Goal: Task Accomplishment & Management: Manage account settings

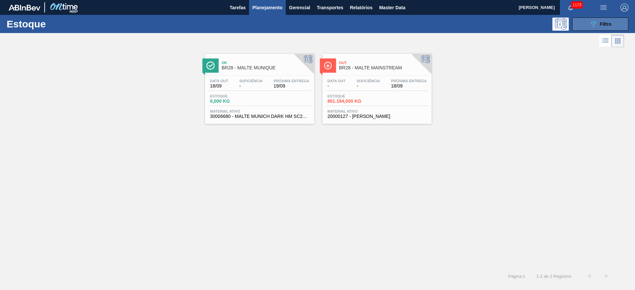
click at [589, 21] on icon "089F7B8B-B2A5-4AFE-B5C0-19BA573D28AC" at bounding box center [593, 24] width 8 height 8
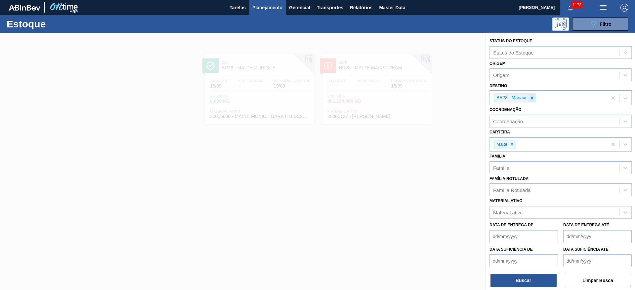
click at [531, 100] on icon at bounding box center [532, 98] width 5 height 5
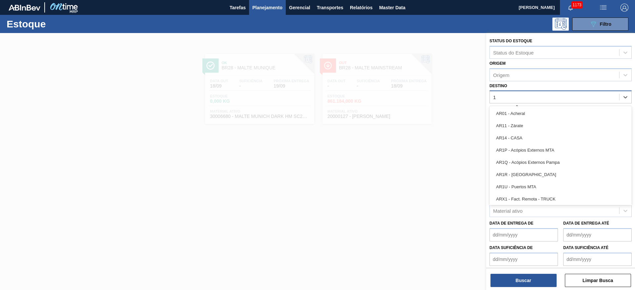
type input "13"
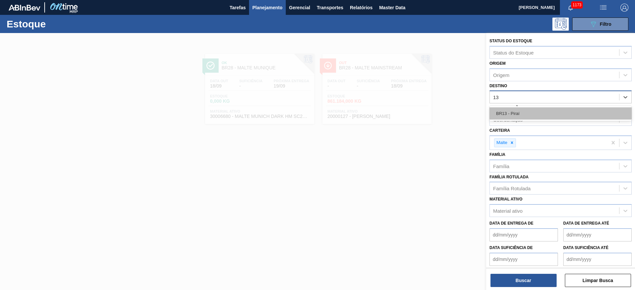
click at [548, 114] on div "BR13 - Piraí" at bounding box center [561, 113] width 142 height 12
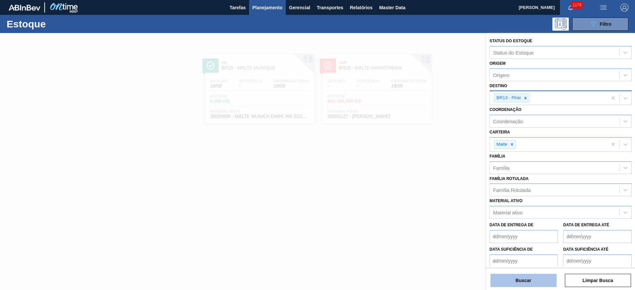
click at [517, 283] on button "Buscar" at bounding box center [524, 280] width 66 height 13
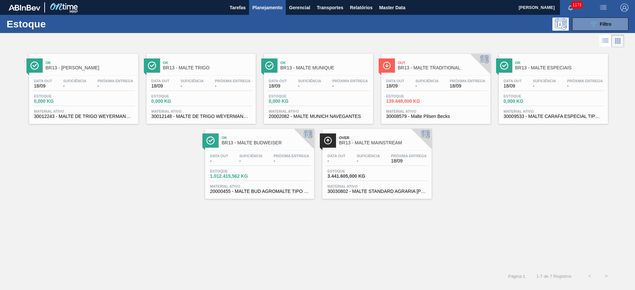
click at [422, 92] on div "Data out 18/09 Suficiência - Próxima Entrega 18/09 Estoque 139.448,000 KG Mater…" at bounding box center [435, 98] width 109 height 45
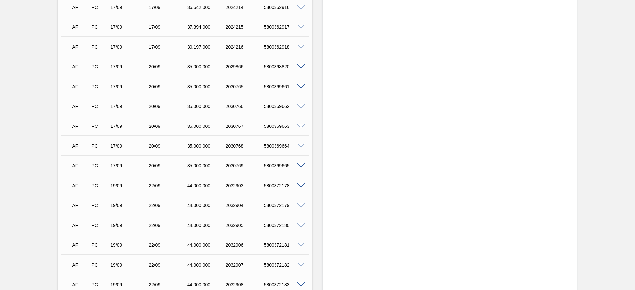
scroll to position [410, 0]
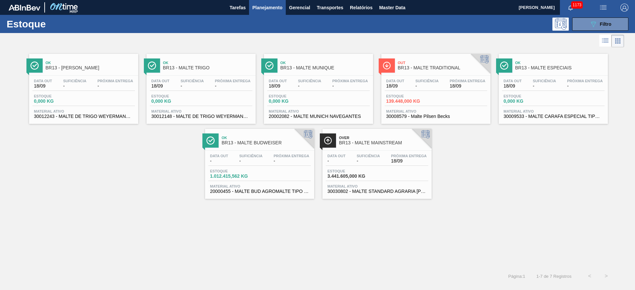
click at [415, 84] on div "Suficiência -" at bounding box center [427, 84] width 26 height 10
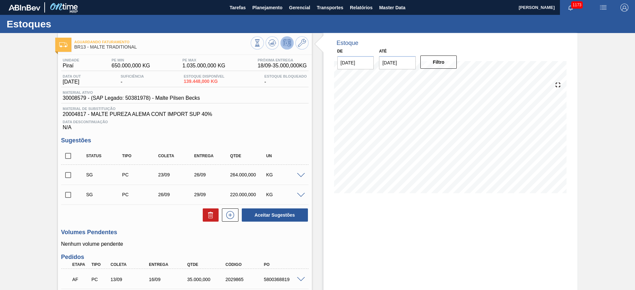
click at [300, 174] on span at bounding box center [301, 175] width 8 height 5
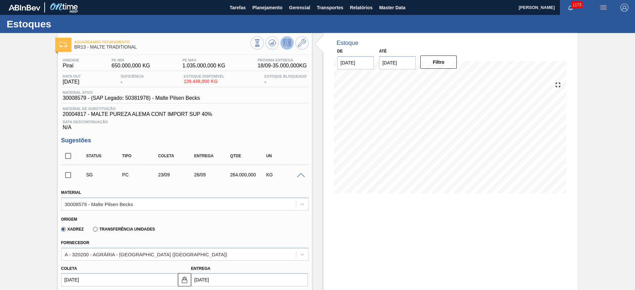
scroll to position [99, 0]
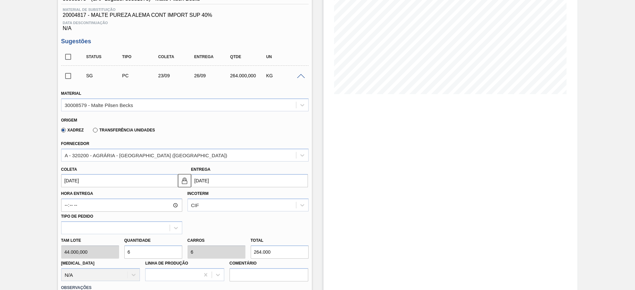
click at [303, 77] on span at bounding box center [301, 76] width 8 height 5
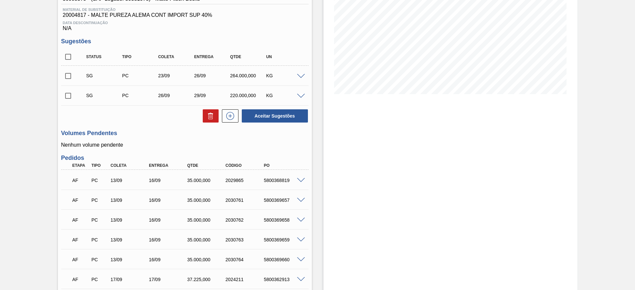
click at [300, 96] on span at bounding box center [301, 96] width 8 height 5
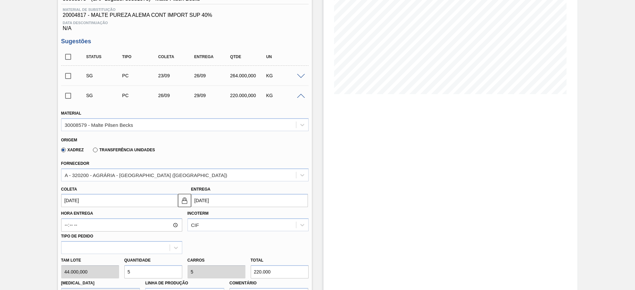
click at [300, 96] on span at bounding box center [301, 96] width 8 height 5
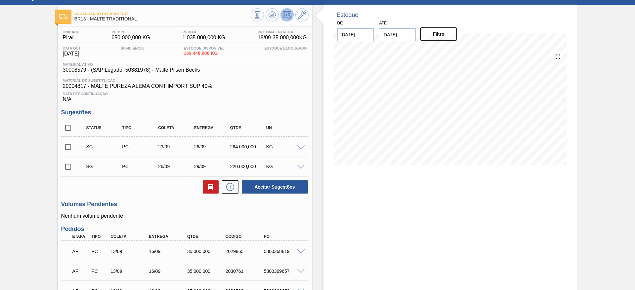
scroll to position [0, 0]
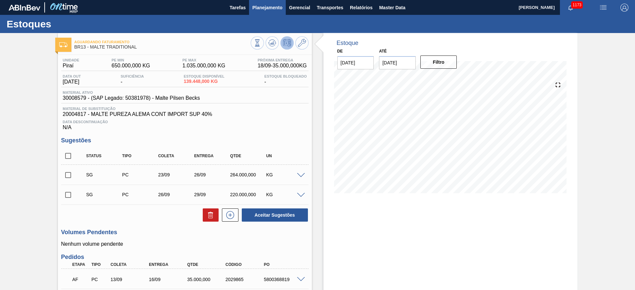
click at [266, 9] on span "Planejamento" at bounding box center [267, 8] width 30 height 8
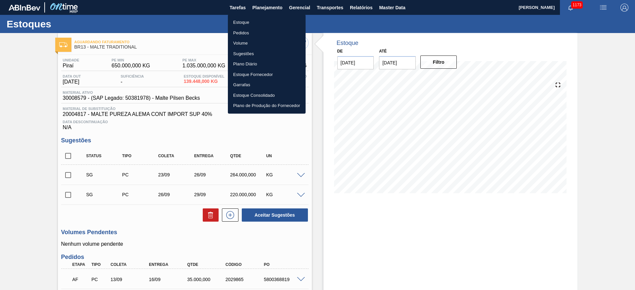
click at [242, 20] on li "Estoque" at bounding box center [267, 22] width 78 height 11
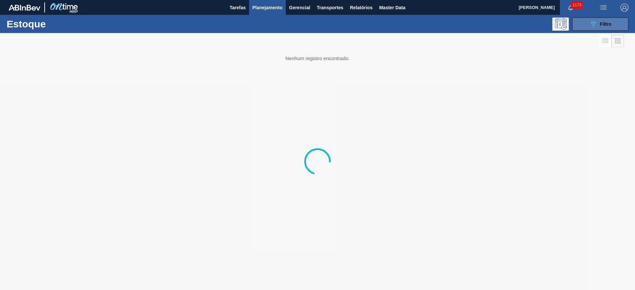
click at [590, 30] on button "089F7B8B-B2A5-4AFE-B5C0-19BA573D28AC Filtro" at bounding box center [600, 24] width 56 height 13
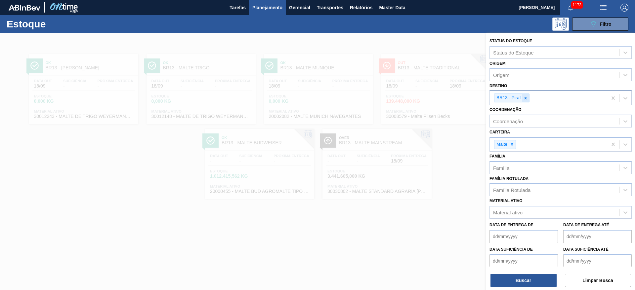
click at [522, 100] on div at bounding box center [525, 98] width 7 height 8
type input "24"
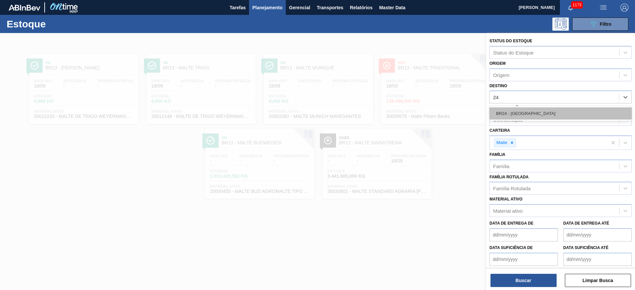
click at [513, 115] on div "BR24 - [GEOGRAPHIC_DATA]" at bounding box center [561, 113] width 142 height 12
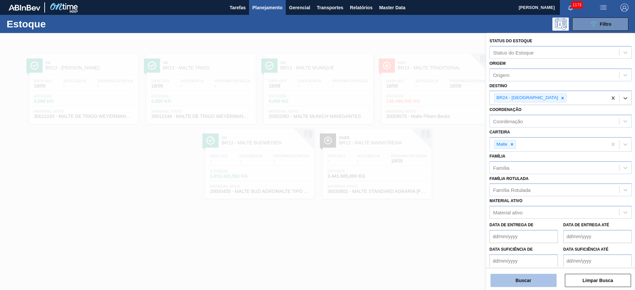
click at [535, 282] on button "Buscar" at bounding box center [524, 280] width 66 height 13
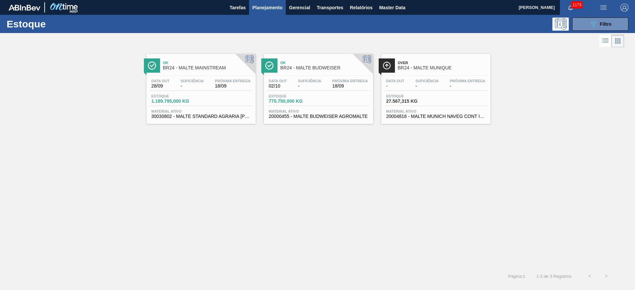
click at [213, 87] on div "Próxima Entrega 18/09" at bounding box center [232, 84] width 39 height 10
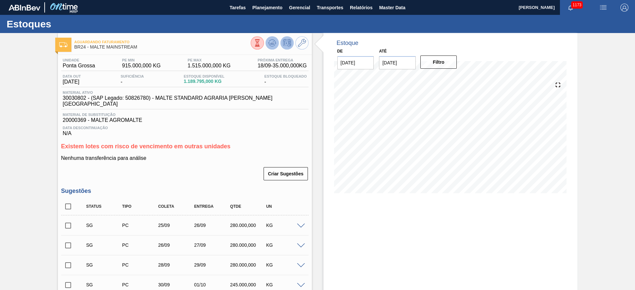
click at [271, 47] on icon at bounding box center [272, 43] width 8 height 8
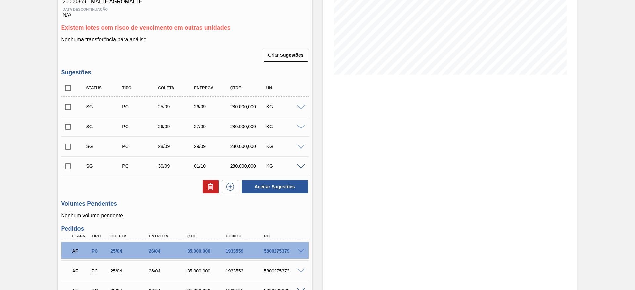
scroll to position [149, 0]
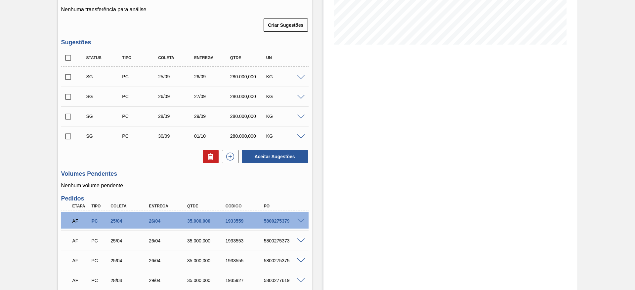
click at [301, 75] on span at bounding box center [301, 77] width 8 height 5
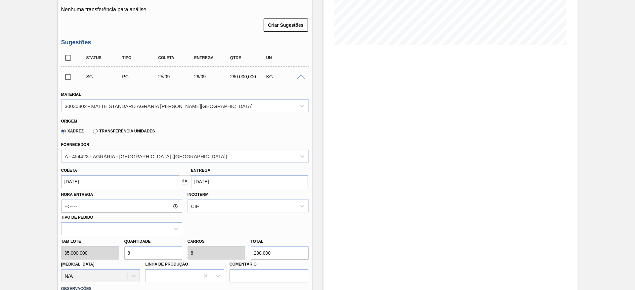
click at [301, 75] on span at bounding box center [301, 77] width 8 height 5
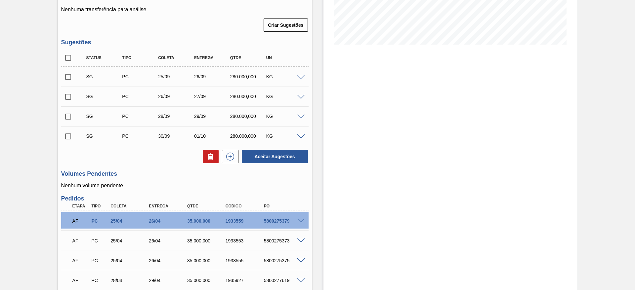
click at [300, 75] on span at bounding box center [301, 77] width 8 height 5
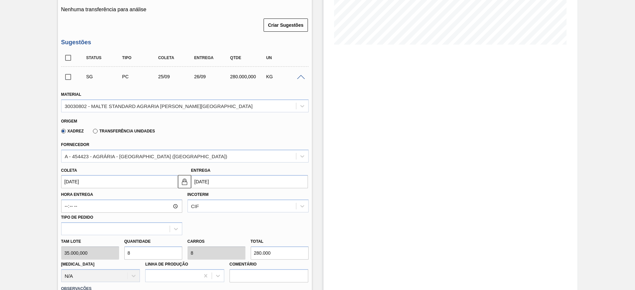
click at [300, 75] on span at bounding box center [301, 77] width 8 height 5
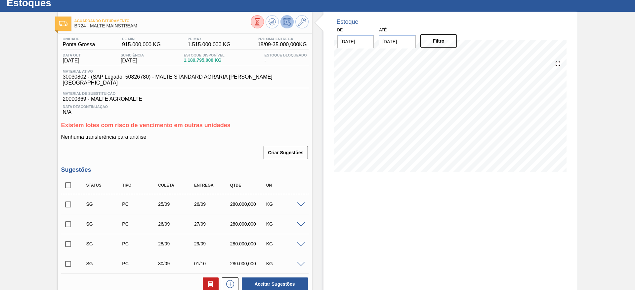
scroll to position [0, 0]
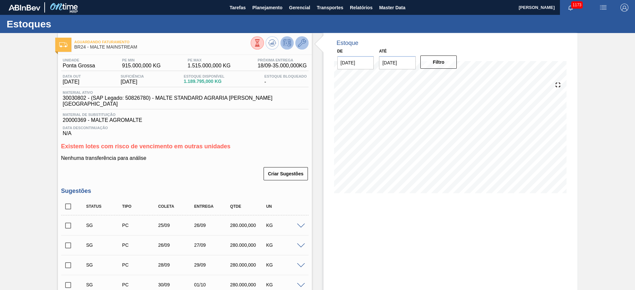
click at [300, 41] on icon at bounding box center [302, 43] width 8 height 8
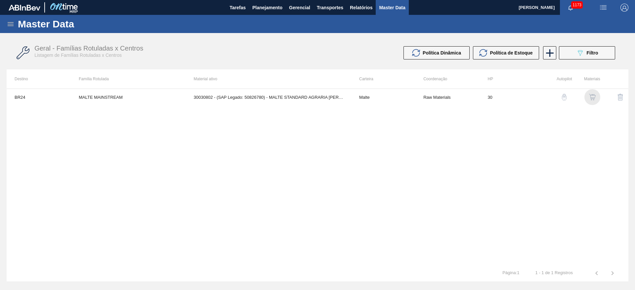
click at [593, 98] on img "button" at bounding box center [592, 97] width 7 height 7
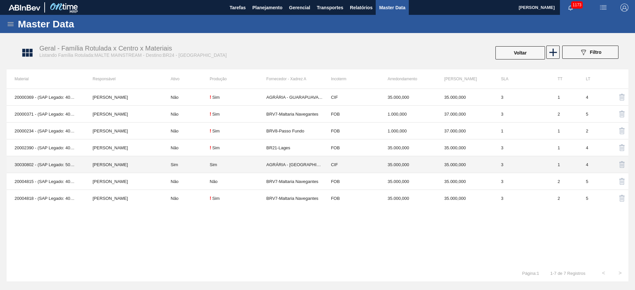
click at [200, 164] on td "Sim" at bounding box center [186, 164] width 47 height 17
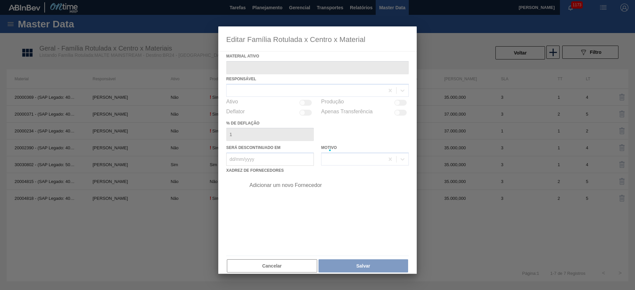
type ativo "30030802 - (SAP Legado: 50826780) - MALTE STANDARD AGRARIA CAMPOS GERAIS"
checkbox input "true"
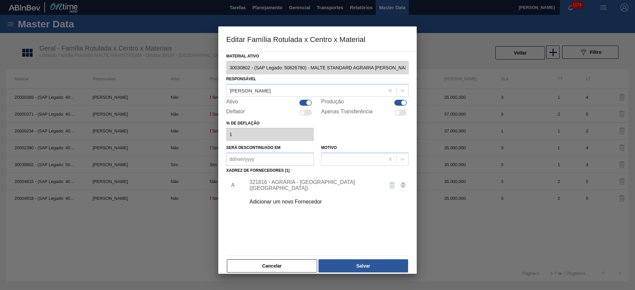
click at [285, 182] on div "321816 - AGRÁRIA - PONTA GROSSA (PR)" at bounding box center [325, 185] width 167 height 17
click at [282, 184] on div "321816 - AGRÁRIA - PONTA GROSSA (PR)" at bounding box center [314, 186] width 130 height 12
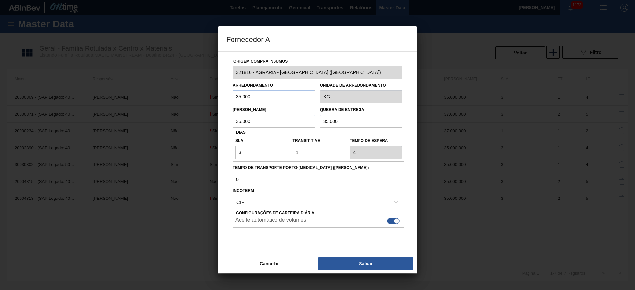
drag, startPoint x: 306, startPoint y: 152, endPoint x: 249, endPoint y: 156, distance: 57.0
click at [249, 156] on div "SLA 3 Transit Time Tempo de espera 4" at bounding box center [318, 147] width 171 height 24
type input "0"
type input "3"
type input "0"
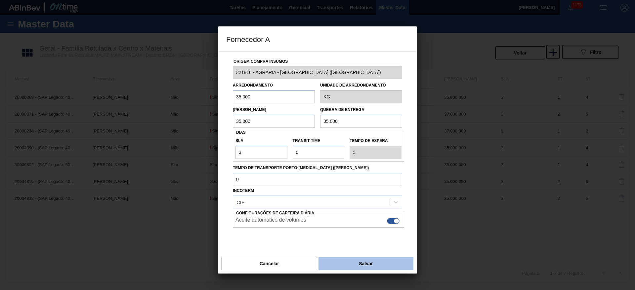
click at [373, 262] on button "Salvar" at bounding box center [366, 263] width 95 height 13
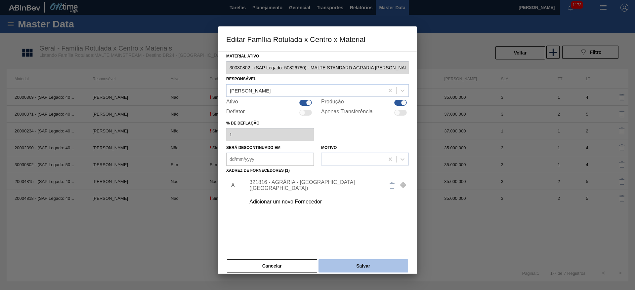
click at [372, 263] on button "Salvar" at bounding box center [364, 266] width 90 height 13
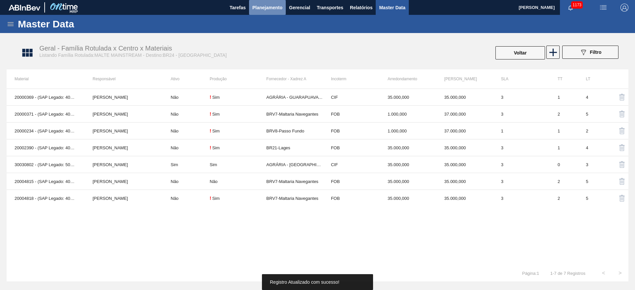
click at [259, 6] on span "Planejamento" at bounding box center [267, 8] width 30 height 8
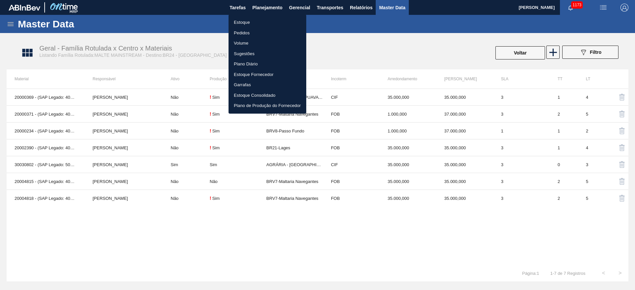
click at [244, 20] on li "Estoque" at bounding box center [268, 22] width 78 height 11
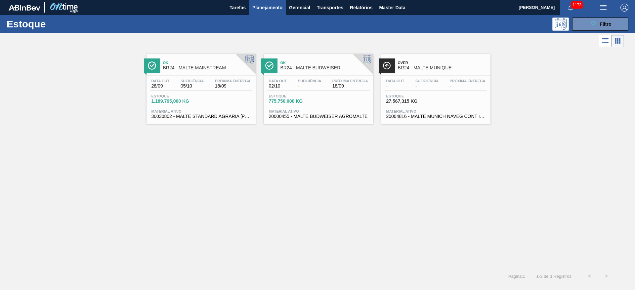
click at [219, 86] on span "18/09" at bounding box center [233, 86] width 36 height 5
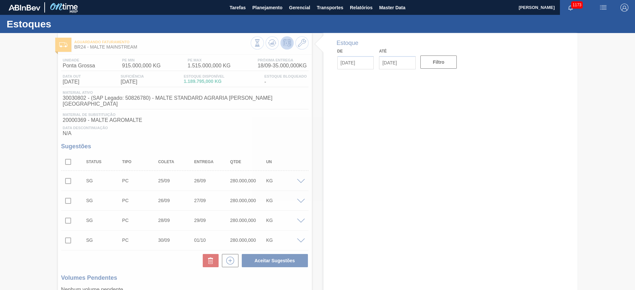
type input "[DATE]"
type input "02/10/2025"
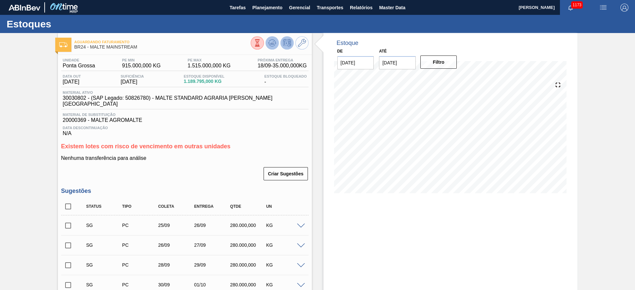
click at [274, 43] on icon at bounding box center [272, 43] width 8 height 8
click at [77, 97] on span "30030802 - (SAP Legado: 50826780) - MALTE STANDARD AGRARIA CAMPOS GERAIS" at bounding box center [186, 101] width 247 height 12
copy span "30030802"
click at [267, 11] on button "Planejamento" at bounding box center [267, 7] width 37 height 15
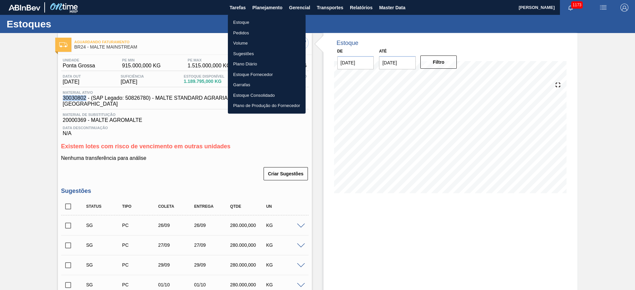
click at [247, 22] on li "Estoque" at bounding box center [267, 22] width 78 height 11
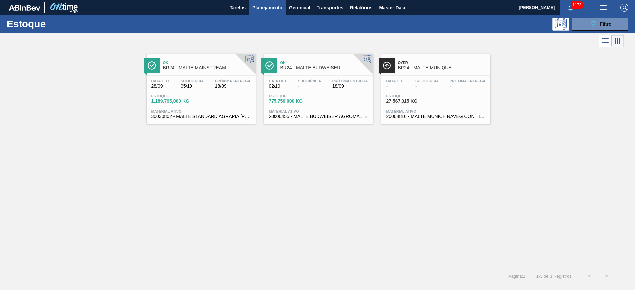
click at [267, 8] on span "Planejamento" at bounding box center [267, 8] width 30 height 8
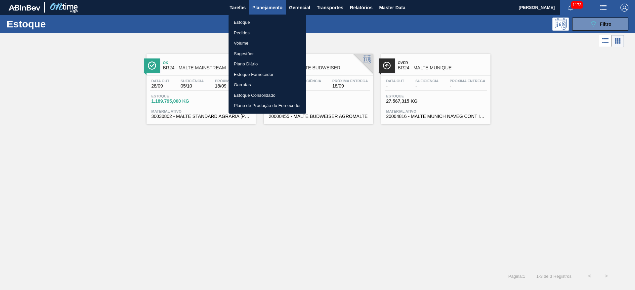
click at [244, 31] on li "Pedidos" at bounding box center [268, 33] width 78 height 11
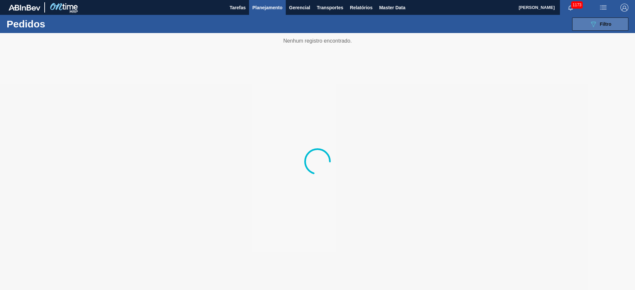
click at [597, 25] on div "089F7B8B-B2A5-4AFE-B5C0-19BA573D28AC Filtro" at bounding box center [600, 24] width 22 height 8
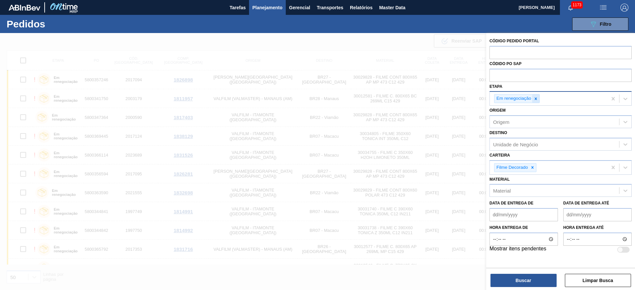
click at [536, 98] on icon at bounding box center [536, 99] width 5 height 5
click at [532, 166] on icon at bounding box center [532, 166] width 5 height 5
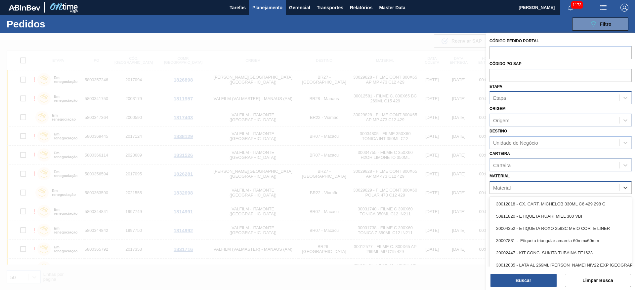
click at [513, 188] on div "Material" at bounding box center [554, 188] width 129 height 10
paste input "30030802"
type input "30030802"
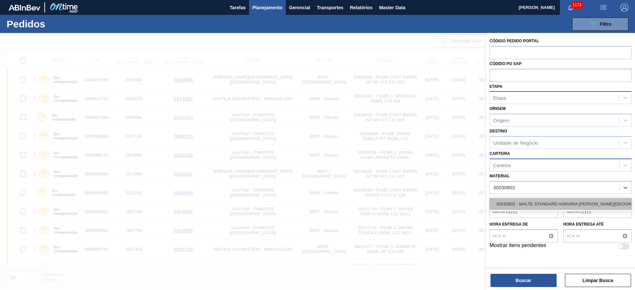
click at [513, 202] on div "30030802 - MALTE STANDARD AGRARIA [GEOGRAPHIC_DATA]" at bounding box center [561, 204] width 142 height 12
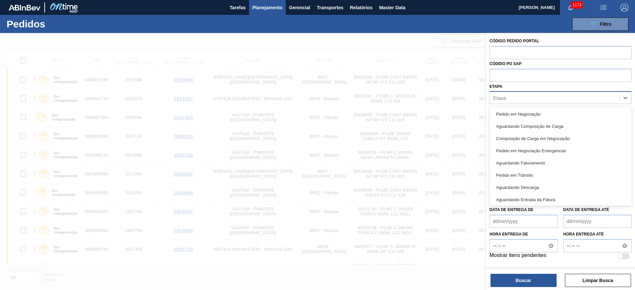
click at [507, 100] on div "Etapa" at bounding box center [554, 98] width 129 height 10
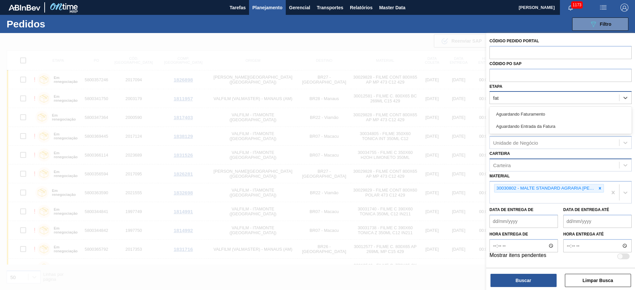
type input "fatu"
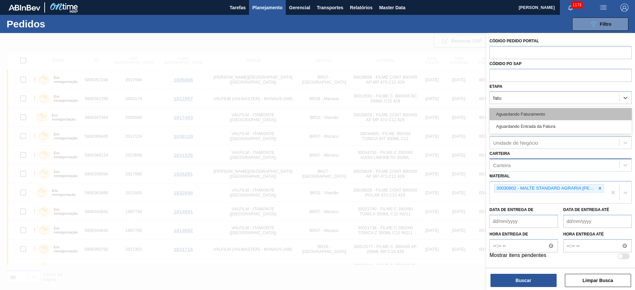
click at [510, 114] on div "Aguardando Faturamento" at bounding box center [561, 114] width 142 height 12
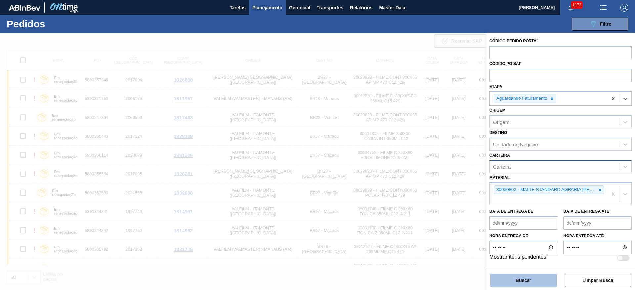
click at [518, 280] on button "Buscar" at bounding box center [524, 280] width 66 height 13
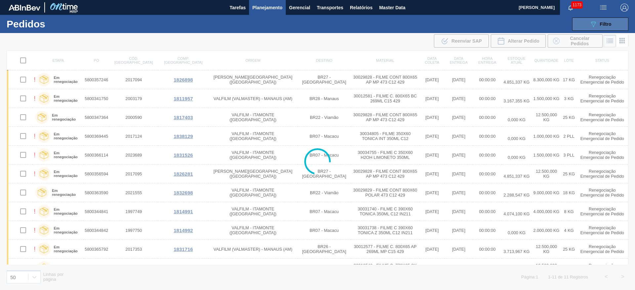
click at [608, 19] on button "089F7B8B-B2A5-4AFE-B5C0-19BA573D28AC Filtro" at bounding box center [600, 24] width 56 height 13
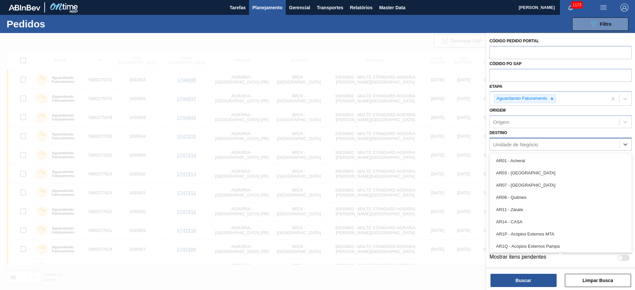
click at [500, 149] on div "Unidade de Negócio" at bounding box center [561, 144] width 142 height 13
type input "24"
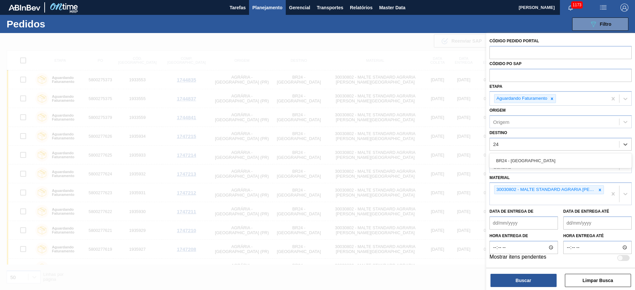
click at [507, 161] on div "BR24 - Ponta Grossa" at bounding box center [561, 161] width 142 height 12
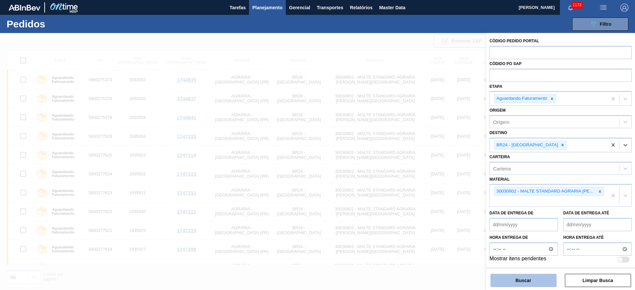
click at [509, 283] on button "Buscar" at bounding box center [524, 280] width 66 height 13
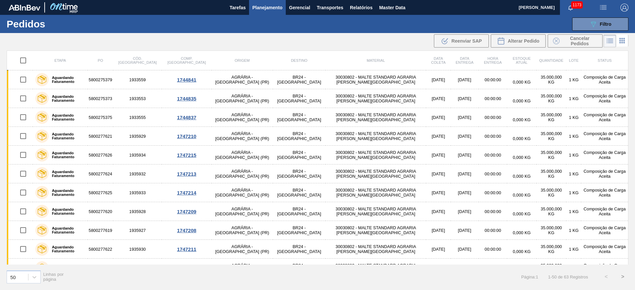
click at [20, 61] on input "checkbox" at bounding box center [23, 61] width 14 height 14
checkbox input "true"
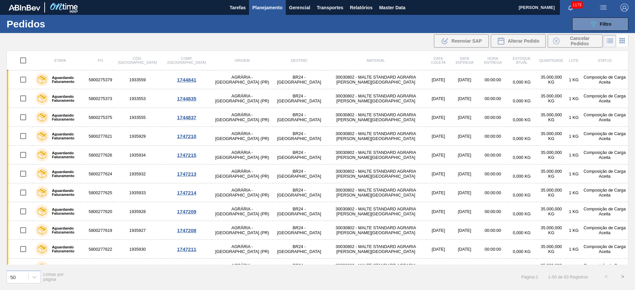
checkbox input "true"
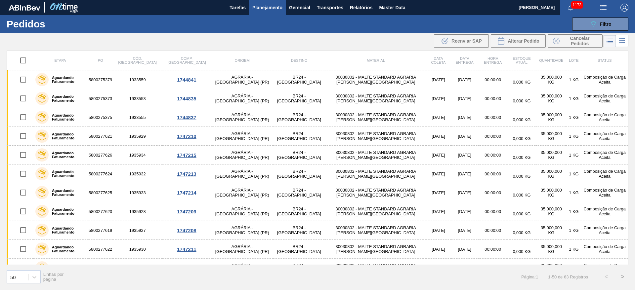
checkbox input "true"
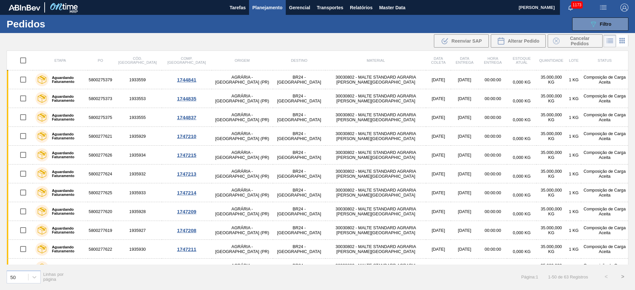
checkbox input "true"
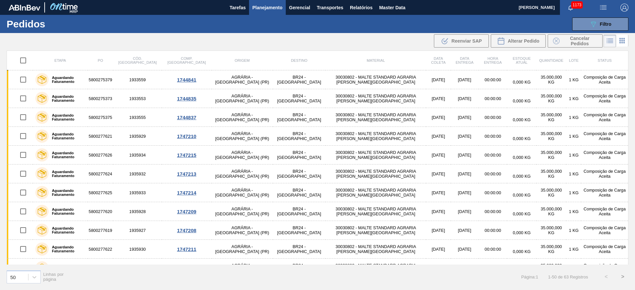
checkbox input "true"
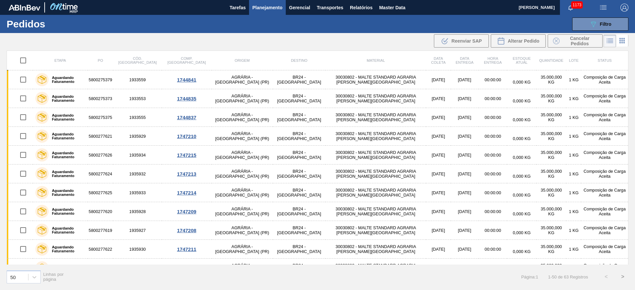
checkbox input "true"
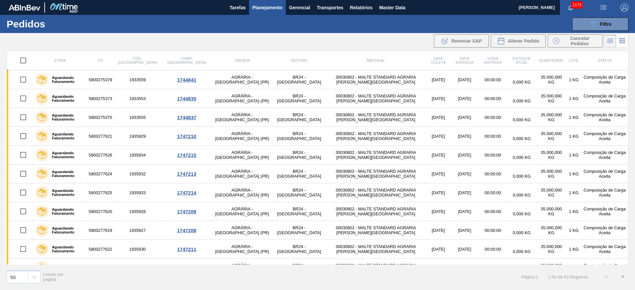
checkbox input "true"
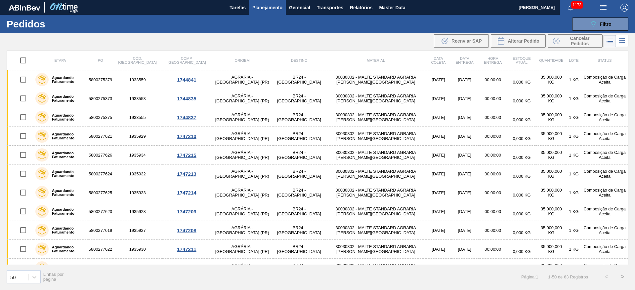
checkbox input "true"
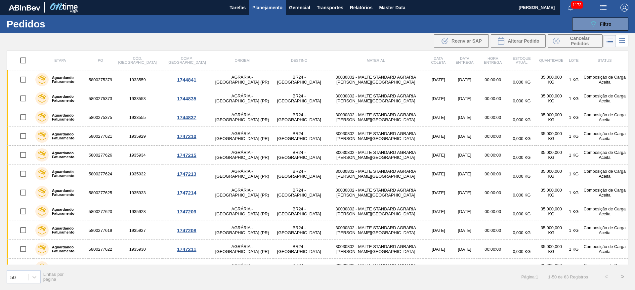
checkbox input "true"
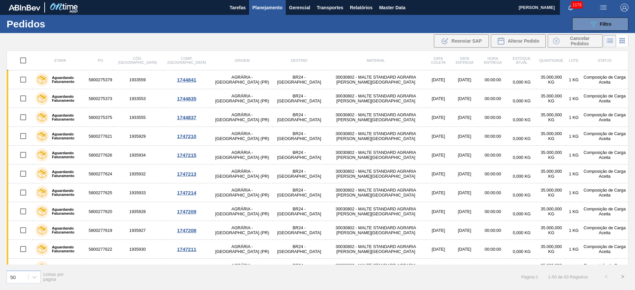
checkbox input "true"
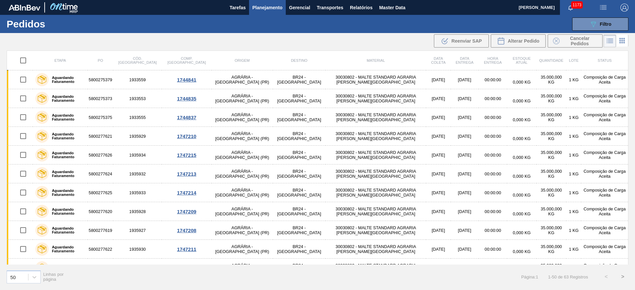
checkbox input "true"
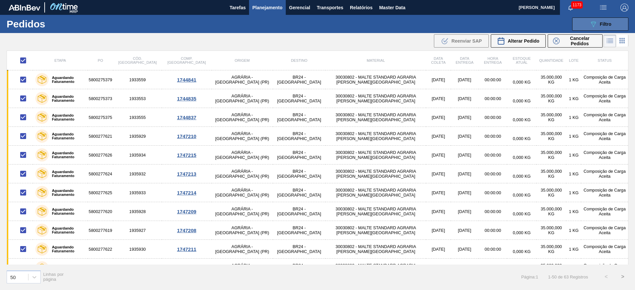
click at [597, 21] on icon "089F7B8B-B2A5-4AFE-B5C0-19BA573D28AC" at bounding box center [593, 24] width 8 height 8
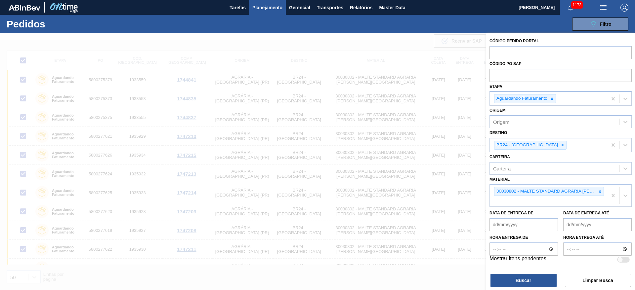
click at [113, 42] on div at bounding box center [317, 178] width 635 height 290
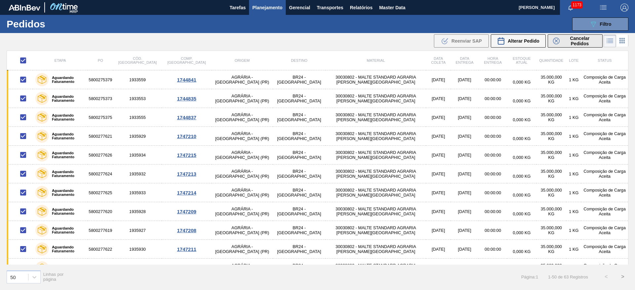
click at [573, 39] on span "Cancelar Pedidos" at bounding box center [579, 41] width 35 height 11
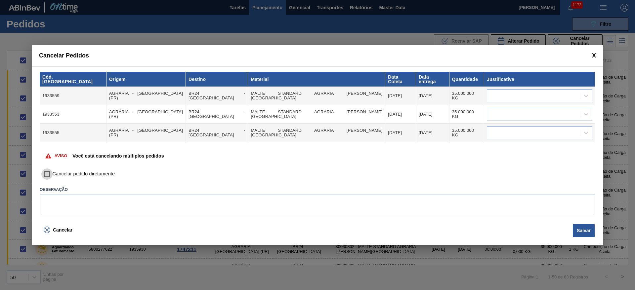
click at [44, 176] on input "Cancelar pedido diretamente" at bounding box center [46, 174] width 11 height 11
checkbox input "true"
click at [512, 91] on div at bounding box center [533, 96] width 93 height 10
type input "outr"
drag, startPoint x: 502, startPoint y: 122, endPoint x: 490, endPoint y: 116, distance: 14.2
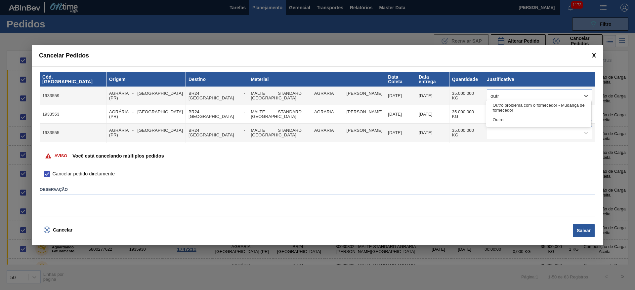
click at [501, 122] on div "Outro" at bounding box center [538, 120] width 105 height 12
click at [496, 110] on div at bounding box center [533, 115] width 93 height 10
type input "outro"
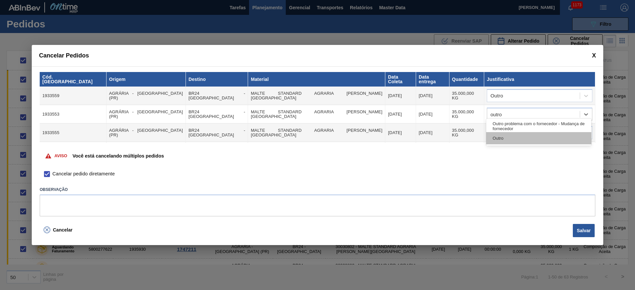
click at [513, 140] on div "Outro" at bounding box center [538, 138] width 105 height 12
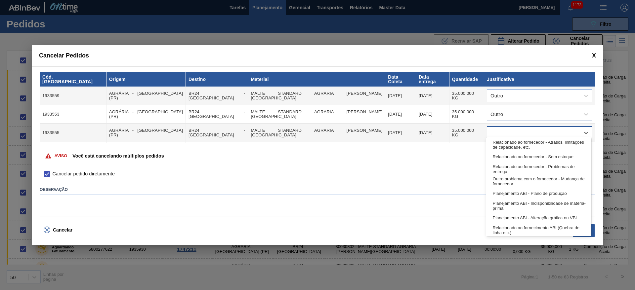
click at [506, 128] on div at bounding box center [533, 133] width 93 height 10
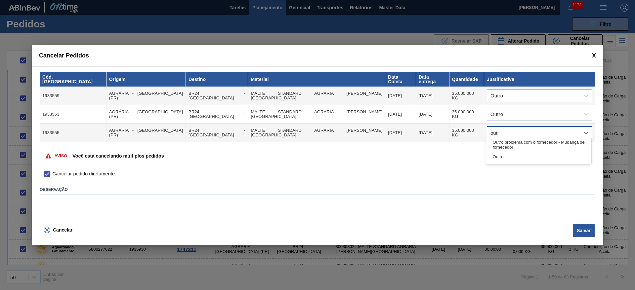
type input "outro"
click at [496, 158] on div "Outro" at bounding box center [538, 157] width 105 height 12
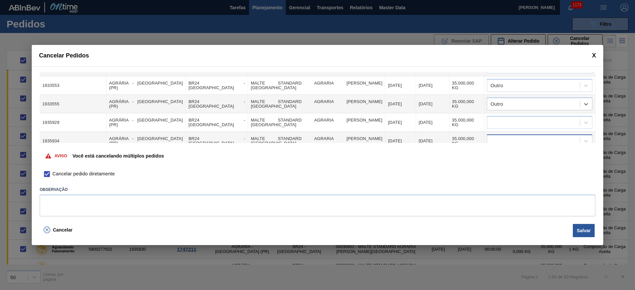
scroll to position [50, 0]
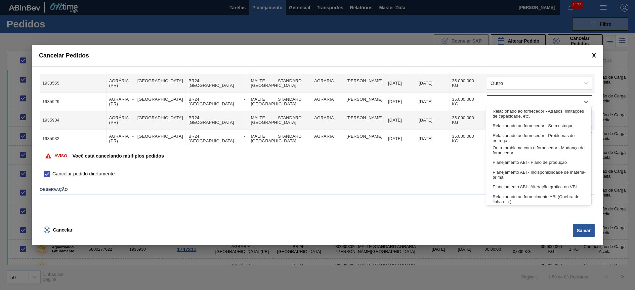
click at [500, 99] on div at bounding box center [533, 102] width 93 height 10
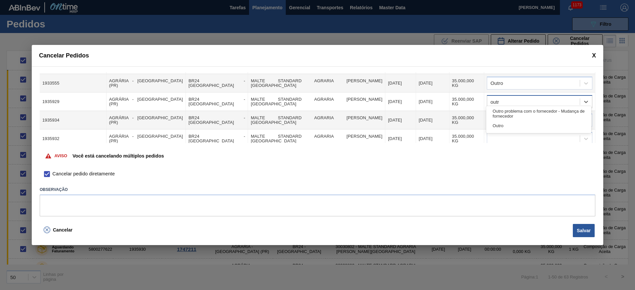
type input "outro"
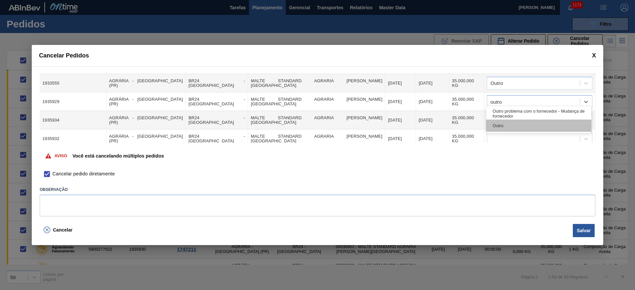
click at [506, 126] on div "Outro" at bounding box center [538, 126] width 105 height 12
click at [493, 118] on div at bounding box center [533, 121] width 93 height 10
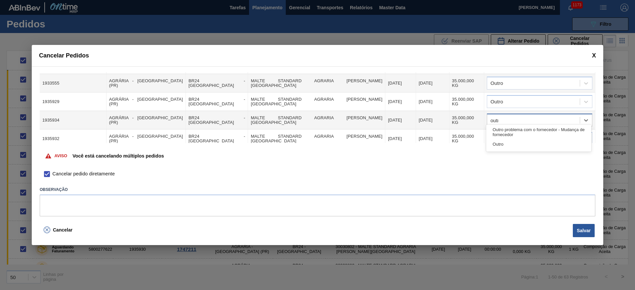
type input "outro"
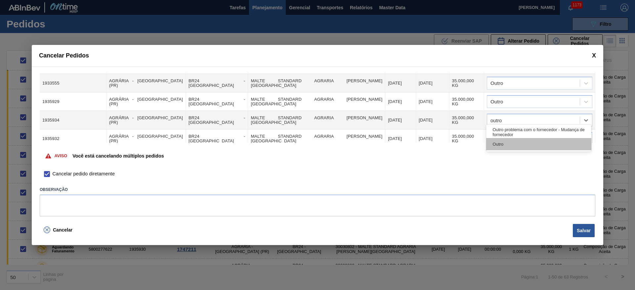
click at [498, 145] on div "Outro" at bounding box center [538, 144] width 105 height 12
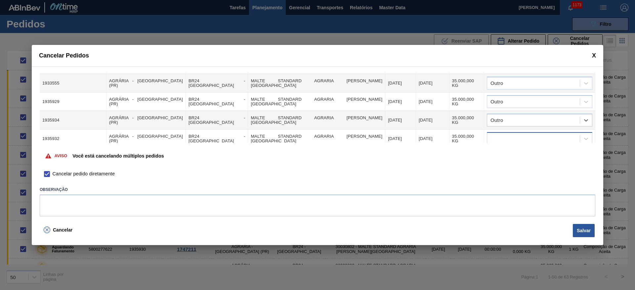
click at [494, 136] on div at bounding box center [533, 139] width 93 height 10
type input "outro"
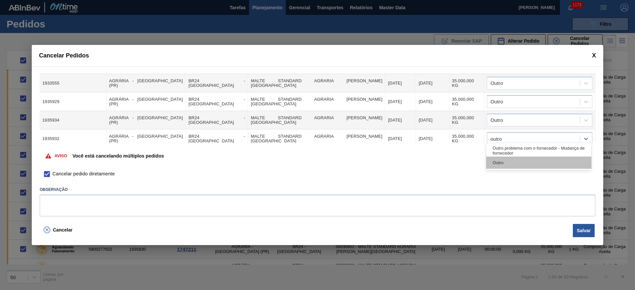
click at [497, 162] on div "Outro" at bounding box center [538, 163] width 105 height 12
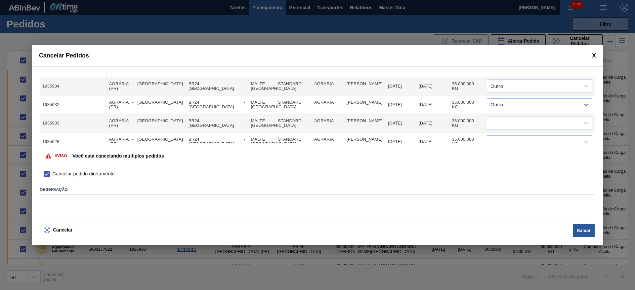
scroll to position [99, 0]
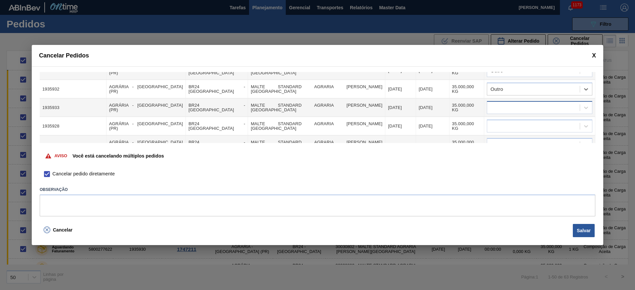
click at [514, 103] on div at bounding box center [533, 108] width 93 height 10
type input "outro"
click at [501, 136] on div "Outro" at bounding box center [538, 132] width 105 height 12
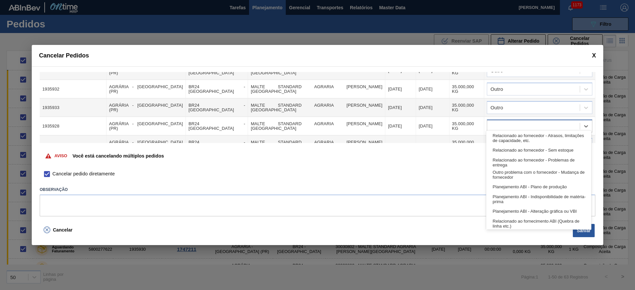
click at [498, 125] on div at bounding box center [533, 127] width 93 height 10
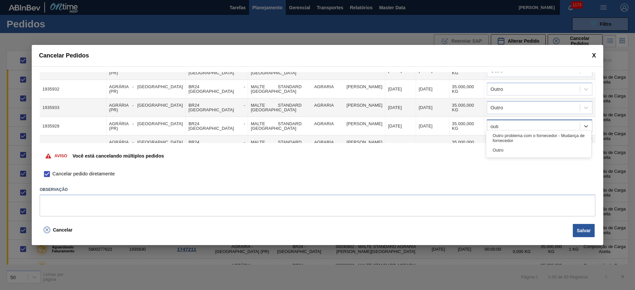
type input "outro"
click at [499, 152] on div "Outro" at bounding box center [538, 150] width 105 height 12
click at [499, 140] on div at bounding box center [533, 145] width 93 height 10
type input "outro"
drag, startPoint x: 497, startPoint y: 169, endPoint x: 517, endPoint y: 134, distance: 39.9
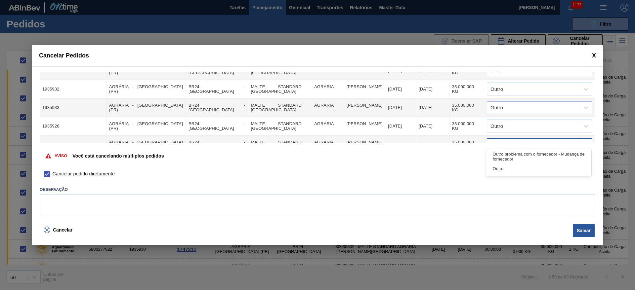
click at [497, 169] on div "Outro" at bounding box center [538, 169] width 105 height 12
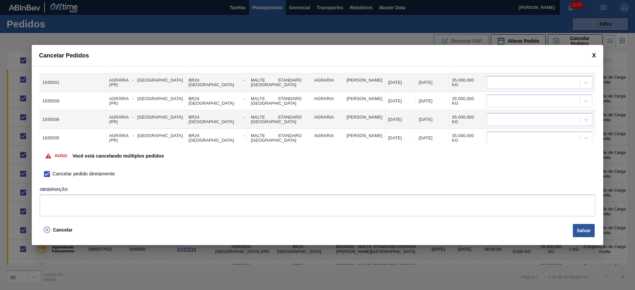
scroll to position [149, 0]
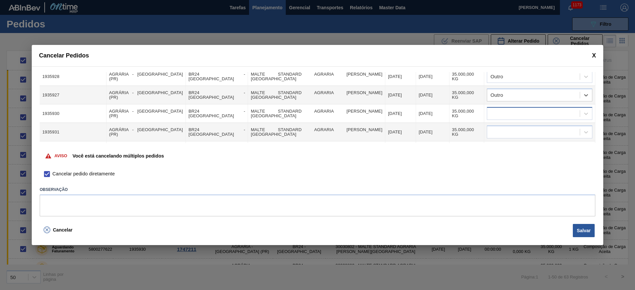
click at [499, 109] on div at bounding box center [533, 114] width 93 height 10
type input "ou"
drag, startPoint x: 518, startPoint y: 147, endPoint x: 495, endPoint y: 129, distance: 29.9
click at [518, 147] on div "Outro" at bounding box center [538, 150] width 105 height 12
click at [500, 128] on div at bounding box center [533, 133] width 93 height 10
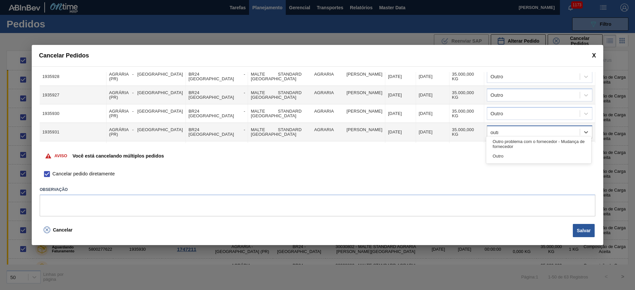
type input "outro"
click at [499, 156] on div "Outro" at bounding box center [538, 156] width 105 height 12
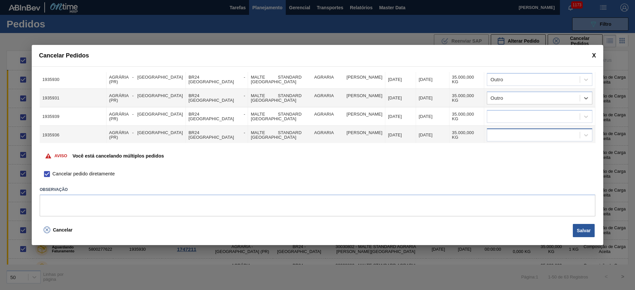
scroll to position [198, 0]
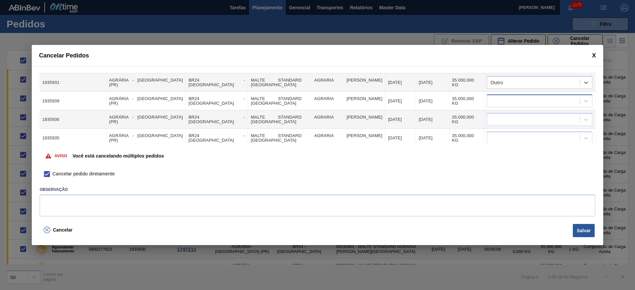
click at [502, 97] on div at bounding box center [533, 102] width 93 height 10
type input "outro"
click at [506, 125] on div "Outro" at bounding box center [538, 125] width 105 height 12
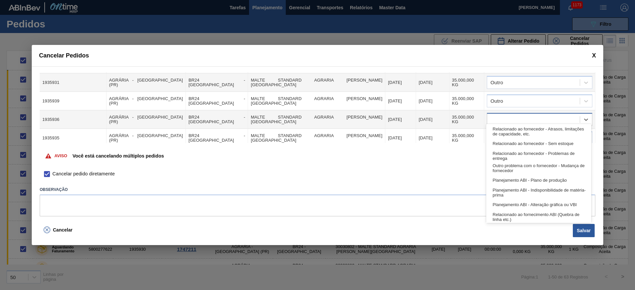
click at [491, 116] on div at bounding box center [533, 120] width 93 height 10
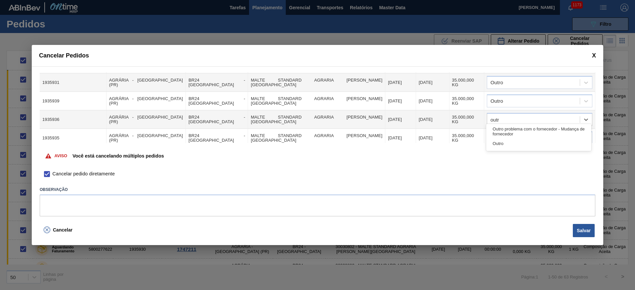
type input "outro"
click at [517, 143] on div "Outro" at bounding box center [538, 144] width 105 height 12
click at [494, 134] on div at bounding box center [533, 139] width 93 height 10
type input "outro"
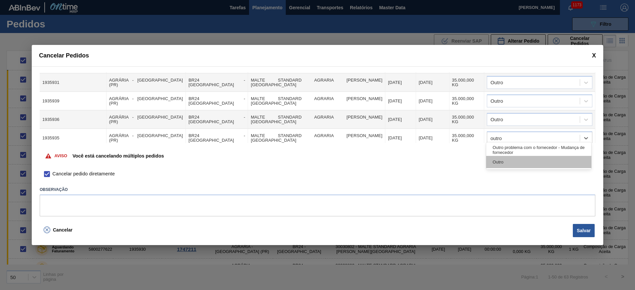
click at [500, 168] on div "Outro" at bounding box center [538, 162] width 105 height 12
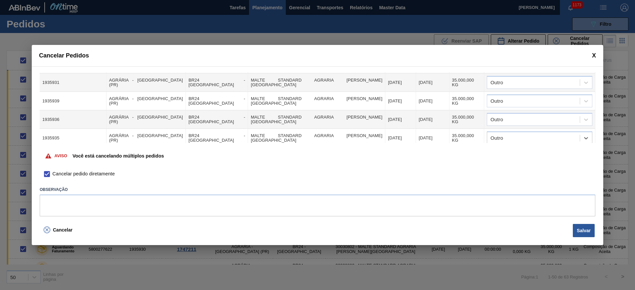
scroll to position [248, 0]
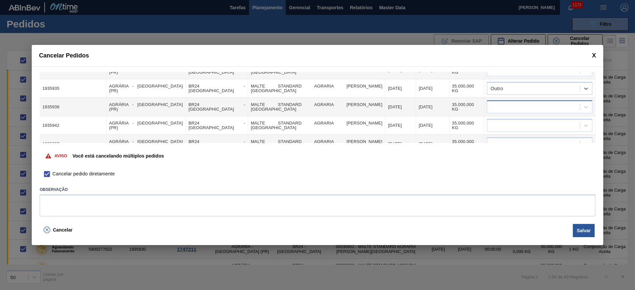
click at [506, 103] on div at bounding box center [533, 108] width 93 height 10
type input "outro"
click at [506, 132] on div "Outro" at bounding box center [538, 131] width 105 height 12
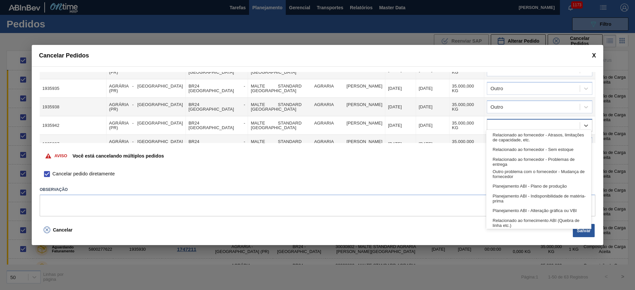
click at [500, 121] on div at bounding box center [533, 126] width 93 height 10
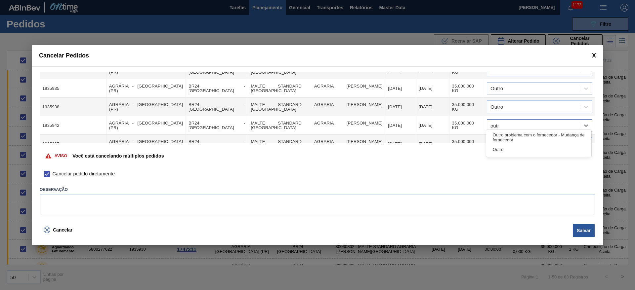
type input "outro"
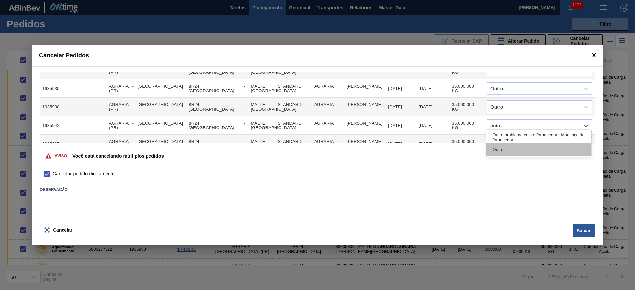
click at [502, 147] on div "Outro" at bounding box center [538, 150] width 105 height 12
click at [500, 140] on div at bounding box center [533, 145] width 93 height 10
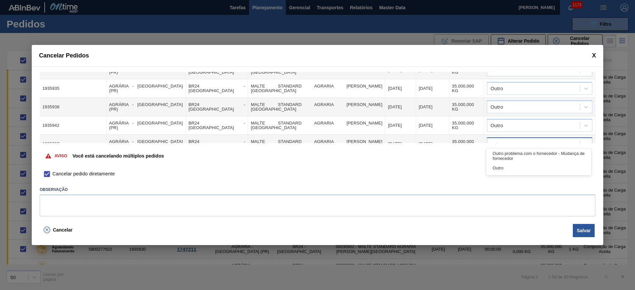
type input "outro"
click at [505, 168] on div "Outro" at bounding box center [538, 168] width 105 height 12
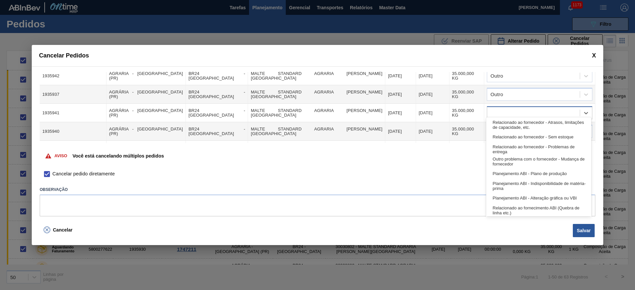
click at [506, 108] on div at bounding box center [533, 113] width 93 height 10
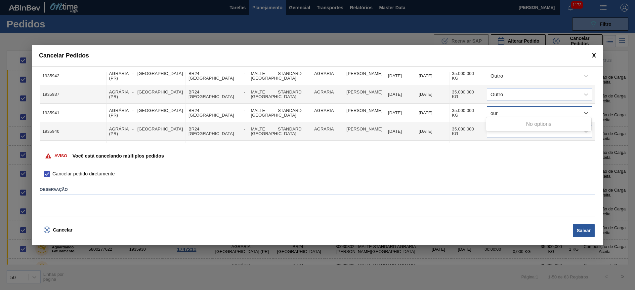
type input "ou"
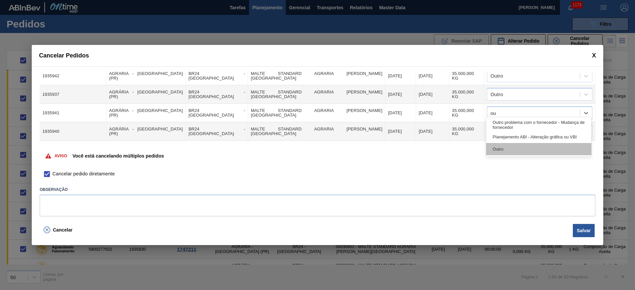
drag, startPoint x: 504, startPoint y: 151, endPoint x: 502, endPoint y: 138, distance: 13.0
click at [504, 149] on div "Outro" at bounding box center [538, 149] width 105 height 12
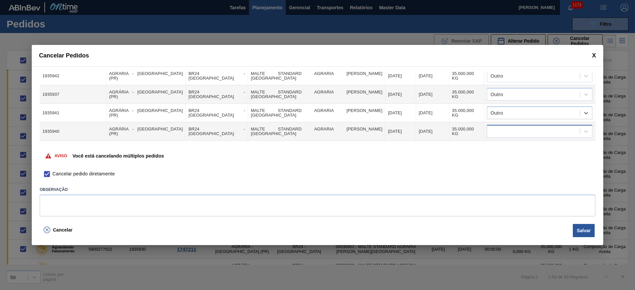
click at [501, 131] on div at bounding box center [533, 132] width 93 height 10
type input "ou"
drag, startPoint x: 522, startPoint y: 165, endPoint x: 511, endPoint y: 148, distance: 20.1
click at [522, 165] on div "Outro" at bounding box center [538, 168] width 105 height 12
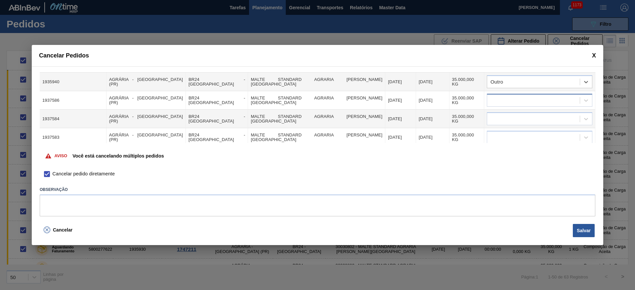
click at [505, 96] on div at bounding box center [533, 101] width 93 height 10
type input "outro"
click at [519, 127] on div "Outro" at bounding box center [538, 124] width 105 height 12
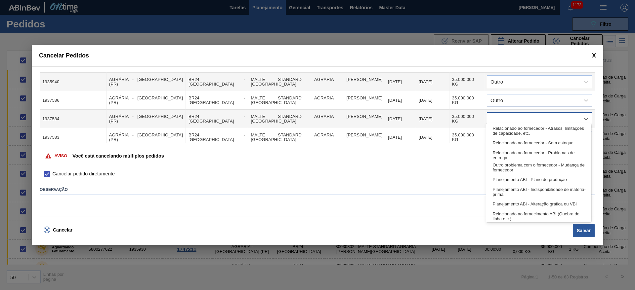
click at [497, 114] on div at bounding box center [533, 119] width 93 height 10
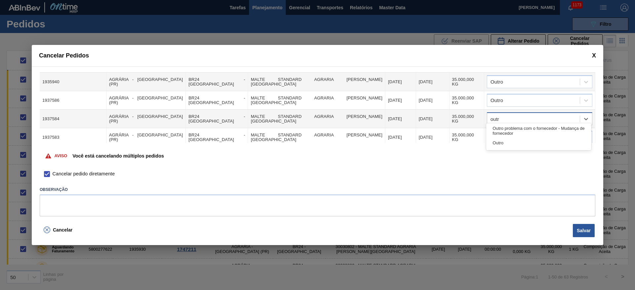
type input "outro"
click at [503, 142] on div "Outro" at bounding box center [538, 143] width 105 height 12
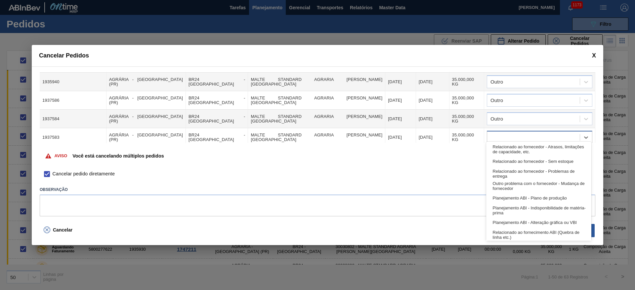
click at [501, 131] on div at bounding box center [540, 137] width 106 height 13
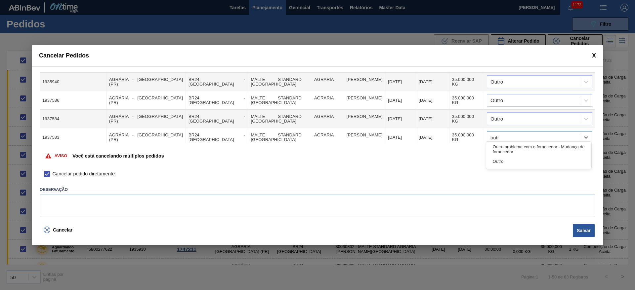
type input "outro"
click at [501, 165] on div "Outro" at bounding box center [538, 161] width 105 height 12
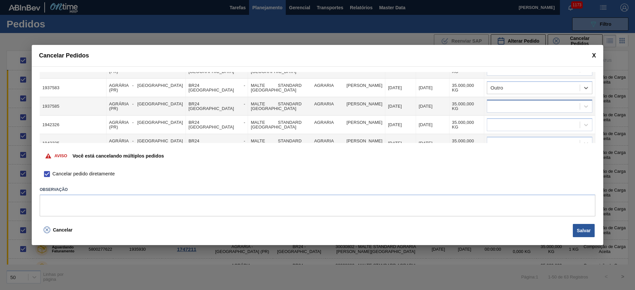
click at [498, 106] on div at bounding box center [533, 107] width 93 height 10
type input "outro"
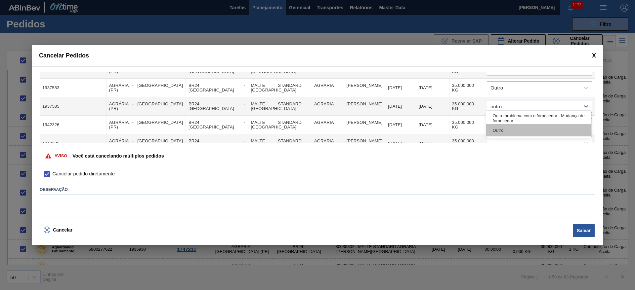
click at [496, 134] on div "Outro" at bounding box center [538, 130] width 105 height 12
click at [496, 125] on div at bounding box center [533, 125] width 93 height 10
type input "outro"
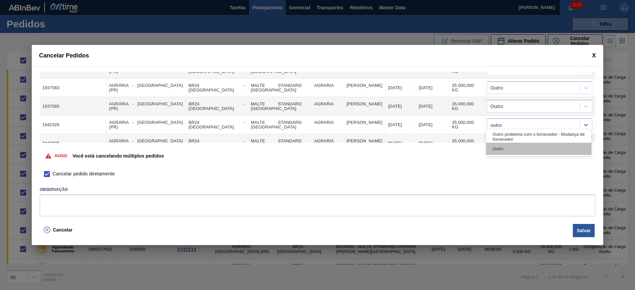
click at [511, 147] on div "Outro" at bounding box center [538, 149] width 105 height 12
click at [507, 139] on div at bounding box center [533, 144] width 93 height 10
type input "outro"
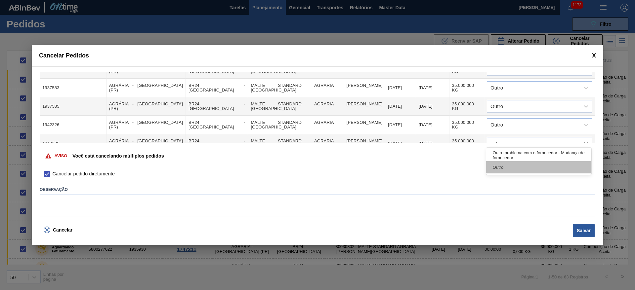
click at [499, 165] on div "Outro" at bounding box center [538, 167] width 105 height 12
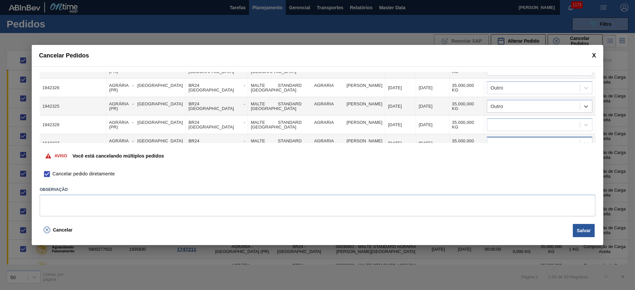
scroll to position [447, 0]
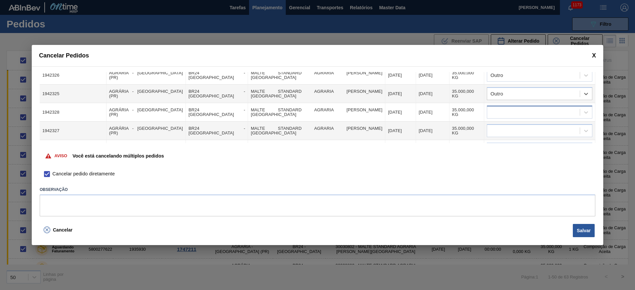
click at [505, 108] on div at bounding box center [533, 113] width 93 height 10
type input "outro"
click at [500, 143] on div "Outro problema com o fornecedor - Mudança de fornecedor Outro" at bounding box center [538, 130] width 105 height 27
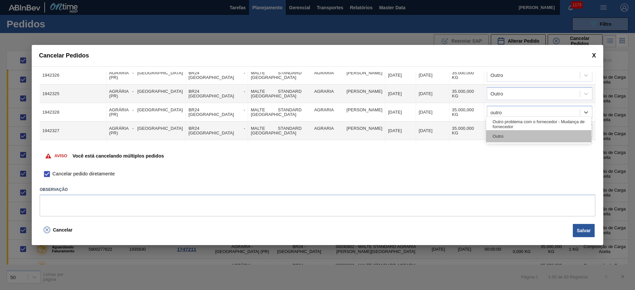
click at [501, 134] on div "Outro" at bounding box center [538, 136] width 105 height 12
click at [499, 128] on div at bounding box center [533, 131] width 93 height 10
type input "ou"
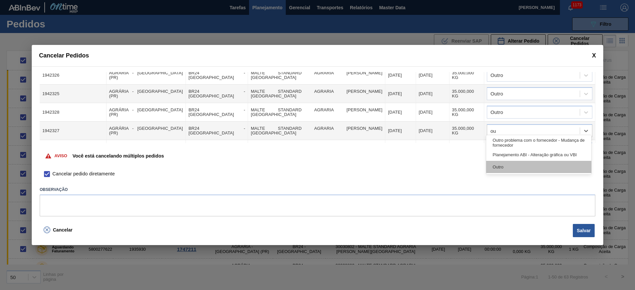
click at [503, 166] on div "Outro" at bounding box center [538, 167] width 105 height 12
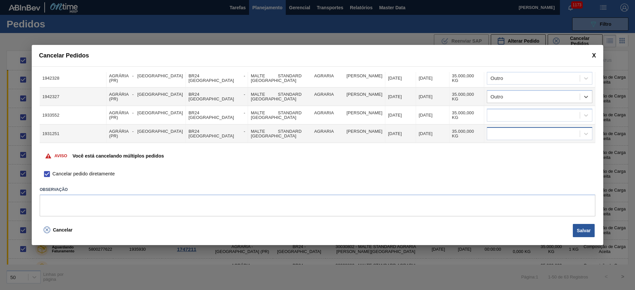
scroll to position [496, 0]
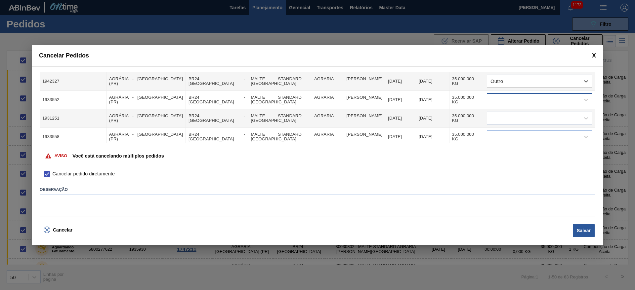
click at [496, 96] on div at bounding box center [533, 100] width 93 height 10
type input "outro"
click at [498, 124] on div "Outro" at bounding box center [538, 124] width 105 height 12
click at [496, 118] on div at bounding box center [533, 119] width 93 height 10
type input "outro"
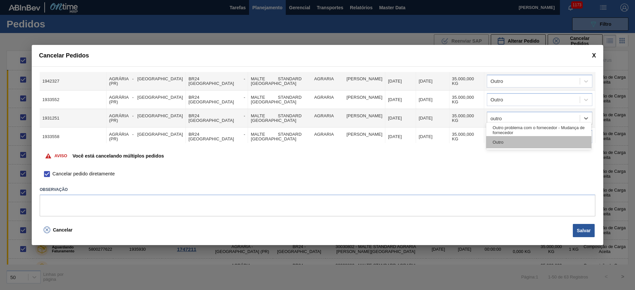
click at [506, 139] on div "Outro" at bounding box center [538, 142] width 105 height 12
click at [504, 132] on div at bounding box center [533, 137] width 93 height 10
type input "outro"
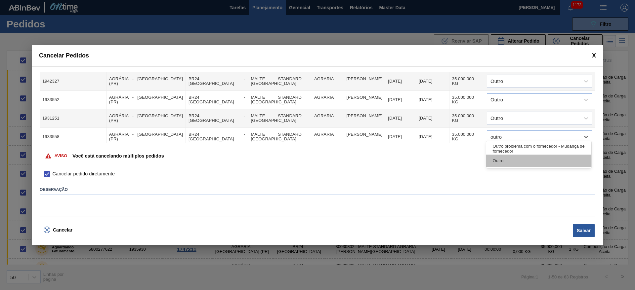
click at [500, 159] on div "Outro" at bounding box center [538, 161] width 105 height 12
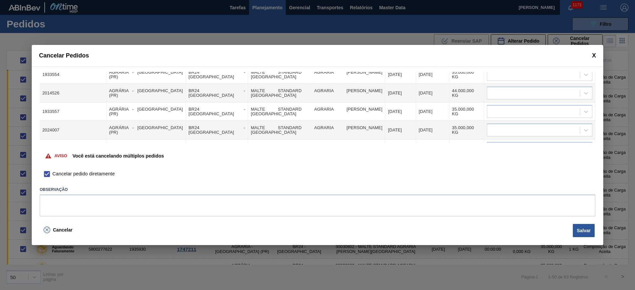
scroll to position [546, 0]
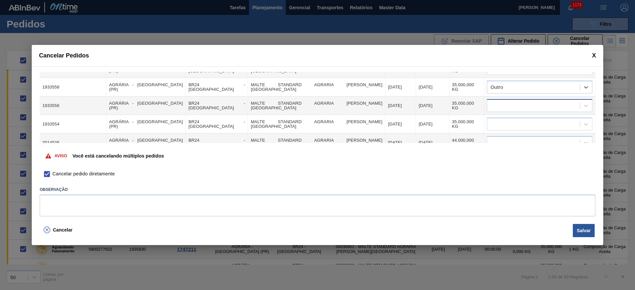
click at [502, 102] on div at bounding box center [533, 106] width 93 height 10
type input "outro"
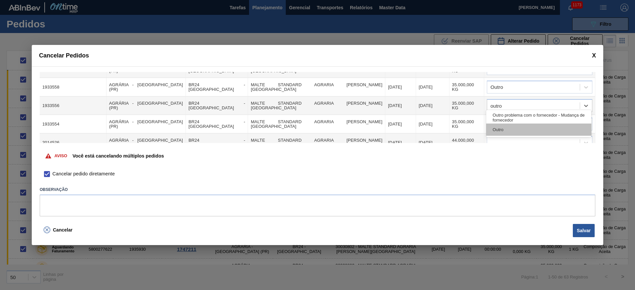
click at [513, 132] on div "Outro" at bounding box center [538, 130] width 105 height 12
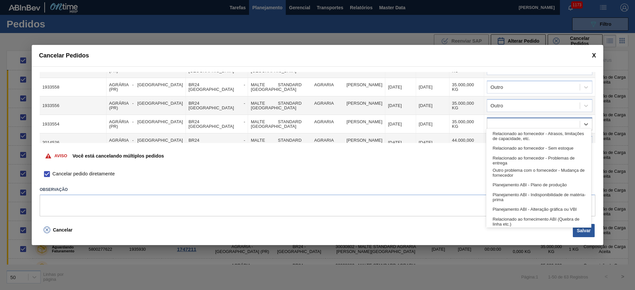
click at [499, 121] on div at bounding box center [533, 125] width 93 height 10
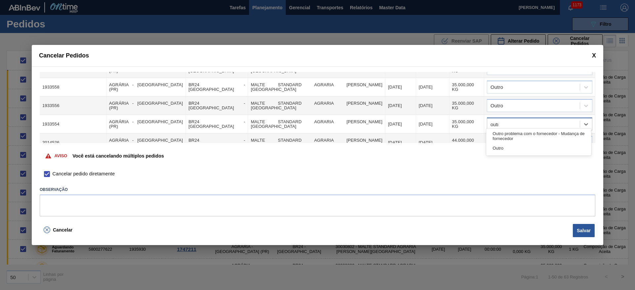
type input "outro"
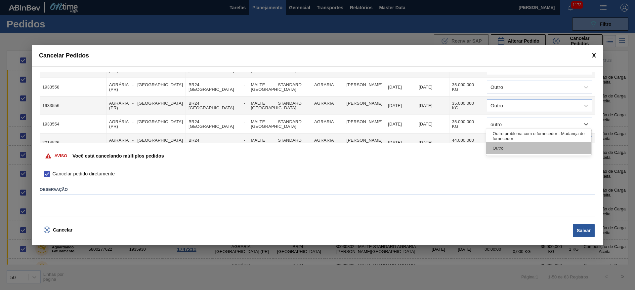
click at [504, 150] on div "Outro" at bounding box center [538, 148] width 105 height 12
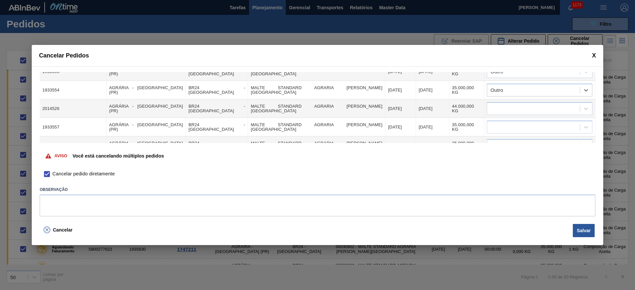
scroll to position [595, 0]
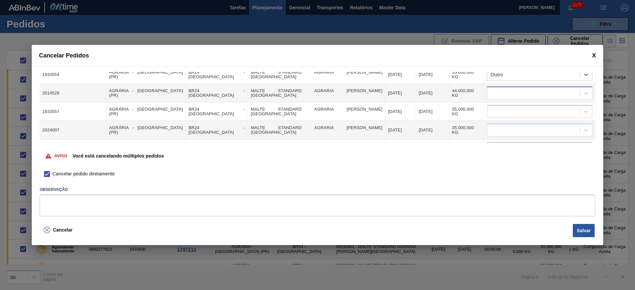
click at [497, 90] on div at bounding box center [533, 94] width 93 height 10
type input "outro"
click at [507, 113] on div "Outro" at bounding box center [538, 117] width 105 height 12
click at [495, 107] on div at bounding box center [533, 112] width 93 height 10
type input "outro"
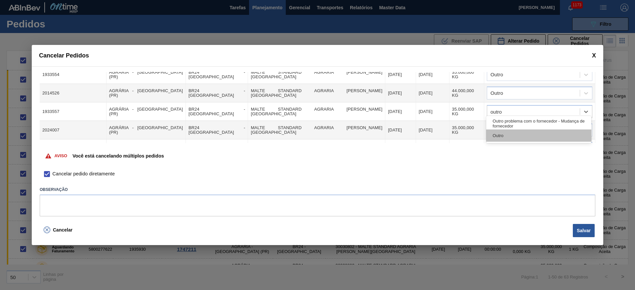
click at [496, 135] on div "Outro" at bounding box center [538, 136] width 105 height 12
click at [498, 126] on div at bounding box center [533, 131] width 93 height 10
type input "outro"
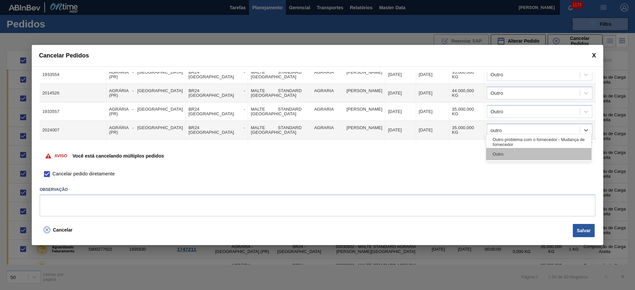
click at [502, 155] on div "Outro" at bounding box center [538, 154] width 105 height 12
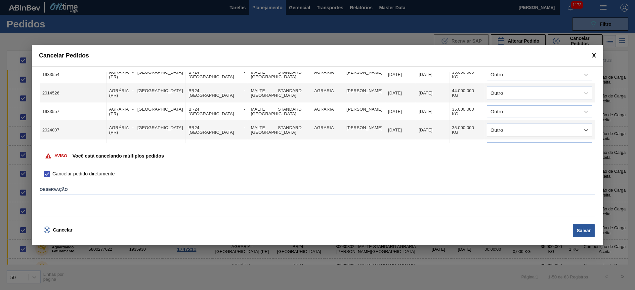
scroll to position [645, 0]
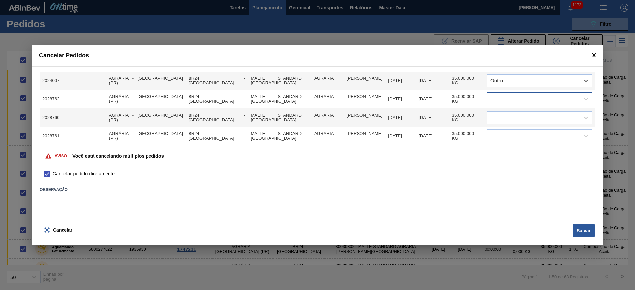
click at [498, 96] on div at bounding box center [533, 100] width 93 height 10
type input "outro"
click at [503, 123] on div "Outro" at bounding box center [538, 123] width 105 height 12
click at [500, 119] on td at bounding box center [539, 117] width 111 height 19
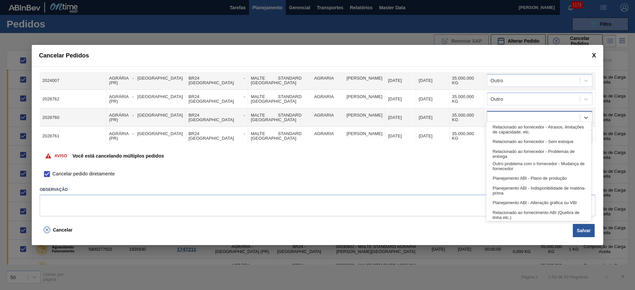
click at [512, 115] on div at bounding box center [533, 118] width 93 height 10
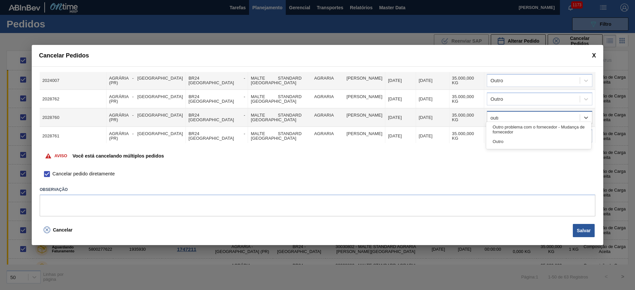
type input "outro"
click at [504, 141] on div "Outro" at bounding box center [538, 142] width 105 height 12
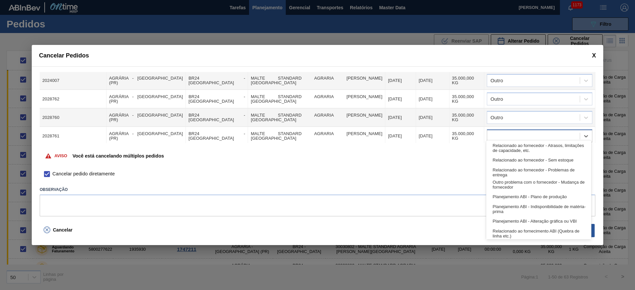
click at [496, 132] on div at bounding box center [533, 137] width 93 height 10
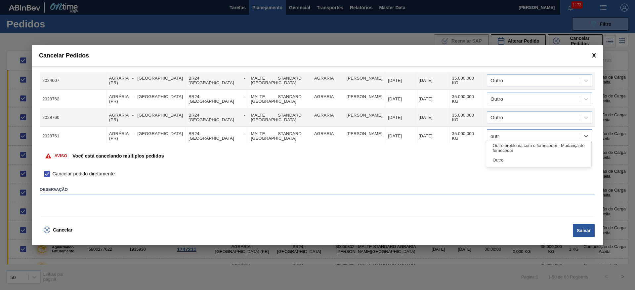
type input "outro"
drag, startPoint x: 495, startPoint y: 160, endPoint x: 495, endPoint y: 136, distance: 24.2
click at [495, 160] on div "Outro" at bounding box center [538, 160] width 105 height 12
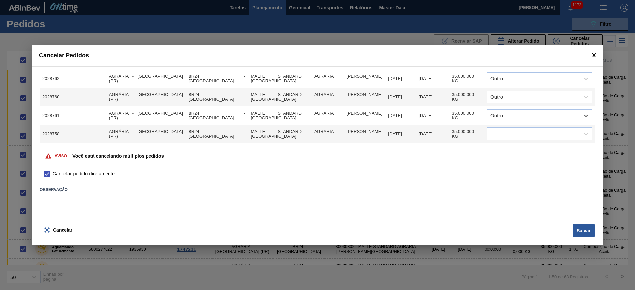
scroll to position [695, 0]
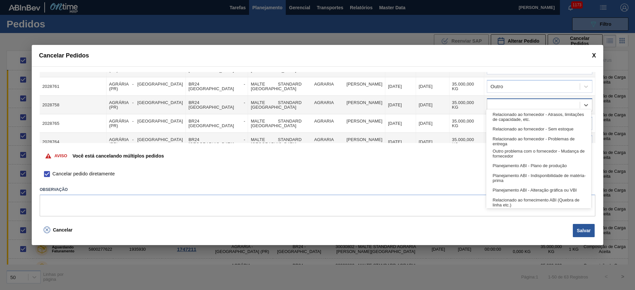
click at [506, 101] on div at bounding box center [533, 106] width 93 height 10
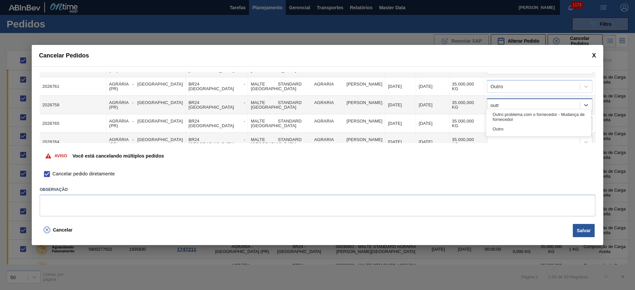
type input "outro"
click at [496, 128] on div "Outro" at bounding box center [538, 129] width 105 height 12
click at [494, 123] on div at bounding box center [533, 124] width 93 height 10
type input "outro"
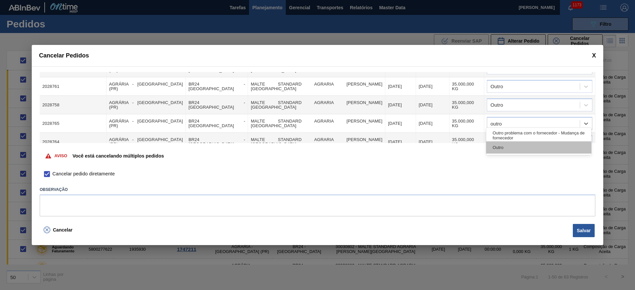
click at [497, 150] on div "Outro" at bounding box center [538, 148] width 105 height 12
click at [500, 138] on div at bounding box center [533, 143] width 93 height 10
type input "outro"
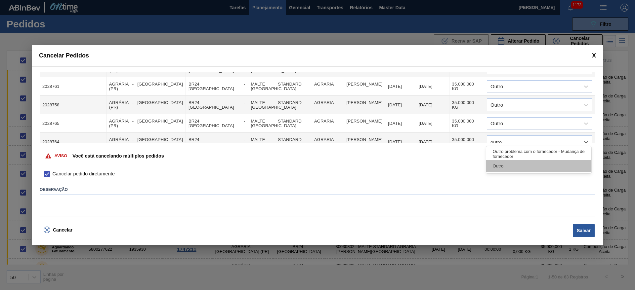
click at [496, 166] on div "Outro" at bounding box center [538, 166] width 105 height 12
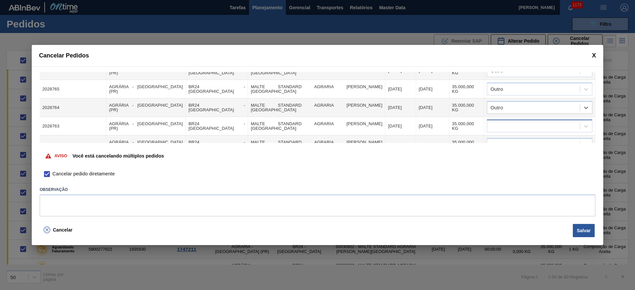
scroll to position [744, 0]
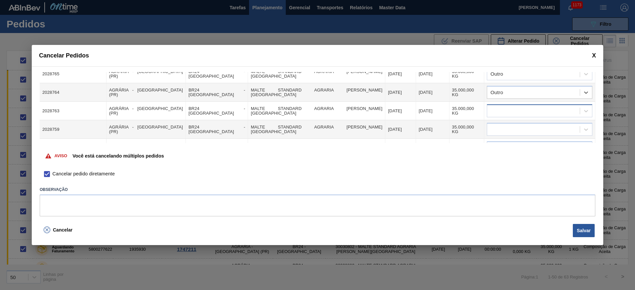
click at [516, 109] on div at bounding box center [533, 112] width 93 height 10
type input "outro"
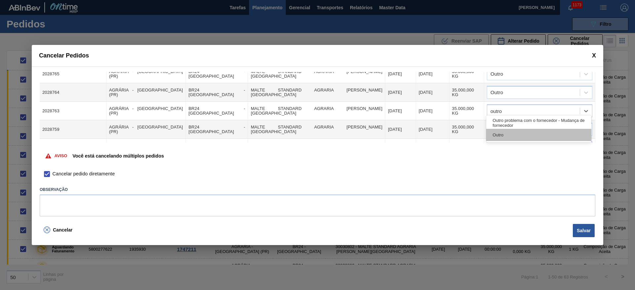
click at [507, 132] on div "Outro" at bounding box center [538, 135] width 105 height 12
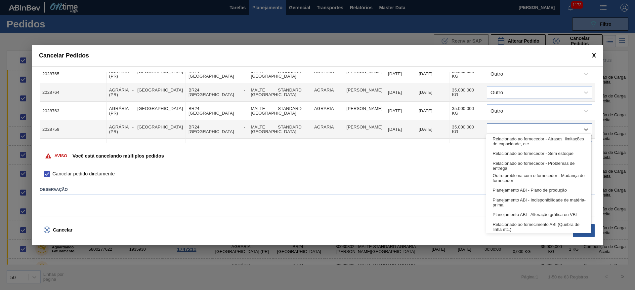
click at [499, 125] on div at bounding box center [533, 130] width 93 height 10
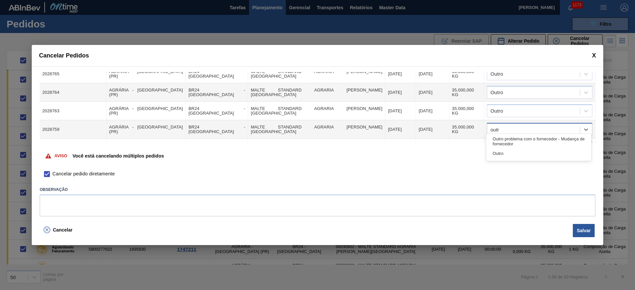
type input "outro"
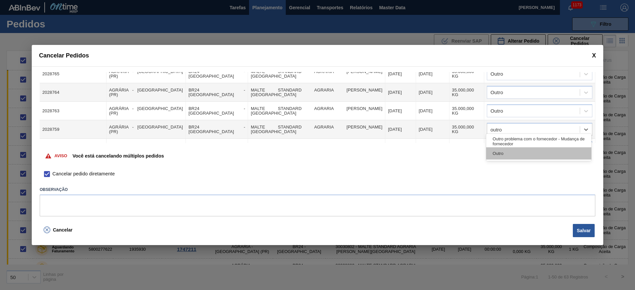
click at [506, 159] on div "Outro" at bounding box center [538, 154] width 105 height 12
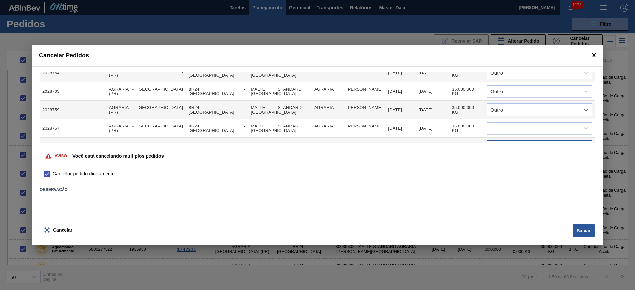
scroll to position [794, 0]
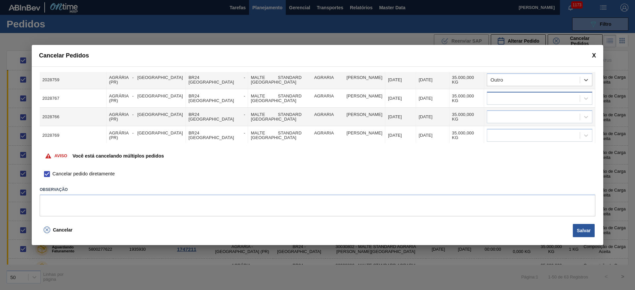
click at [495, 95] on div at bounding box center [533, 99] width 93 height 10
type input "outro"
drag, startPoint x: 508, startPoint y: 121, endPoint x: 504, endPoint y: 122, distance: 4.0
click at [508, 121] on div "Outro" at bounding box center [538, 122] width 105 height 12
click at [497, 118] on div at bounding box center [540, 116] width 106 height 13
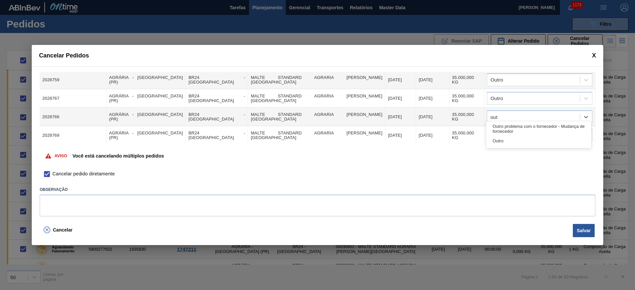
type input "outr"
click at [501, 142] on div "Outro" at bounding box center [538, 141] width 105 height 12
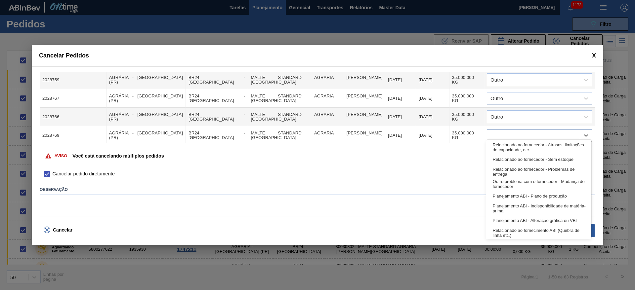
click at [501, 131] on div at bounding box center [533, 136] width 93 height 10
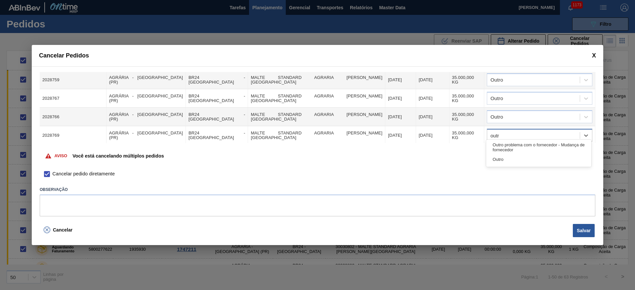
type input "outro"
drag, startPoint x: 510, startPoint y: 155, endPoint x: 503, endPoint y: 157, distance: 7.6
click at [507, 156] on div "Outro" at bounding box center [538, 159] width 105 height 12
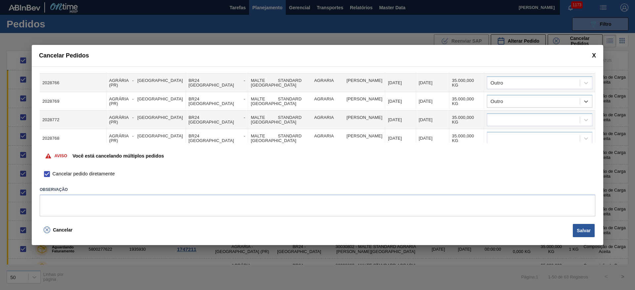
scroll to position [843, 0]
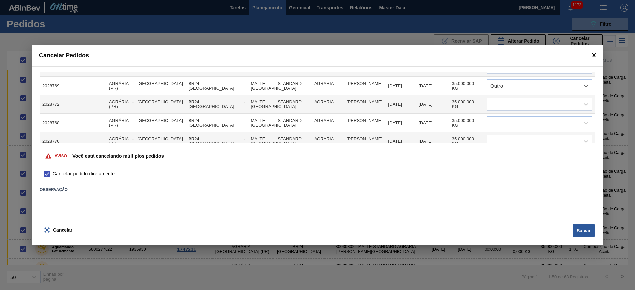
click at [495, 100] on div at bounding box center [533, 105] width 93 height 10
type input "outro"
drag, startPoint x: 502, startPoint y: 130, endPoint x: 499, endPoint y: 128, distance: 3.7
click at [502, 130] on div "Outro" at bounding box center [538, 128] width 105 height 12
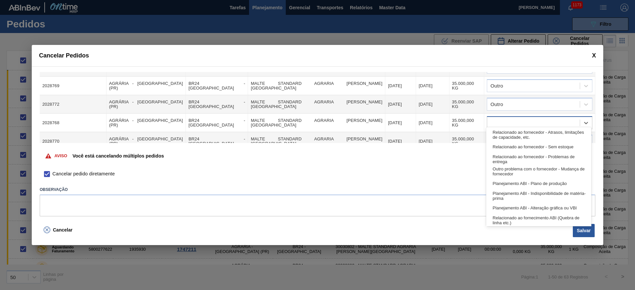
click at [498, 120] on div at bounding box center [533, 123] width 93 height 10
type input "p"
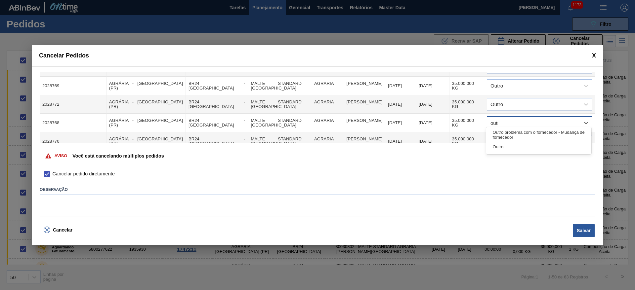
type input "outro"
drag, startPoint x: 498, startPoint y: 149, endPoint x: 503, endPoint y: 132, distance: 16.8
click at [498, 147] on div "Outro" at bounding box center [538, 147] width 105 height 12
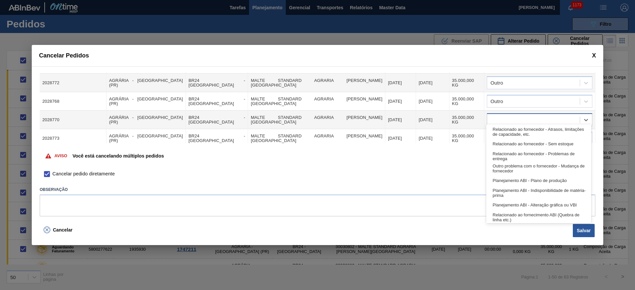
click at [505, 119] on div at bounding box center [533, 120] width 93 height 10
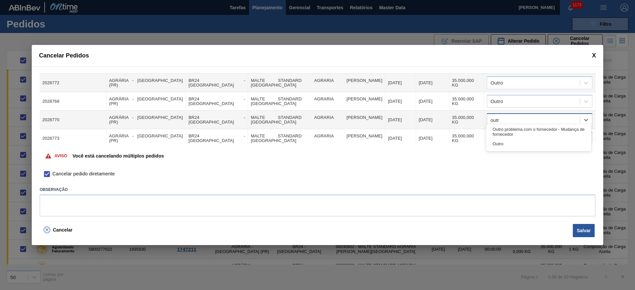
type input "outro"
drag, startPoint x: 500, startPoint y: 140, endPoint x: 496, endPoint y: 135, distance: 5.4
click at [500, 140] on div "Outro" at bounding box center [538, 144] width 105 height 12
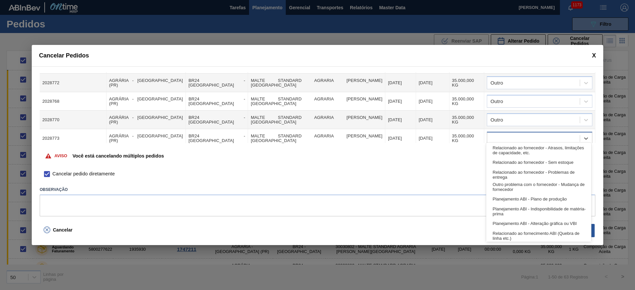
click at [497, 134] on div at bounding box center [533, 139] width 93 height 10
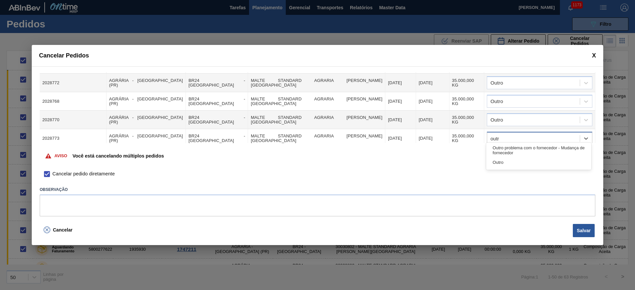
type input "outro"
drag, startPoint x: 511, startPoint y: 164, endPoint x: 509, endPoint y: 131, distance: 33.1
click at [511, 164] on div "Outro" at bounding box center [538, 162] width 105 height 12
click at [582, 232] on button "Salvar" at bounding box center [584, 230] width 22 height 13
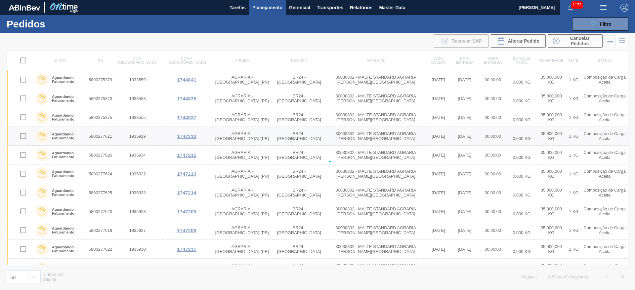
checkbox input "false"
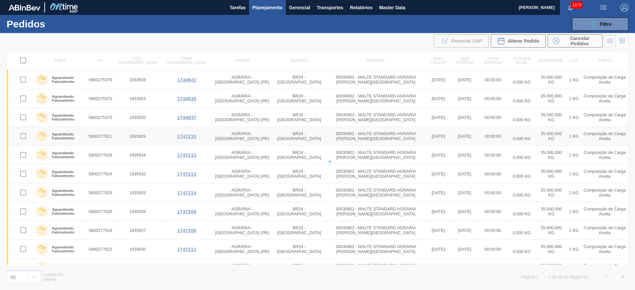
checkbox input "false"
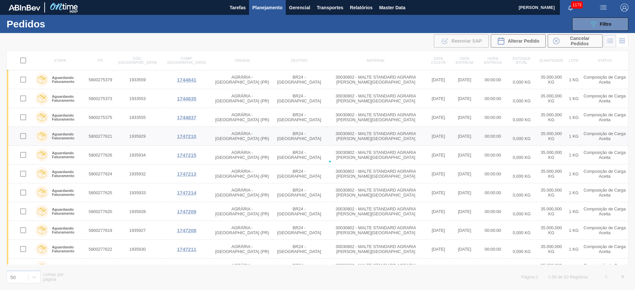
checkbox input "false"
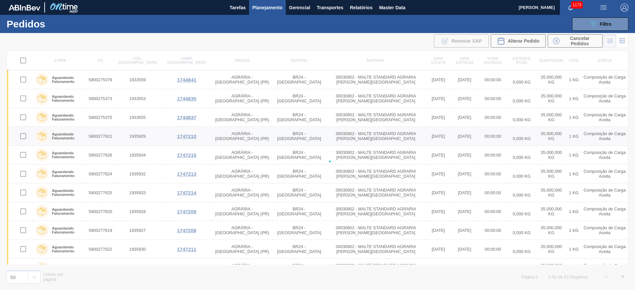
checkbox input "false"
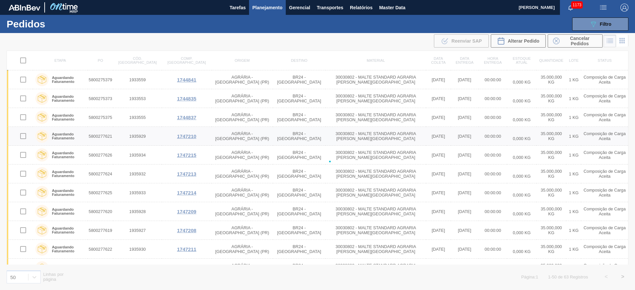
checkbox input "false"
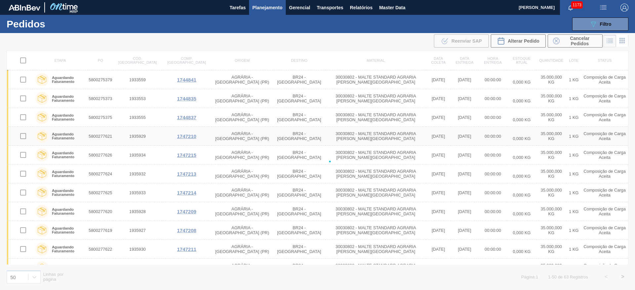
checkbox input "false"
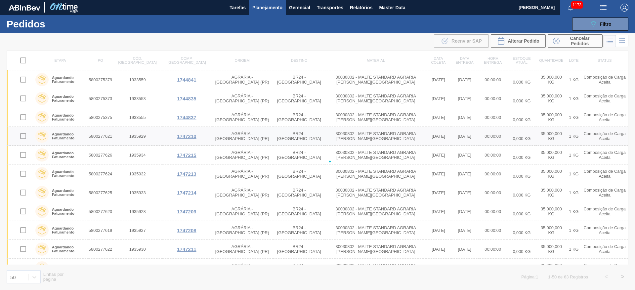
checkbox input "false"
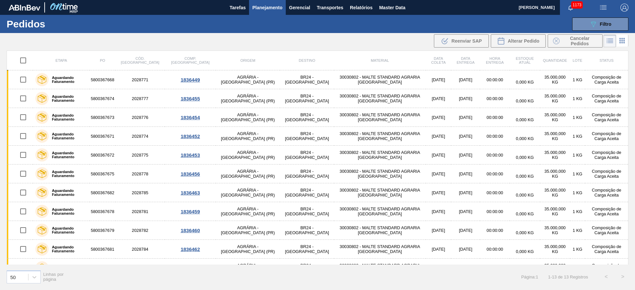
click at [271, 6] on span "Planejamento" at bounding box center [267, 8] width 30 height 8
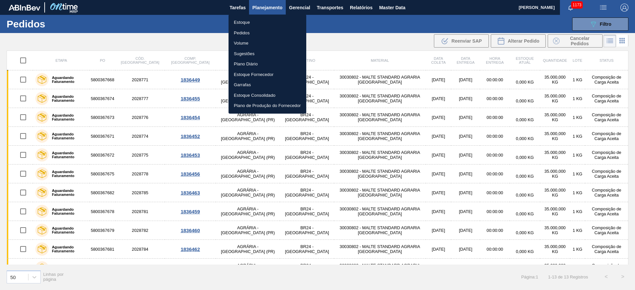
click at [241, 22] on li "Estoque" at bounding box center [268, 22] width 78 height 11
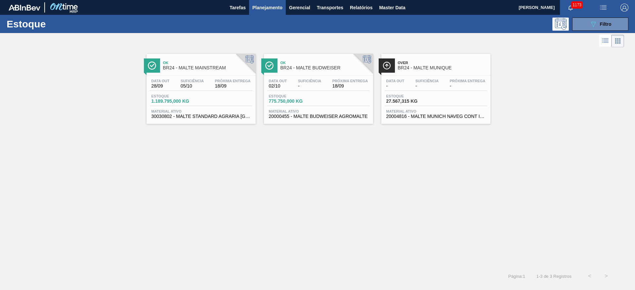
click at [286, 80] on span "Data out" at bounding box center [278, 81] width 18 height 4
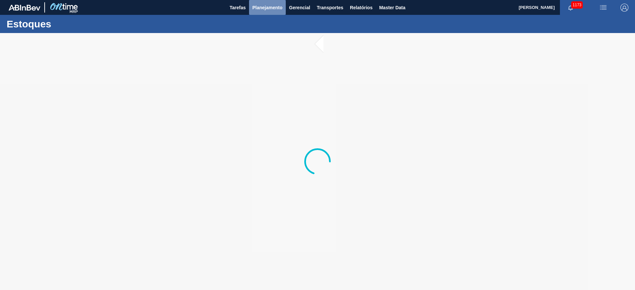
click at [260, 7] on span "Planejamento" at bounding box center [267, 8] width 30 height 8
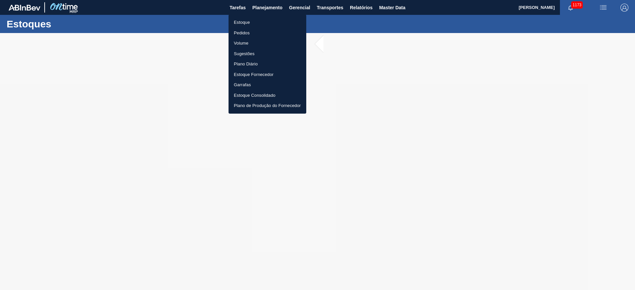
click at [243, 22] on li "Estoque" at bounding box center [268, 22] width 78 height 11
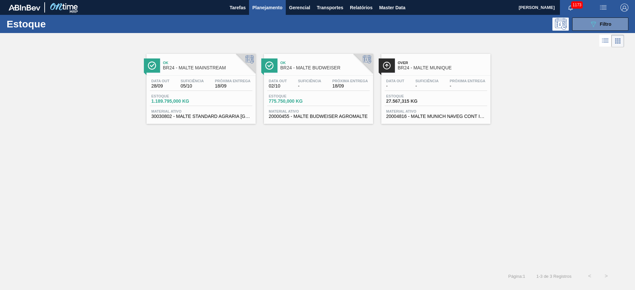
click at [189, 92] on div "Data out 28/09 Suficiência 05/10 Próxima Entrega 18/09 Estoque 1.189.795,000 KG…" at bounding box center [201, 98] width 109 height 45
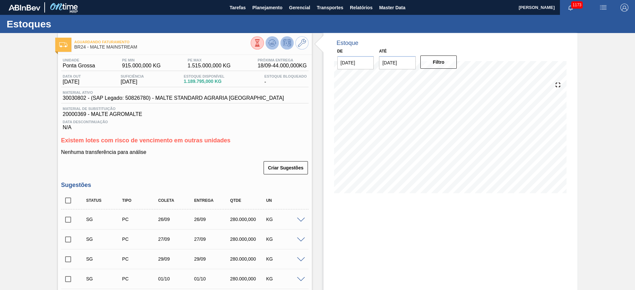
click at [271, 43] on icon at bounding box center [272, 42] width 4 height 3
click at [275, 9] on span "Planejamento" at bounding box center [267, 8] width 30 height 8
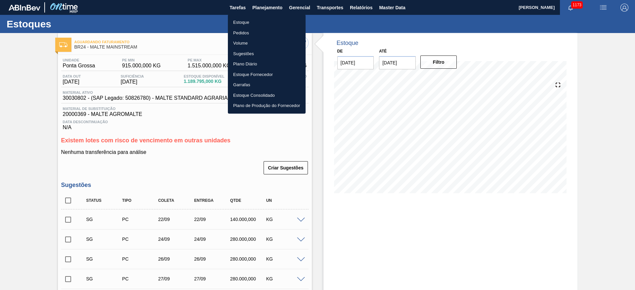
click at [240, 20] on li "Estoque" at bounding box center [267, 22] width 78 height 11
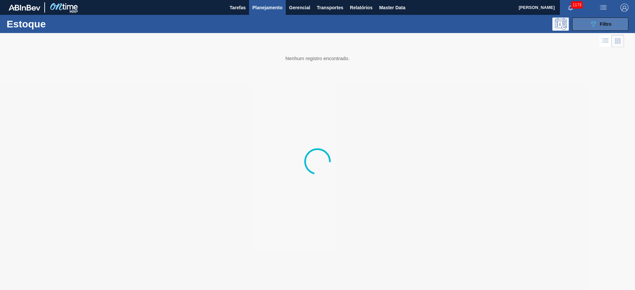
click at [595, 28] on button "089F7B8B-B2A5-4AFE-B5C0-19BA573D28AC Filtro" at bounding box center [600, 24] width 56 height 13
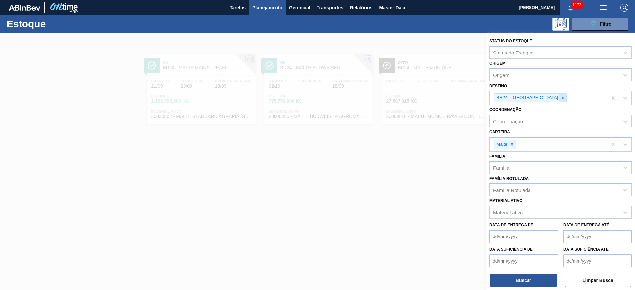
click at [560, 98] on icon at bounding box center [562, 98] width 5 height 5
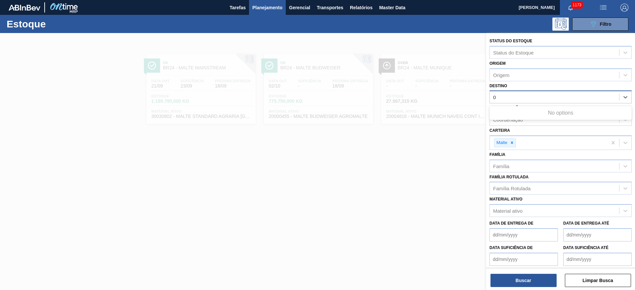
type input "02"
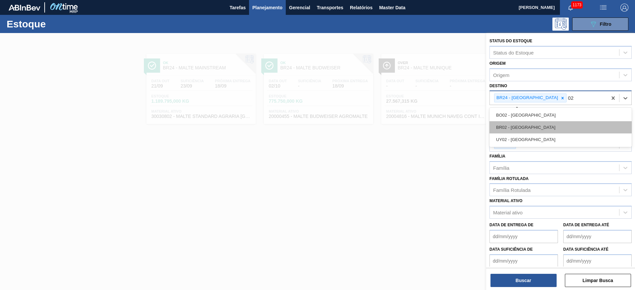
click at [524, 128] on div "BR02 - [GEOGRAPHIC_DATA]" at bounding box center [561, 127] width 142 height 12
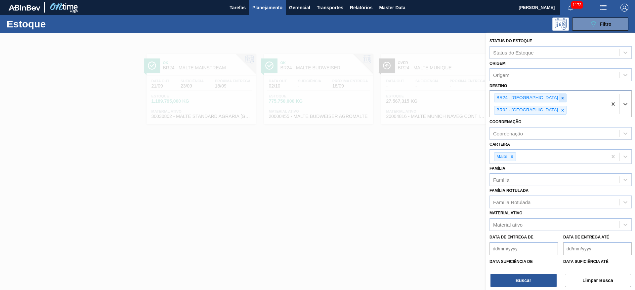
click at [559, 95] on div at bounding box center [562, 98] width 7 height 8
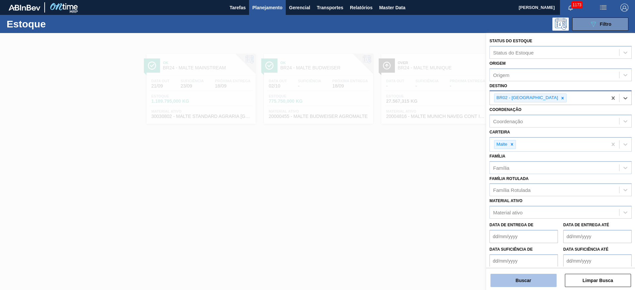
click at [523, 281] on button "Buscar" at bounding box center [524, 280] width 66 height 13
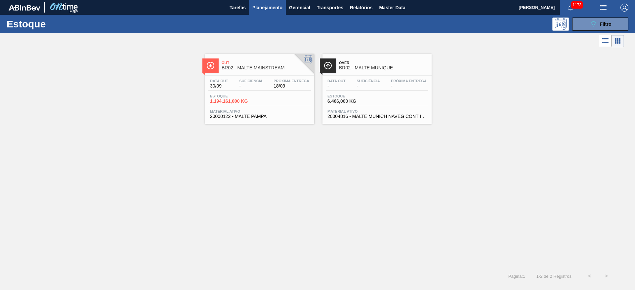
click at [249, 83] on span "Suficiência" at bounding box center [250, 81] width 23 height 4
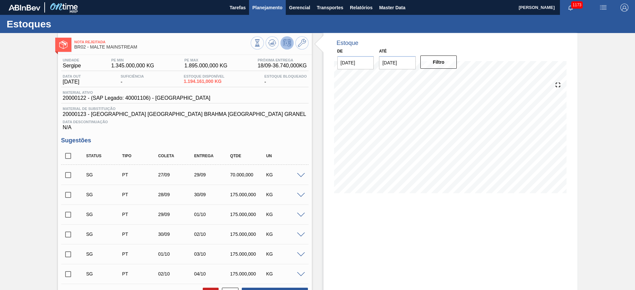
click at [266, 6] on span "Planejamento" at bounding box center [267, 8] width 30 height 8
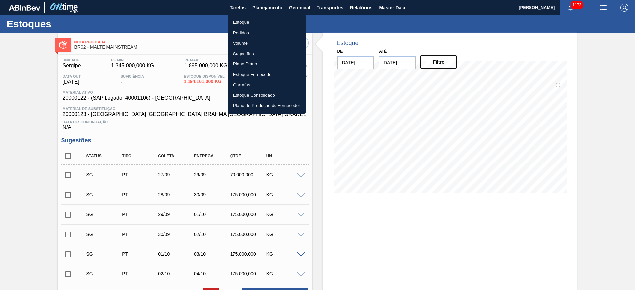
click at [241, 22] on li "Estoque" at bounding box center [267, 22] width 78 height 11
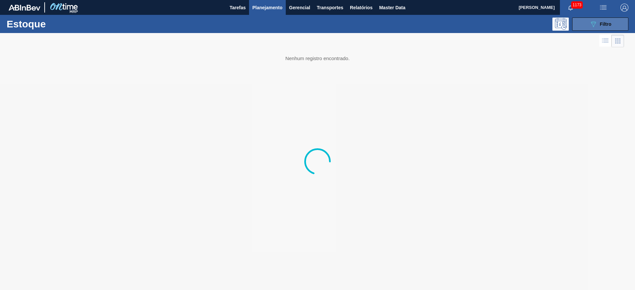
click at [596, 27] on icon "089F7B8B-B2A5-4AFE-B5C0-19BA573D28AC" at bounding box center [593, 24] width 8 height 8
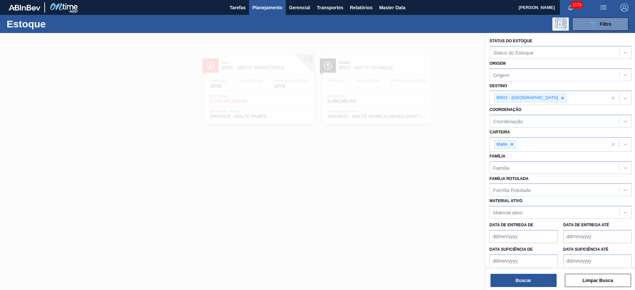
click at [562, 98] on icon at bounding box center [563, 98] width 2 height 2
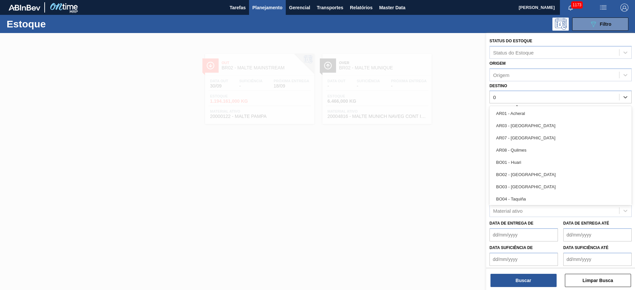
type input "07"
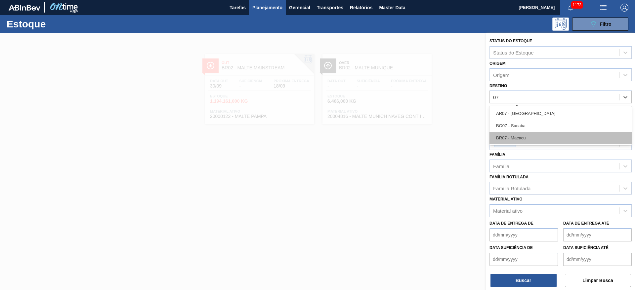
click at [518, 137] on div "BR07 - Macacu" at bounding box center [561, 138] width 142 height 12
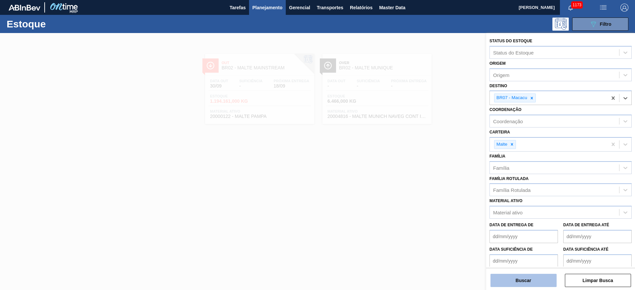
click at [528, 280] on button "Buscar" at bounding box center [524, 280] width 66 height 13
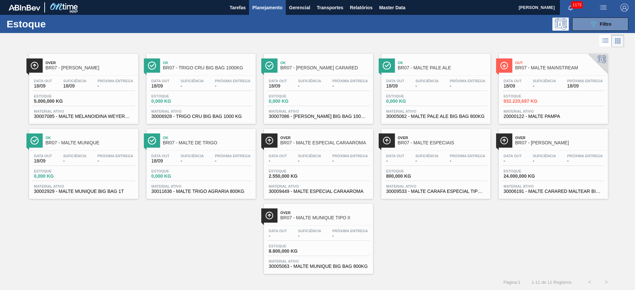
drag, startPoint x: 549, startPoint y: 93, endPoint x: 544, endPoint y: 94, distance: 4.7
click at [549, 93] on div "Data out 18/09 Suficiência - Próxima Entrega 18/09 Estoque 932.220,697 KG Mater…" at bounding box center [553, 98] width 109 height 45
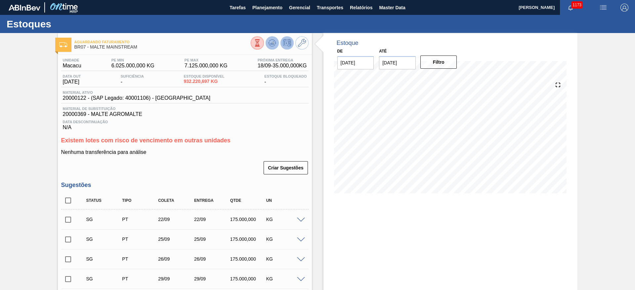
click at [271, 44] on icon at bounding box center [272, 43] width 8 height 8
click at [265, 12] on button "Planejamento" at bounding box center [267, 7] width 37 height 15
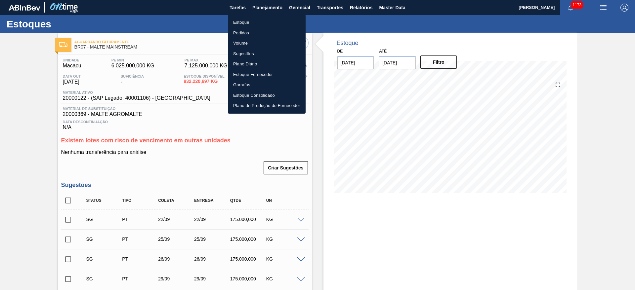
click at [236, 22] on li "Estoque" at bounding box center [267, 22] width 78 height 11
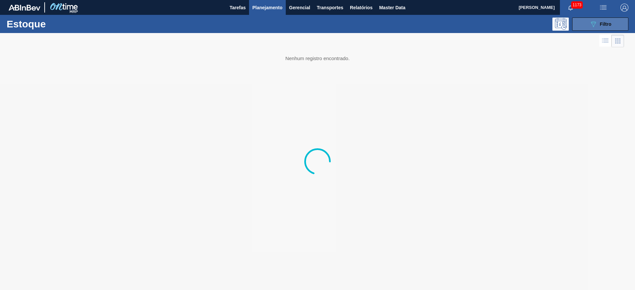
click at [593, 22] on icon "089F7B8B-B2A5-4AFE-B5C0-19BA573D28AC" at bounding box center [593, 24] width 8 height 8
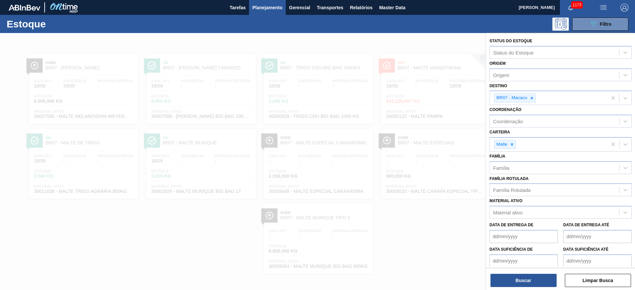
click at [533, 97] on icon at bounding box center [532, 98] width 2 height 2
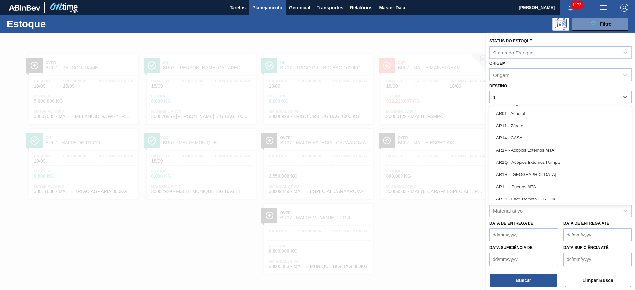
type input "17"
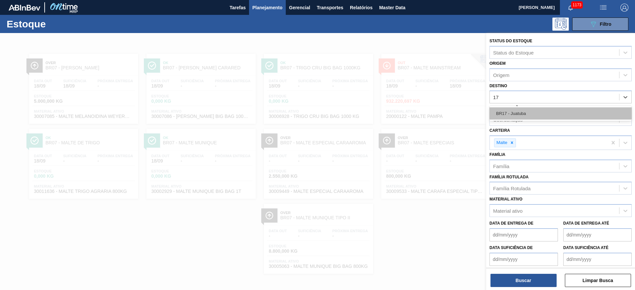
click at [511, 116] on div "BR17 - Juatuba" at bounding box center [561, 113] width 142 height 12
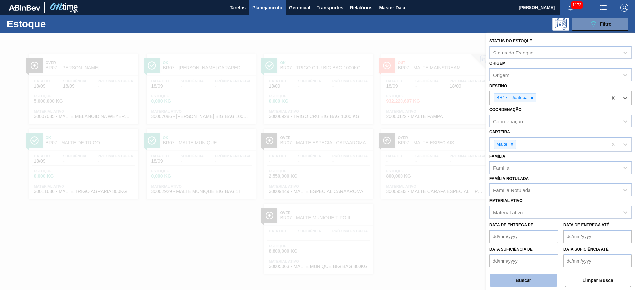
click at [528, 281] on button "Buscar" at bounding box center [524, 280] width 66 height 13
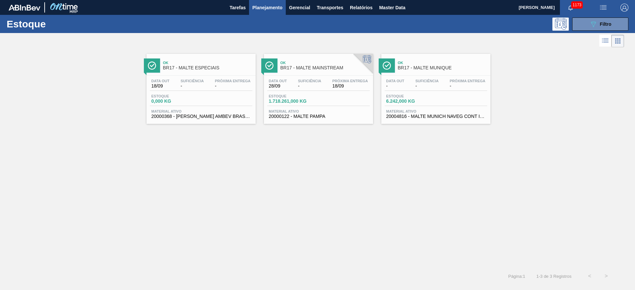
click at [324, 101] on div "Estoque 1.718.261,000 KG" at bounding box center [318, 100] width 103 height 12
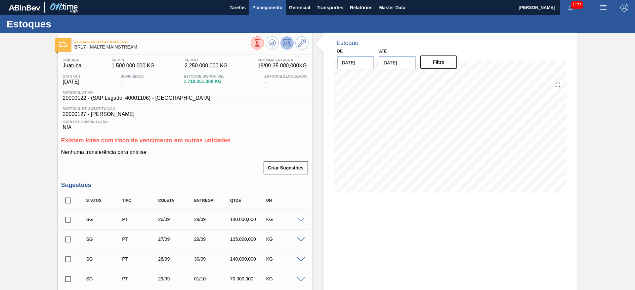
click at [262, 8] on span "Planejamento" at bounding box center [267, 8] width 30 height 8
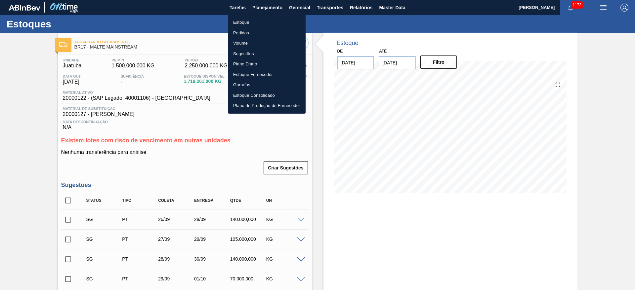
click at [245, 22] on li "Estoque" at bounding box center [267, 22] width 78 height 11
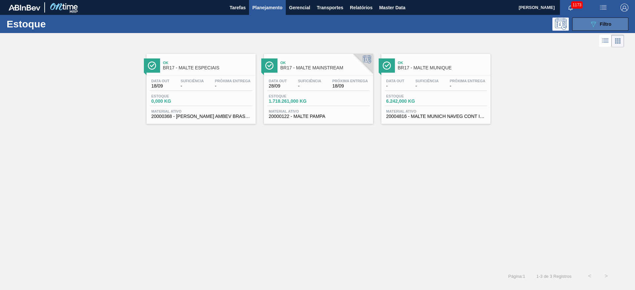
click at [595, 25] on icon "089F7B8B-B2A5-4AFE-B5C0-19BA573D28AC" at bounding box center [593, 24] width 8 height 8
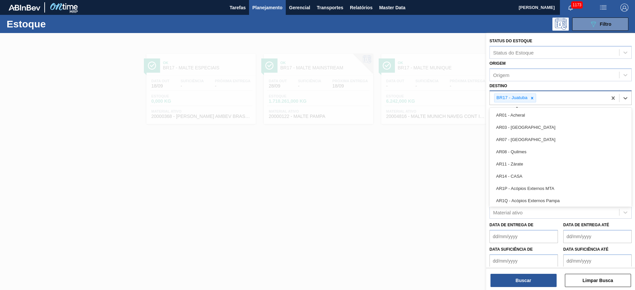
click at [536, 97] on div "BR17 - Juatuba" at bounding box center [515, 98] width 42 height 9
type input "12"
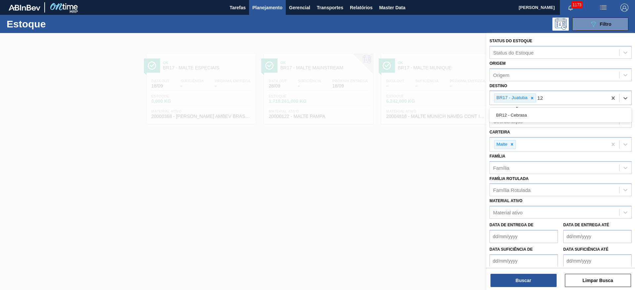
drag, startPoint x: 511, startPoint y: 115, endPoint x: 528, endPoint y: 105, distance: 19.6
click at [512, 115] on div "BR12 - Cebrasa" at bounding box center [561, 115] width 142 height 12
click at [532, 97] on icon at bounding box center [532, 98] width 5 height 5
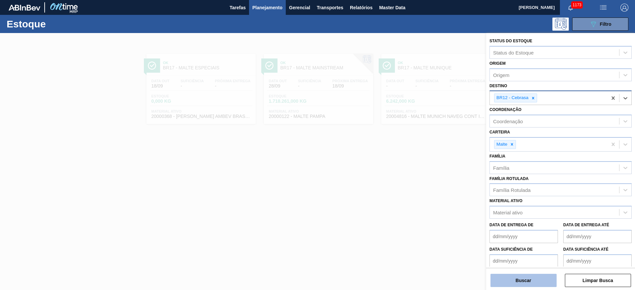
click at [531, 279] on button "Buscar" at bounding box center [524, 280] width 66 height 13
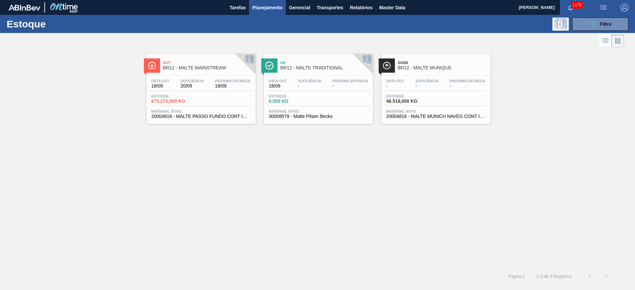
click at [200, 82] on span "Suficiência" at bounding box center [192, 81] width 23 height 4
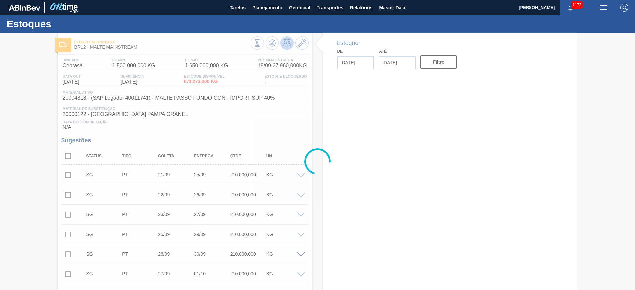
type input "[DATE]"
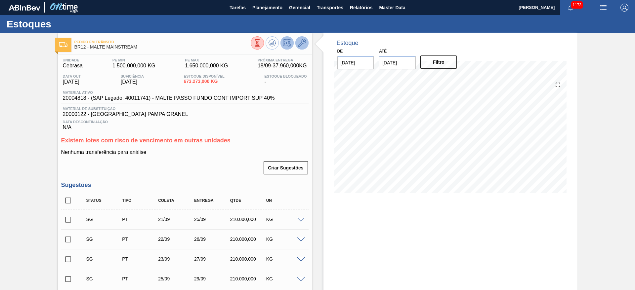
click at [301, 39] on icon at bounding box center [302, 43] width 8 height 8
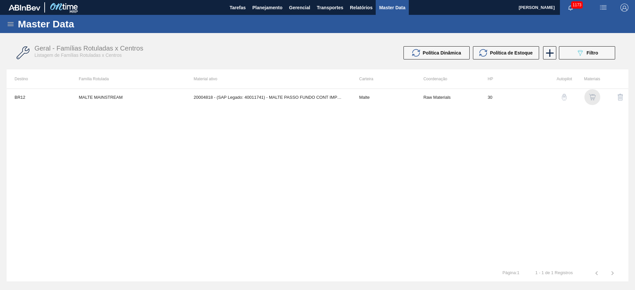
click at [596, 99] on div "button" at bounding box center [592, 97] width 8 height 7
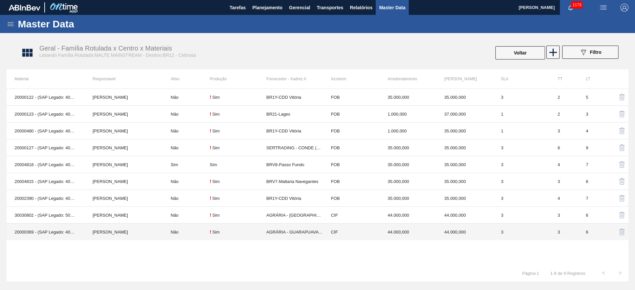
click at [200, 235] on td "Não" at bounding box center [186, 232] width 47 height 17
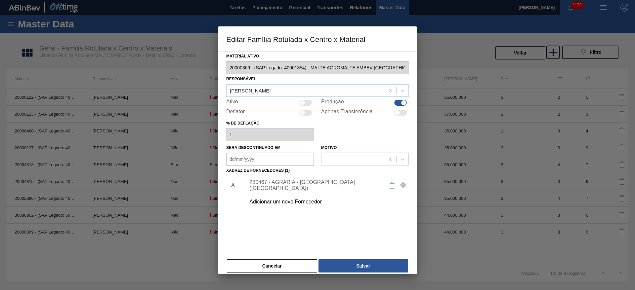
click at [275, 187] on div "280467 - AGRÁRIA - GUARAPUAVA (PR)" at bounding box center [314, 186] width 130 height 12
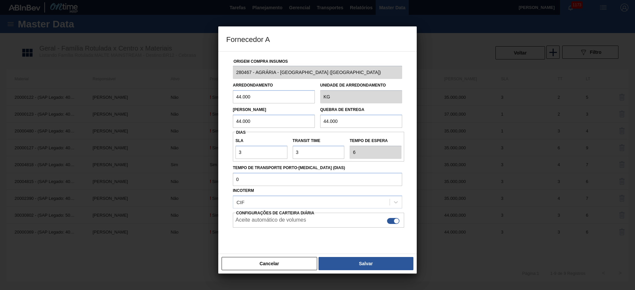
drag, startPoint x: 255, startPoint y: 93, endPoint x: 155, endPoint y: 82, distance: 100.8
click at [177, 79] on div "Fornecedor A Origem Compra Insumos 280467 - AGRÁRIA - GUARAPUAVA (PR) Arredonda…" at bounding box center [317, 145] width 635 height 290
type input "35.000"
drag, startPoint x: 172, startPoint y: 96, endPoint x: 160, endPoint y: 97, distance: 12.3
click at [160, 97] on div "Fornecedor A Origem Compra Insumos 280467 - AGRÁRIA - GUARAPUAVA (PR) Arredonda…" at bounding box center [317, 145] width 635 height 290
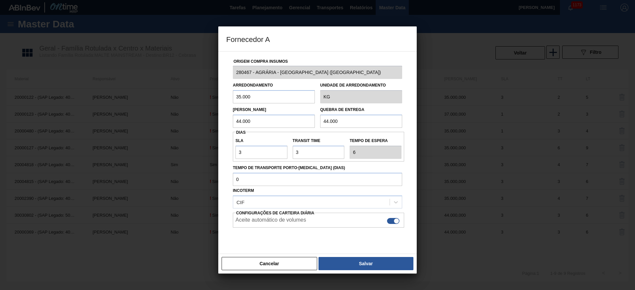
drag, startPoint x: 263, startPoint y: 124, endPoint x: 157, endPoint y: 118, distance: 106.3
click at [157, 118] on div "Fornecedor A Origem Compra Insumos 280467 - AGRÁRIA - GUARAPUAVA (PR) Arredonda…" at bounding box center [317, 145] width 635 height 290
paste input "35"
type input "35.000"
drag, startPoint x: 360, startPoint y: 120, endPoint x: 262, endPoint y: 124, distance: 98.0
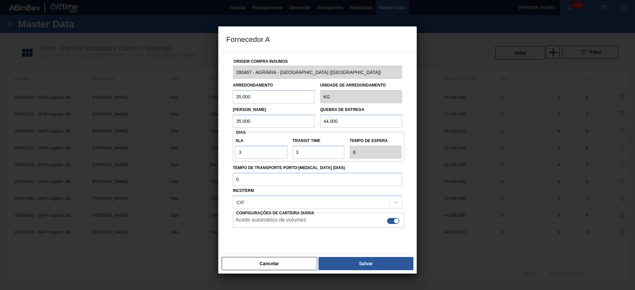
click at [273, 123] on div "Lote Mínimo 35.000 Quebra de entrega 44.000" at bounding box center [317, 116] width 175 height 24
paste input "35"
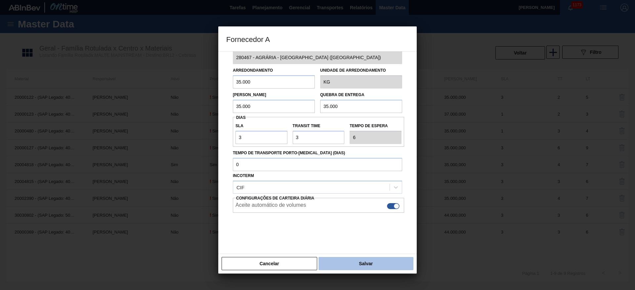
type input "35.000"
click at [352, 264] on button "Salvar" at bounding box center [366, 263] width 95 height 13
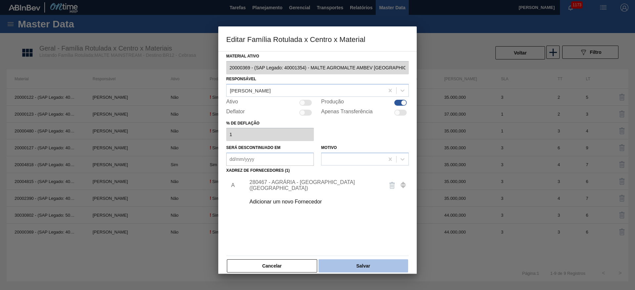
click at [364, 268] on button "Salvar" at bounding box center [364, 266] width 90 height 13
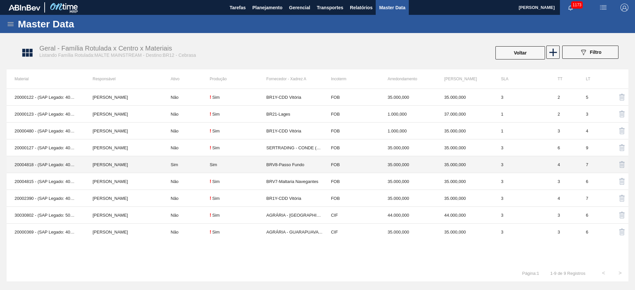
click at [190, 165] on td "Sim" at bounding box center [186, 164] width 47 height 17
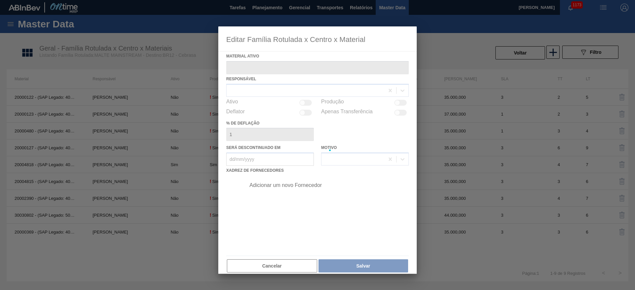
type ativo "20004818 - (SAP Legado: 40011741) - MALTE PASSO FUNDO CONT IMPORT SUP 40%"
checkbox input "true"
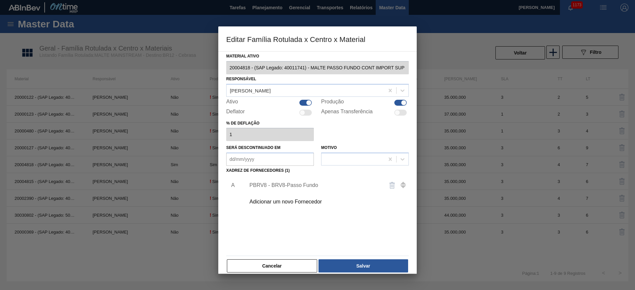
click at [305, 102] on div at bounding box center [305, 103] width 13 height 6
checkbox input "false"
click at [371, 260] on button "Salvar" at bounding box center [364, 266] width 90 height 13
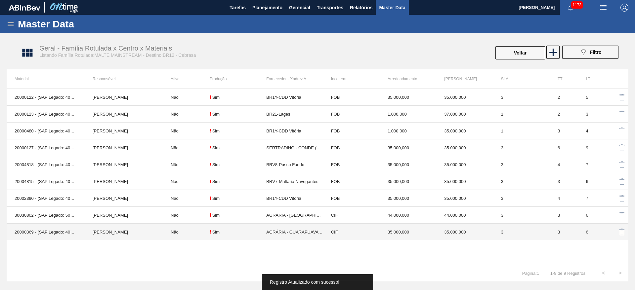
click at [182, 234] on td "Não" at bounding box center [186, 232] width 47 height 17
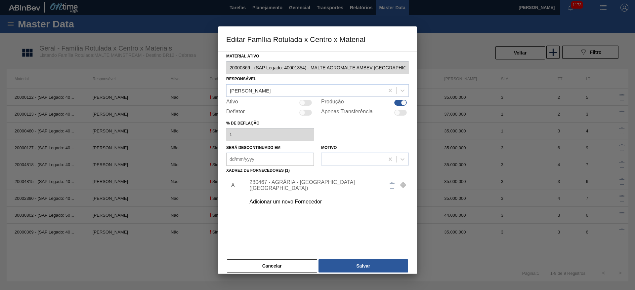
click at [304, 101] on div at bounding box center [303, 103] width 6 height 6
checkbox input "true"
click at [362, 266] on button "Salvar" at bounding box center [364, 266] width 90 height 13
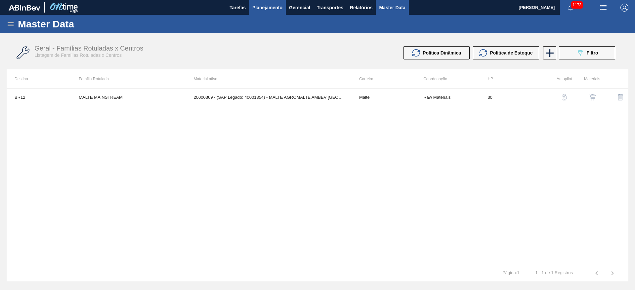
click at [271, 7] on span "Planejamento" at bounding box center [267, 8] width 30 height 8
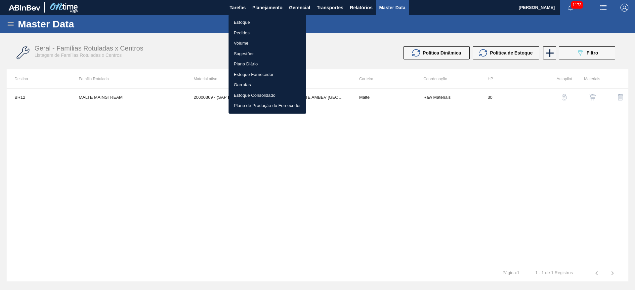
click at [11, 25] on div at bounding box center [317, 145] width 635 height 290
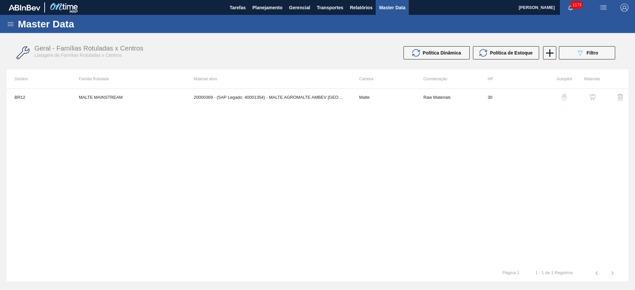
click at [11, 23] on icon at bounding box center [11, 24] width 8 height 8
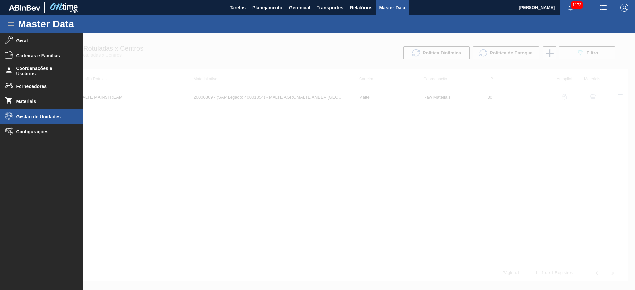
click at [31, 118] on span "Gestão de Unidades" at bounding box center [43, 116] width 55 height 5
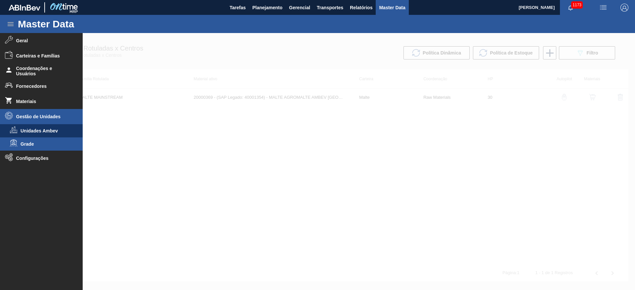
click at [24, 143] on span "Grade" at bounding box center [46, 144] width 51 height 5
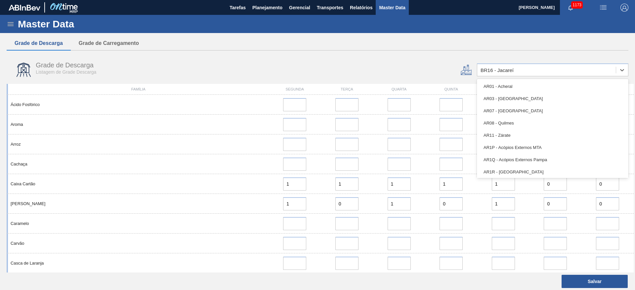
click at [491, 71] on div "BR16 - Jacareí" at bounding box center [497, 70] width 33 height 6
type input "05"
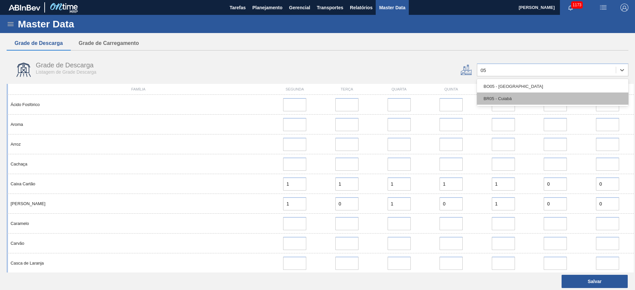
click at [496, 100] on div "BR05 - Cuiabá" at bounding box center [552, 99] width 151 height 12
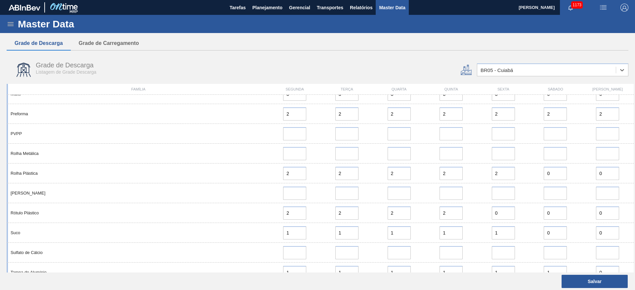
scroll to position [398, 0]
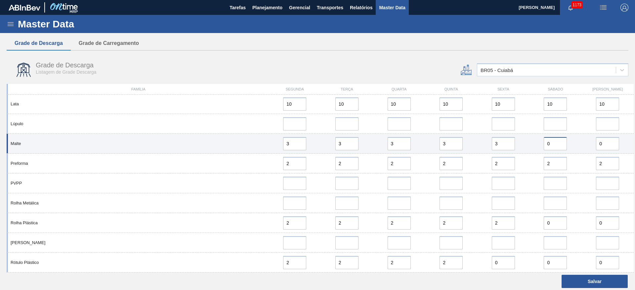
drag, startPoint x: 554, startPoint y: 143, endPoint x: 526, endPoint y: 145, distance: 27.6
click at [526, 145] on div "Malte 3 3 3 3 3 0 0" at bounding box center [320, 144] width 627 height 20
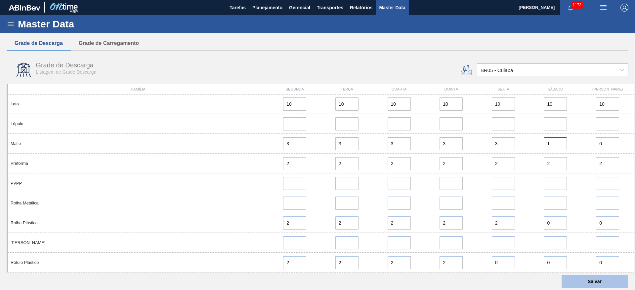
type input "1"
click at [584, 279] on button "Salvar" at bounding box center [595, 281] width 66 height 13
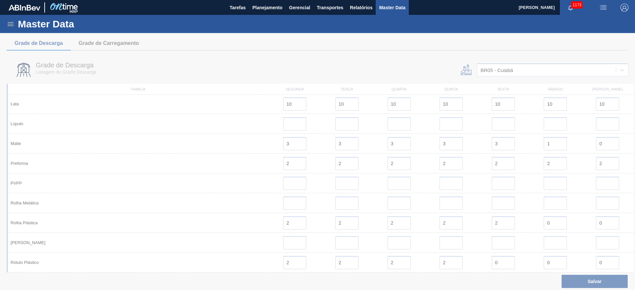
scroll to position [0, 0]
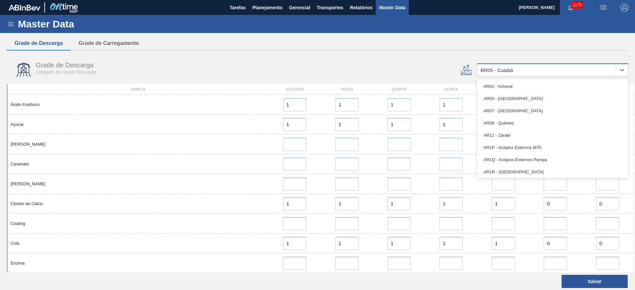
click at [495, 72] on div "BR05 - Cuiabá" at bounding box center [497, 70] width 32 height 6
type input "11"
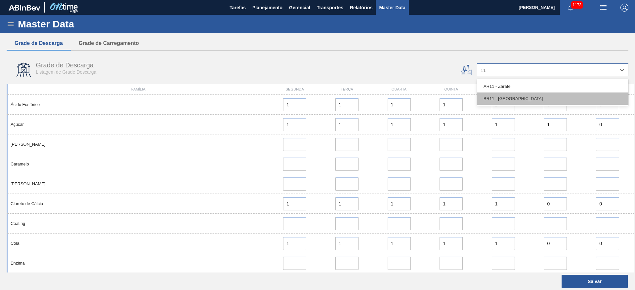
click at [537, 101] on div "BR11 - São Luís" at bounding box center [552, 99] width 151 height 12
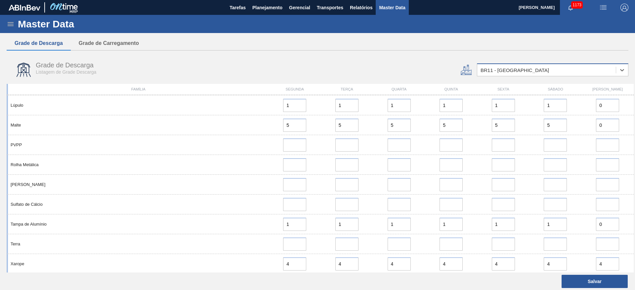
scroll to position [378, 0]
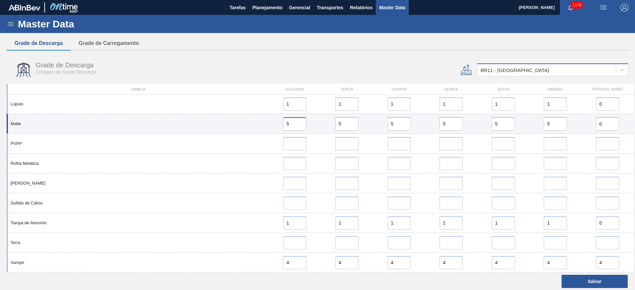
drag, startPoint x: 291, startPoint y: 123, endPoint x: 260, endPoint y: 125, distance: 30.5
click at [260, 125] on div "Malte 5 5 5 5 5 5 0" at bounding box center [320, 124] width 627 height 20
type input "6"
drag, startPoint x: 350, startPoint y: 120, endPoint x: 300, endPoint y: 128, distance: 50.3
click at [305, 129] on div "Malte 6 5 5 5 5 5 0" at bounding box center [320, 124] width 627 height 20
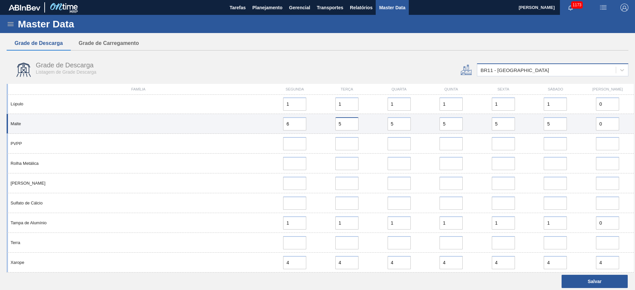
paste input "6"
type input "6"
drag, startPoint x: 392, startPoint y: 124, endPoint x: 321, endPoint y: 125, distance: 71.5
click at [323, 125] on div "Malte 6 6 5 5 5 5 0" at bounding box center [320, 124] width 627 height 20
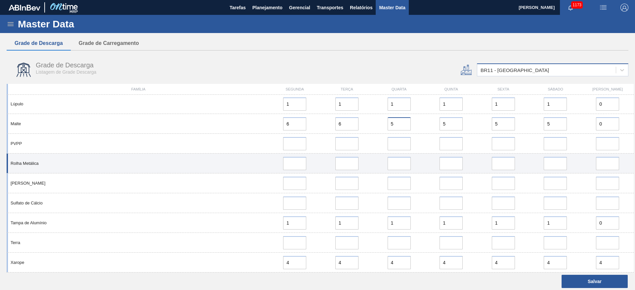
paste input "6"
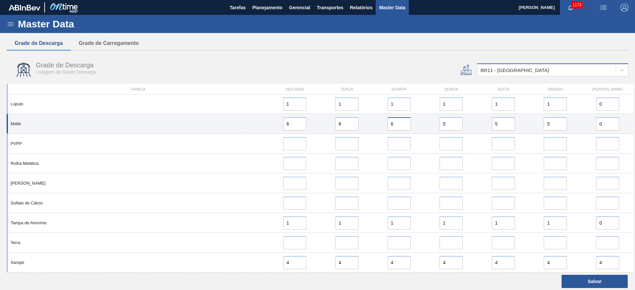
type input "6"
drag, startPoint x: 450, startPoint y: 122, endPoint x: 400, endPoint y: 124, distance: 50.0
click at [400, 124] on div "Malte 6 6 6 5 5 5 0" at bounding box center [320, 124] width 627 height 20
paste input "6"
type input "6"
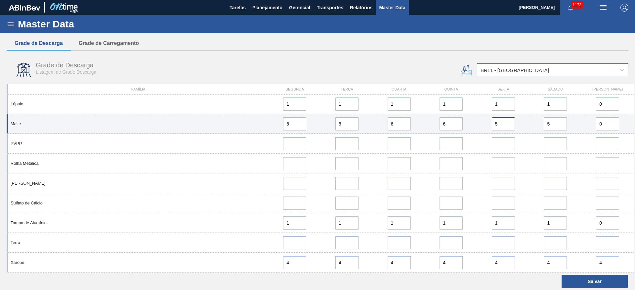
drag, startPoint x: 497, startPoint y: 124, endPoint x: 444, endPoint y: 128, distance: 53.7
click at [444, 128] on div "Malte 6 6 6 6 5 5 0" at bounding box center [320, 124] width 627 height 20
paste input "6"
type input "6"
drag, startPoint x: 552, startPoint y: 125, endPoint x: 494, endPoint y: 129, distance: 58.0
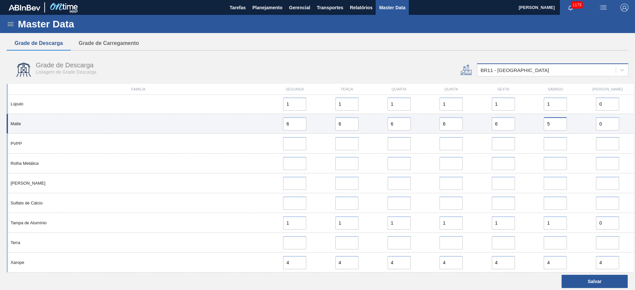
click at [498, 129] on div "Malte 6 6 6 6 6 5 0" at bounding box center [320, 124] width 627 height 20
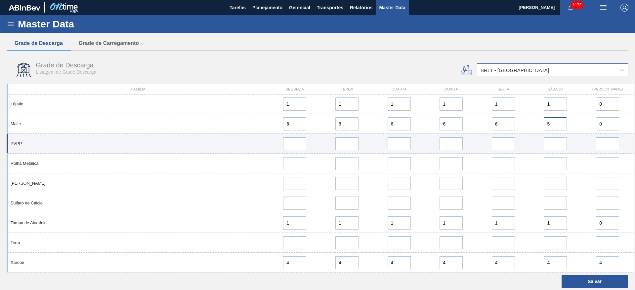
paste input "6"
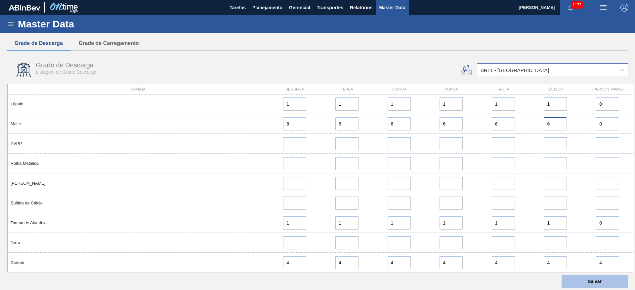
type input "6"
click at [580, 279] on button "Salvar" at bounding box center [595, 281] width 66 height 13
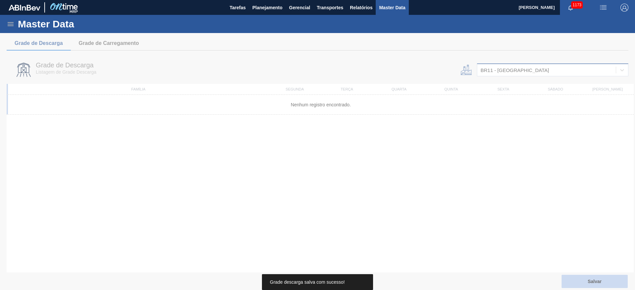
scroll to position [0, 0]
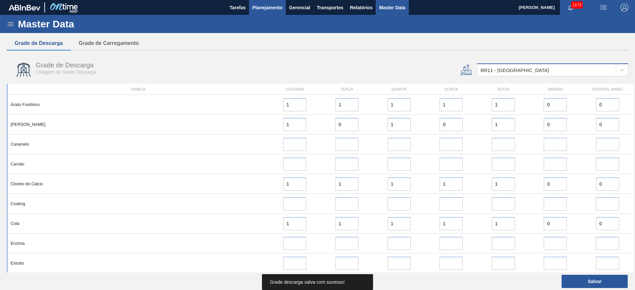
click at [260, 5] on span "Planejamento" at bounding box center [267, 8] width 30 height 8
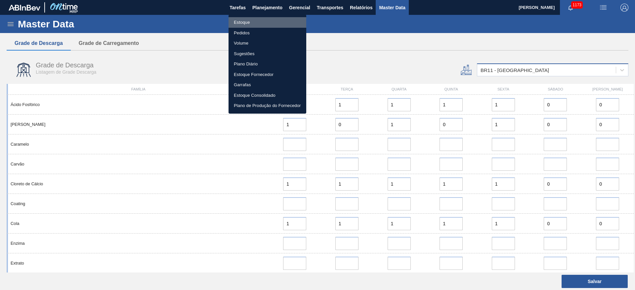
click at [239, 23] on li "Estoque" at bounding box center [268, 22] width 78 height 11
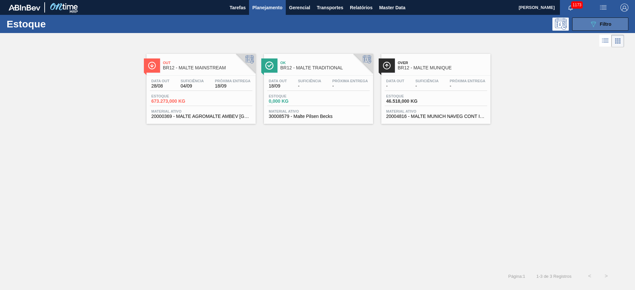
click at [605, 29] on button "089F7B8B-B2A5-4AFE-B5C0-19BA573D28AC Filtro" at bounding box center [600, 24] width 56 height 13
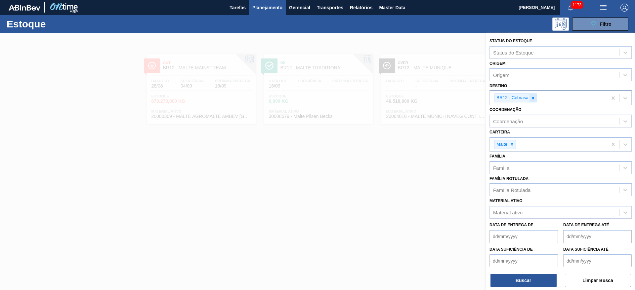
click at [531, 101] on div at bounding box center [533, 98] width 7 height 8
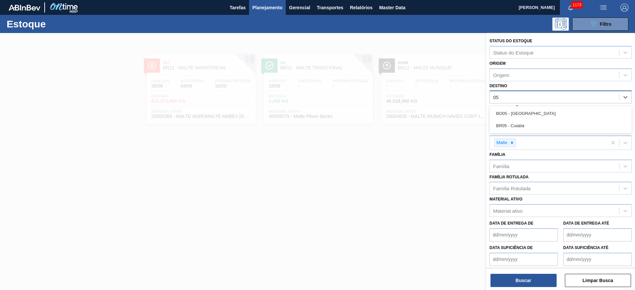
type input "0"
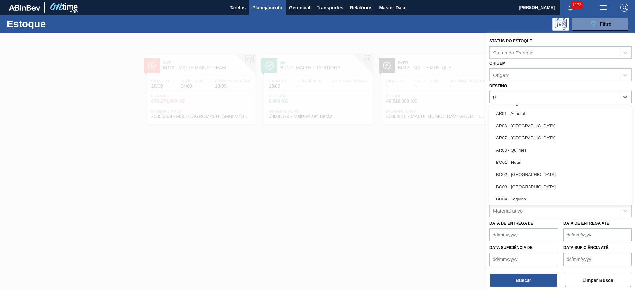
type input "03"
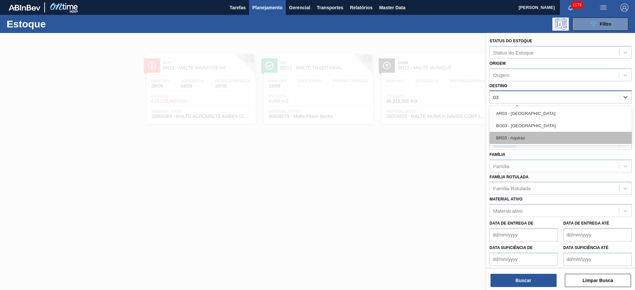
click at [516, 139] on div "BR03 - Aquiraz" at bounding box center [561, 138] width 142 height 12
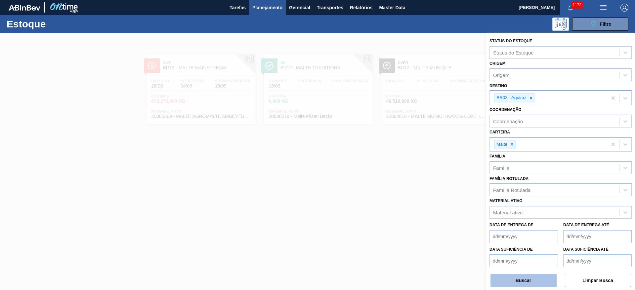
click at [520, 282] on button "Buscar" at bounding box center [524, 280] width 66 height 13
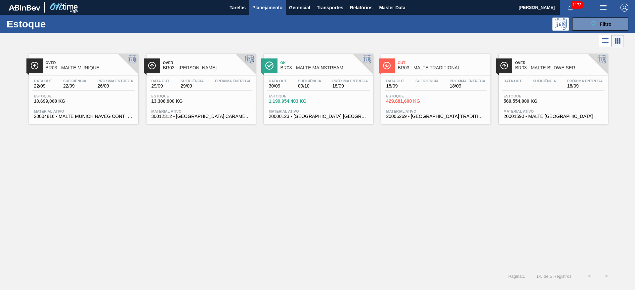
click at [315, 87] on span "09/10" at bounding box center [309, 86] width 23 height 5
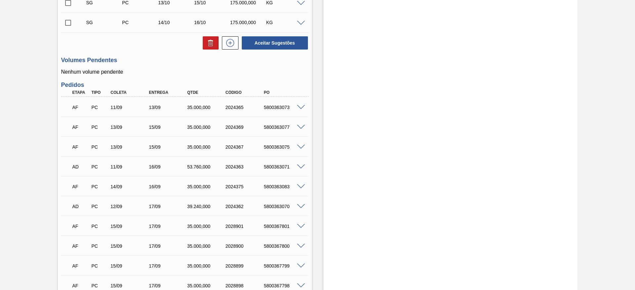
scroll to position [494, 0]
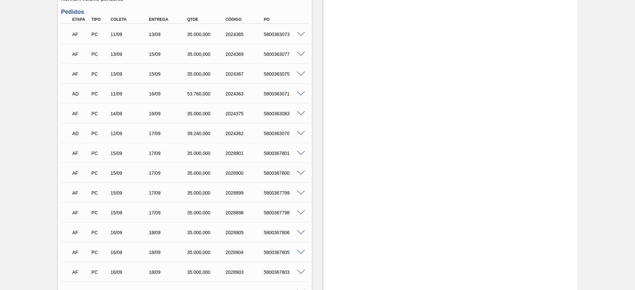
click at [301, 32] on span at bounding box center [301, 34] width 8 height 5
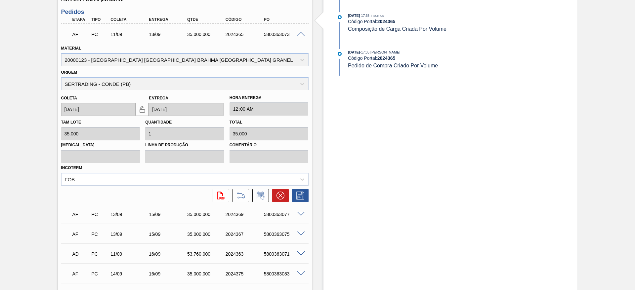
click at [300, 32] on span at bounding box center [301, 34] width 8 height 5
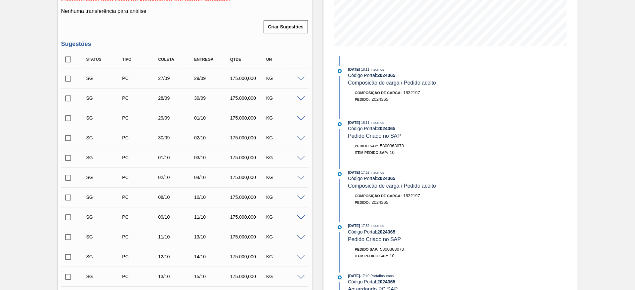
scroll to position [48, 0]
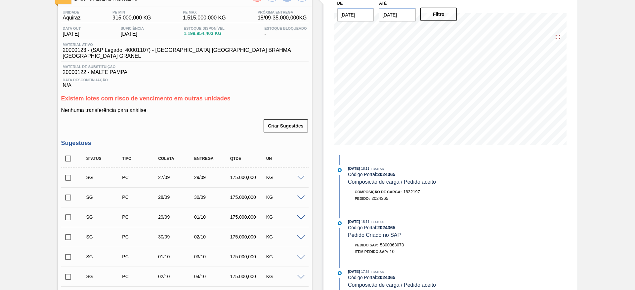
click at [301, 176] on span at bounding box center [301, 178] width 8 height 5
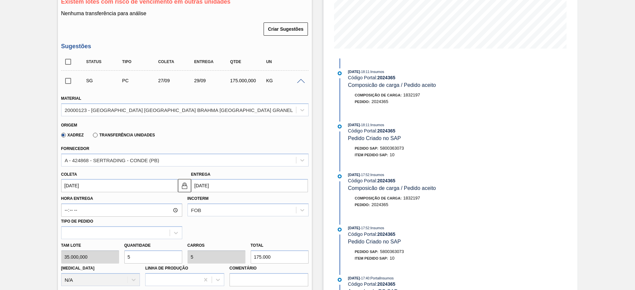
scroll to position [197, 0]
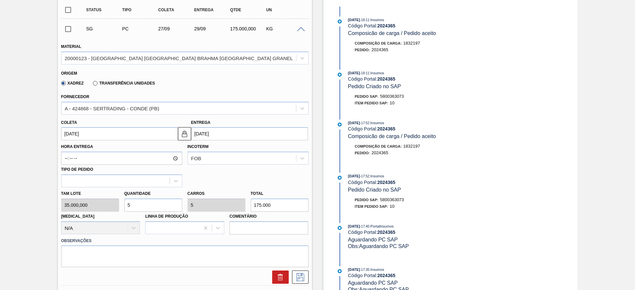
click at [108, 204] on div "Tam lote 35.000,000 Quantidade 5 Carros 5 Total 175.000 Doca N/A Linha de Produ…" at bounding box center [185, 211] width 253 height 47
type input "1"
type input "35.000"
type input "1"
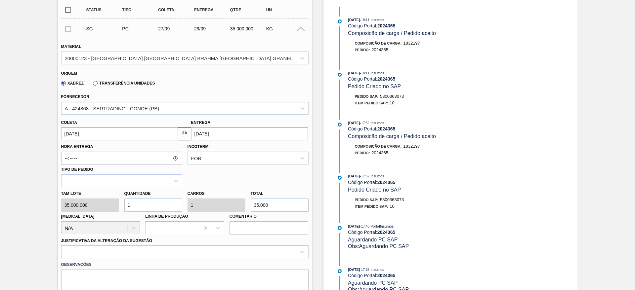
click at [66, 127] on input "[DATE]" at bounding box center [119, 133] width 117 height 13
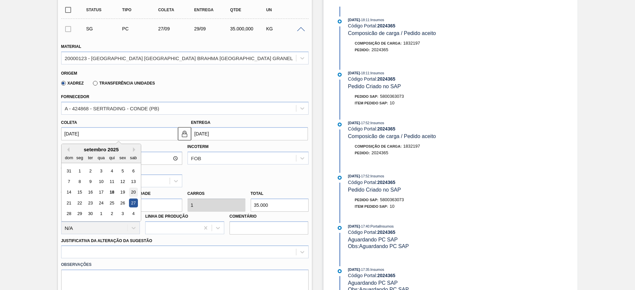
click at [133, 188] on div "20" at bounding box center [133, 192] width 9 height 9
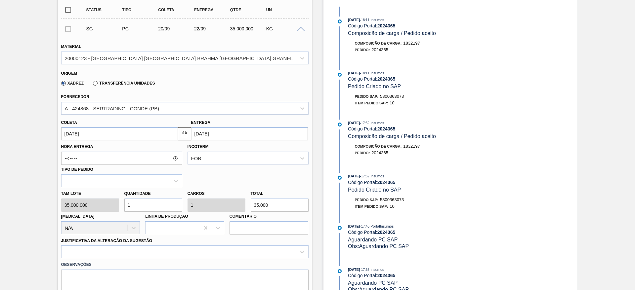
type input "20/09/2025"
type input "[DATE]"
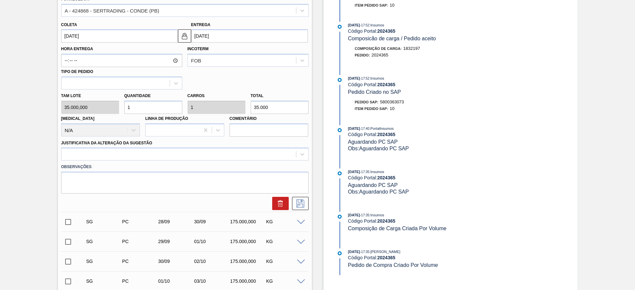
scroll to position [296, 0]
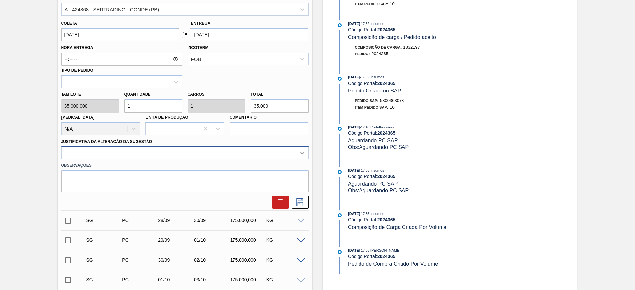
click at [302, 150] on icon at bounding box center [302, 153] width 7 height 7
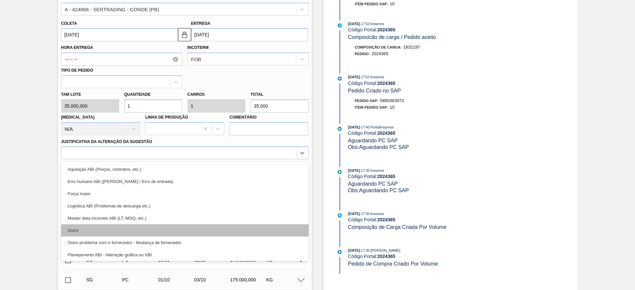
click at [82, 225] on div "Outro" at bounding box center [184, 231] width 247 height 12
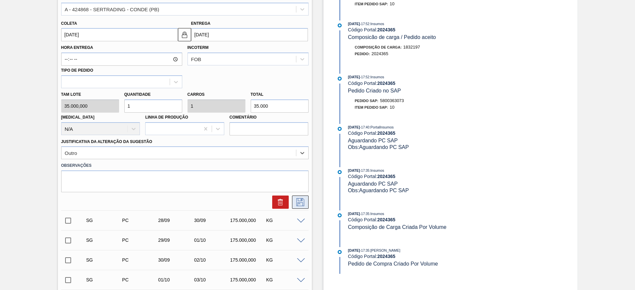
click at [299, 198] on icon at bounding box center [300, 202] width 11 height 8
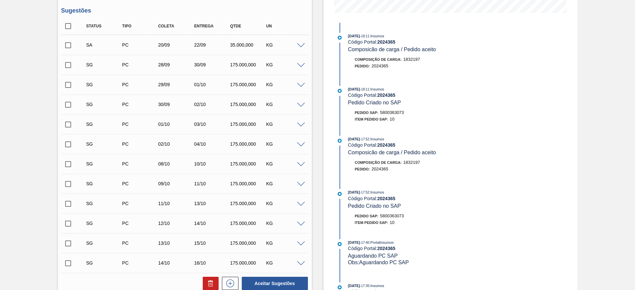
scroll to position [147, 0]
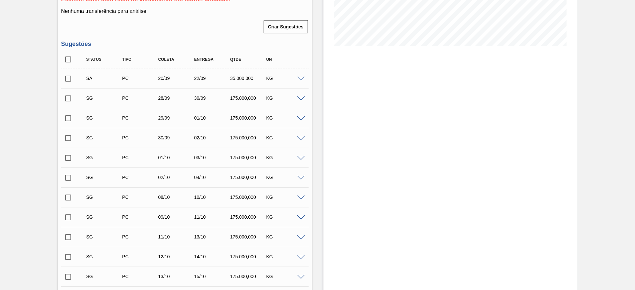
click at [302, 97] on span at bounding box center [301, 99] width 8 height 5
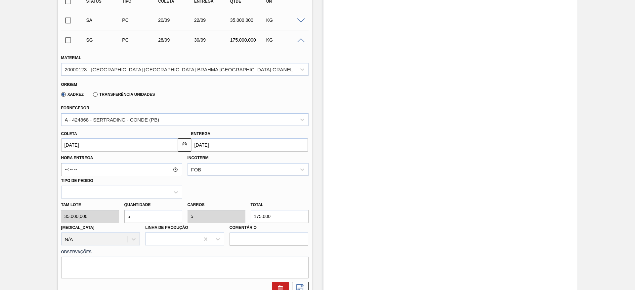
scroll to position [246, 0]
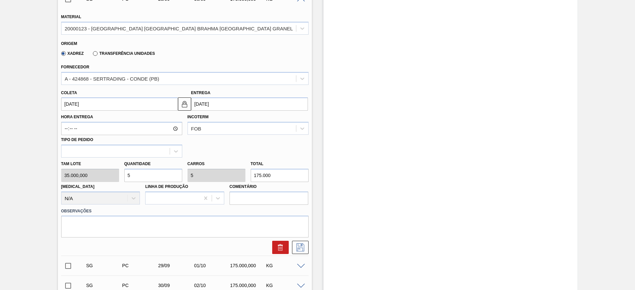
click at [99, 168] on div "Tam lote 35.000,000 Quantidade 5 Carros 5 Total 175.000 Doca N/A Linha de Produ…" at bounding box center [185, 181] width 253 height 47
type input "1"
type input "35.000"
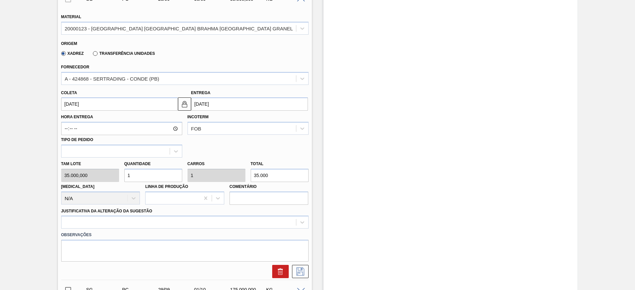
type input "1"
click at [66, 98] on input "[DATE]" at bounding box center [119, 104] width 117 height 13
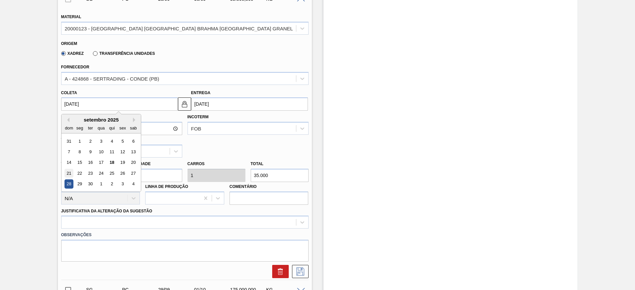
click at [69, 169] on div "21" at bounding box center [68, 173] width 9 height 9
type input "[DATE]"
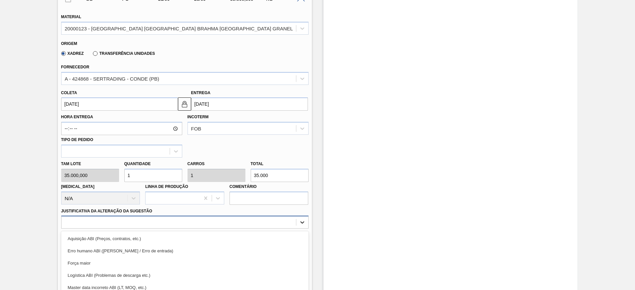
click at [301, 216] on div "option Força maior focused, 3 of 18. 18 results available. Use Up and Down to c…" at bounding box center [184, 222] width 247 height 13
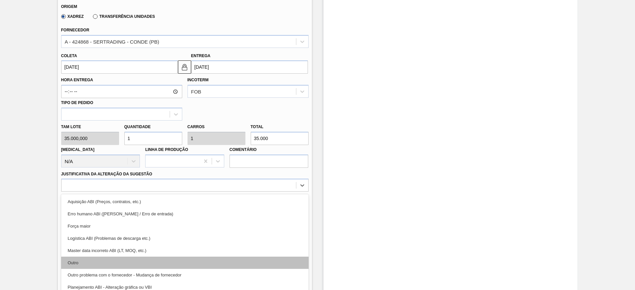
click at [82, 257] on div "Outro" at bounding box center [184, 263] width 247 height 12
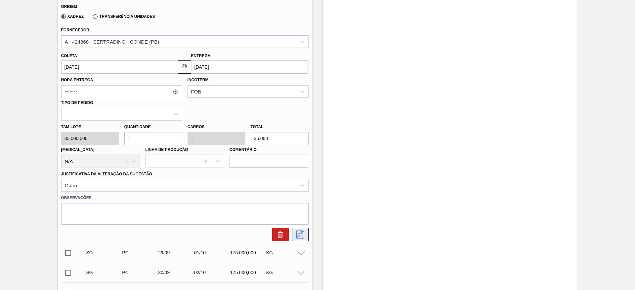
click at [300, 231] on icon at bounding box center [300, 235] width 11 height 8
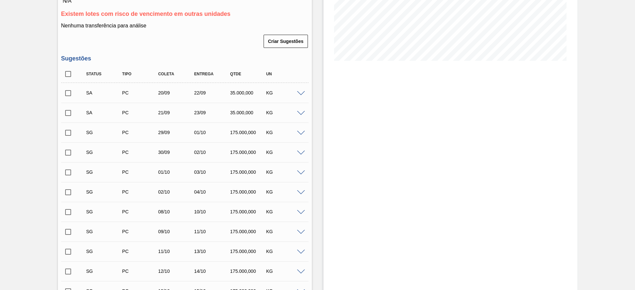
scroll to position [85, 0]
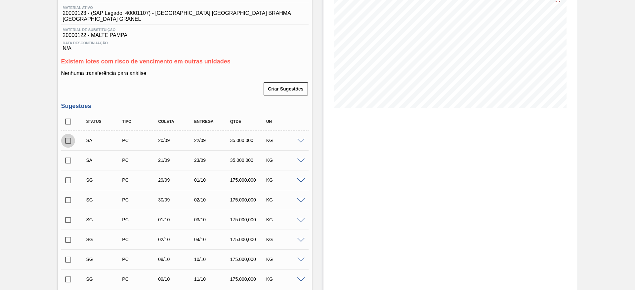
click at [72, 134] on input "checkbox" at bounding box center [68, 141] width 14 height 14
checkbox input "true"
click at [68, 154] on input "checkbox" at bounding box center [68, 161] width 14 height 14
checkbox input "true"
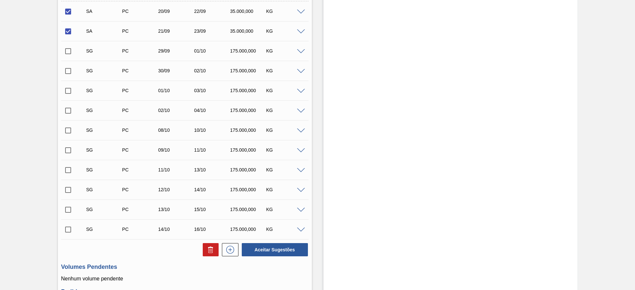
scroll to position [333, 0]
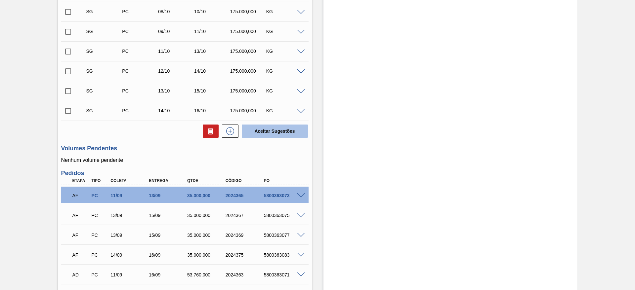
click at [265, 126] on button "Aceitar Sugestões" at bounding box center [275, 131] width 66 height 13
checkbox input "false"
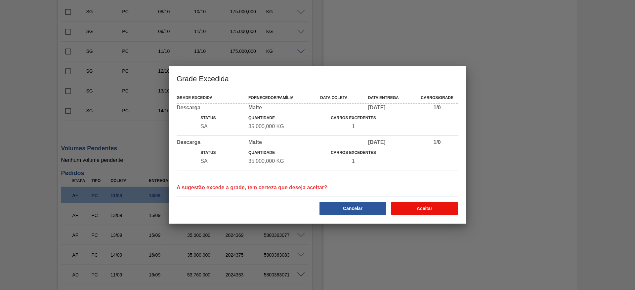
click at [427, 208] on button "Aceitar" at bounding box center [424, 208] width 66 height 13
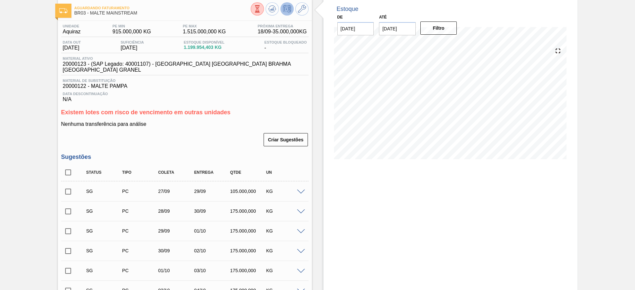
scroll to position [0, 0]
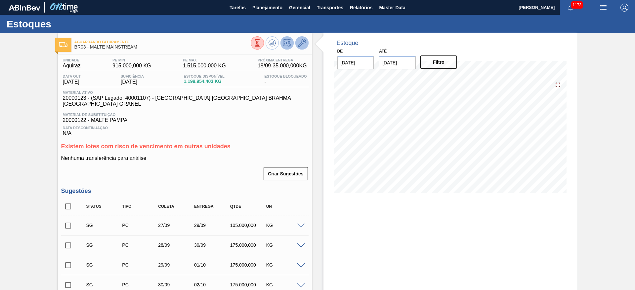
click at [300, 43] on icon at bounding box center [302, 43] width 8 height 8
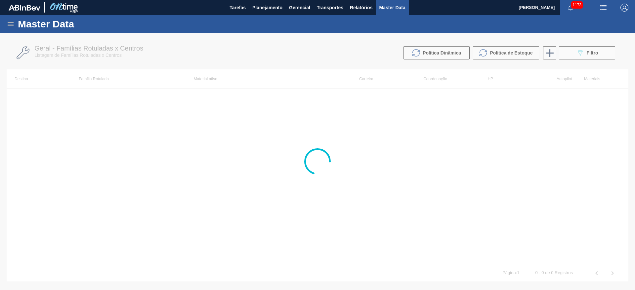
click at [9, 21] on icon at bounding box center [11, 24] width 8 height 8
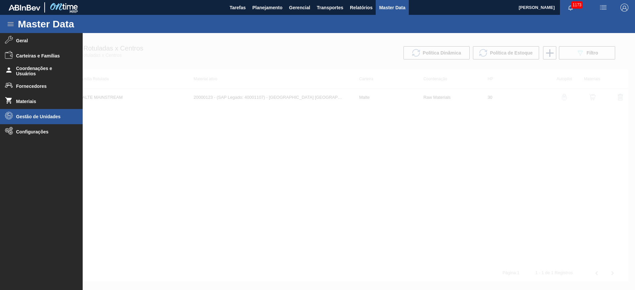
click at [30, 117] on span "Gestão de Unidades" at bounding box center [43, 116] width 55 height 5
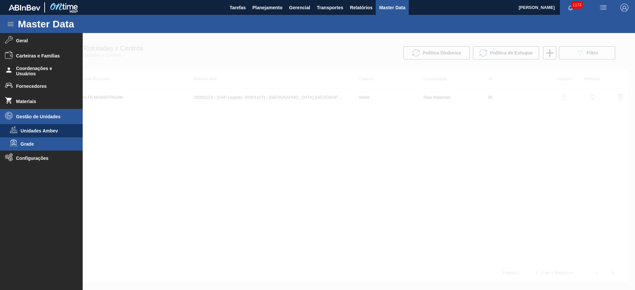
click at [24, 144] on span "Grade" at bounding box center [46, 144] width 51 height 5
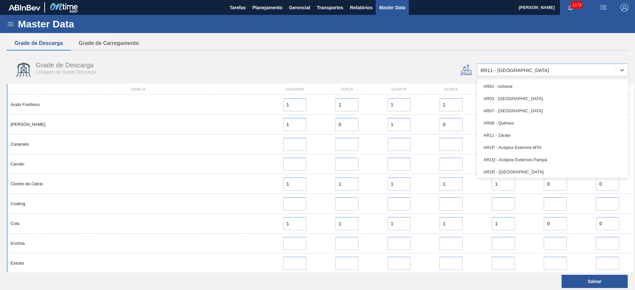
click at [490, 68] on div "BR11 - São Luís" at bounding box center [515, 70] width 68 height 6
type input "03"
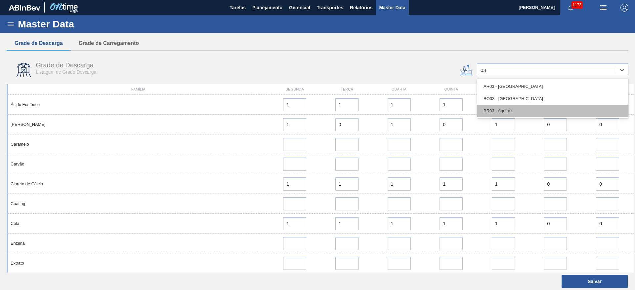
click at [500, 113] on div "BR03 - Aquiraz" at bounding box center [552, 111] width 151 height 12
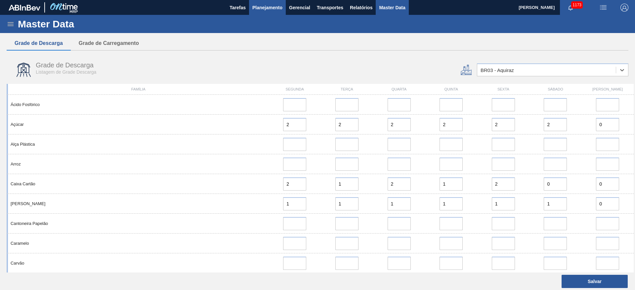
click at [265, 9] on span "Planejamento" at bounding box center [267, 8] width 30 height 8
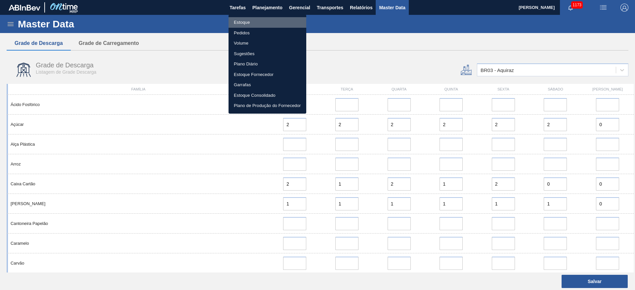
click at [244, 24] on li "Estoque" at bounding box center [268, 22] width 78 height 11
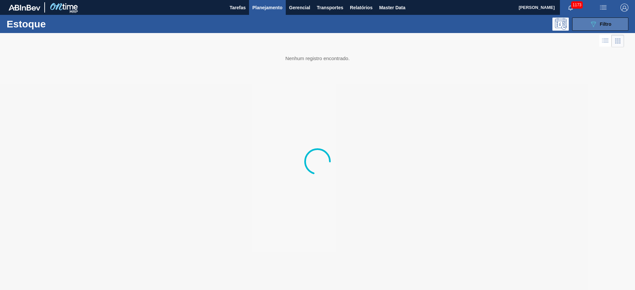
click at [596, 21] on icon "089F7B8B-B2A5-4AFE-B5C0-19BA573D28AC" at bounding box center [593, 24] width 8 height 8
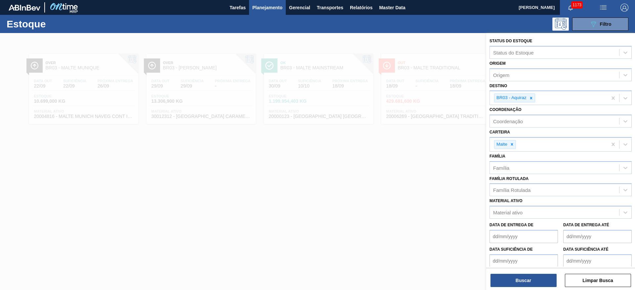
click at [532, 98] on icon at bounding box center [531, 98] width 2 height 2
type input "11"
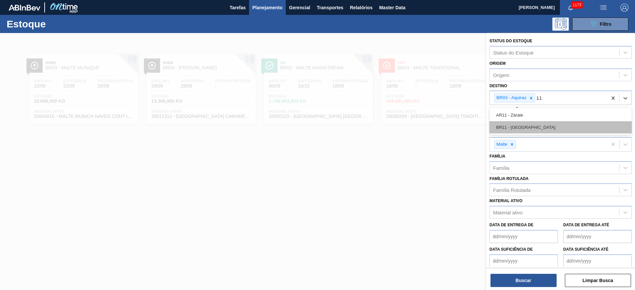
click at [524, 126] on div "BR11 - São Luís" at bounding box center [561, 127] width 142 height 12
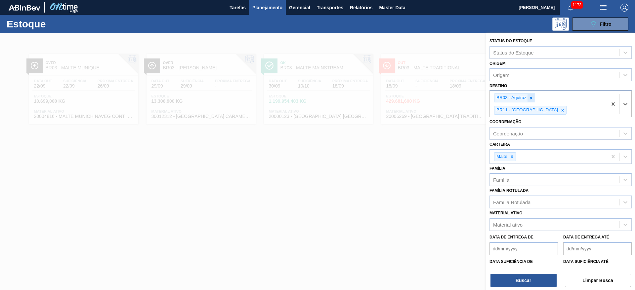
click at [532, 97] on icon at bounding box center [531, 98] width 2 height 2
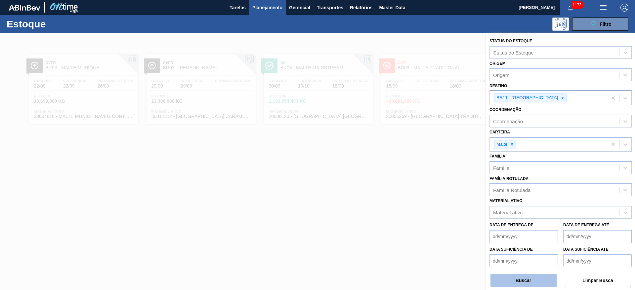
click at [527, 278] on button "Buscar" at bounding box center [524, 280] width 66 height 13
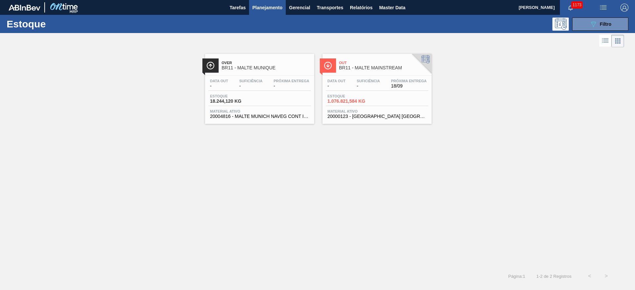
click at [359, 106] on div "Data out - Suficiência - Próxima Entrega 18/09 Estoque 1.076.821,584 KG Materia…" at bounding box center [376, 98] width 109 height 45
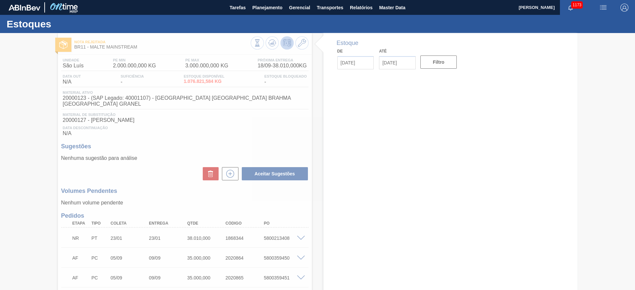
type input "[DATE]"
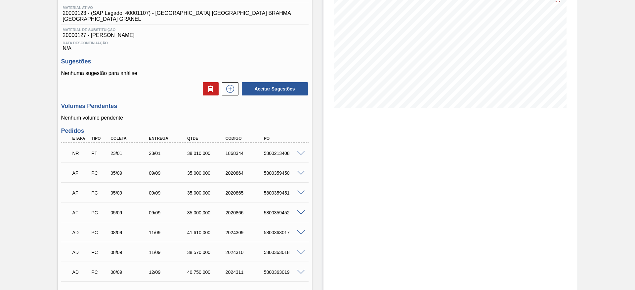
scroll to position [149, 0]
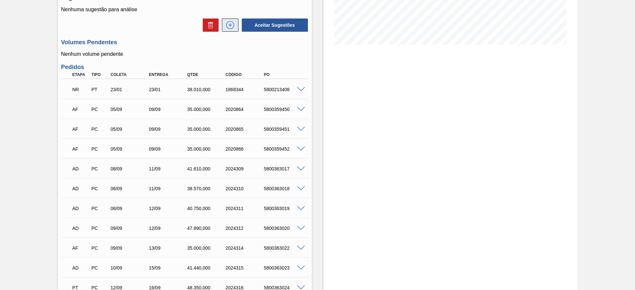
click at [231, 22] on icon at bounding box center [230, 25] width 11 height 8
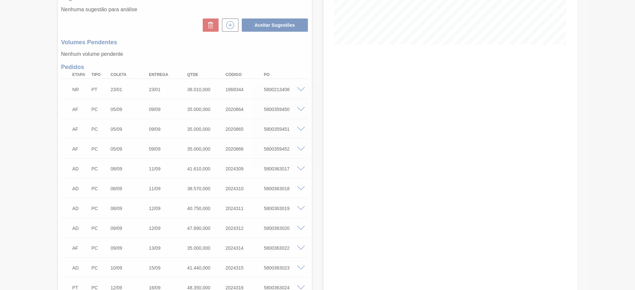
scroll to position [147, 0]
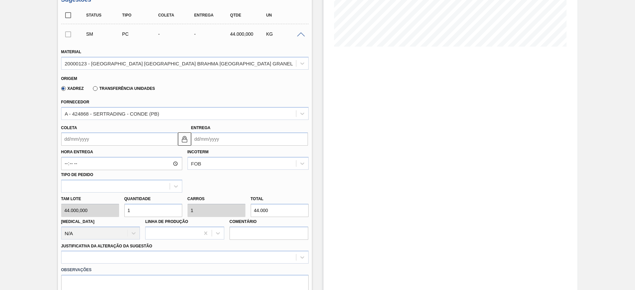
click at [66, 133] on input "Coleta" at bounding box center [119, 139] width 117 height 13
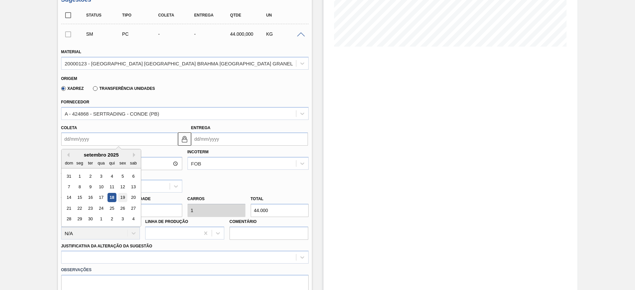
click at [125, 193] on div "19" at bounding box center [122, 197] width 9 height 9
type input "19/09/2025"
type input "[DATE]"
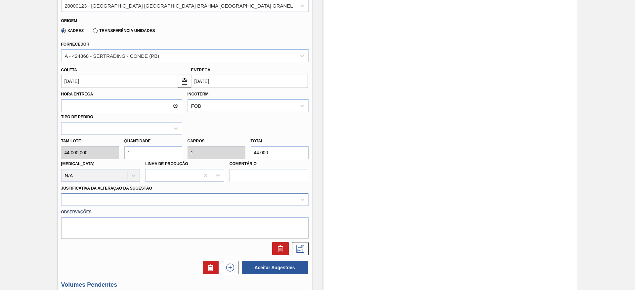
scroll to position [246, 0]
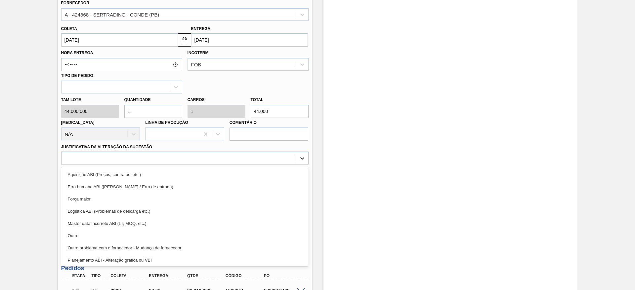
click at [302, 158] on icon at bounding box center [302, 159] width 4 height 2
drag, startPoint x: 82, startPoint y: 228, endPoint x: 259, endPoint y: 197, distance: 179.6
click at [85, 230] on div "Outro" at bounding box center [184, 236] width 247 height 12
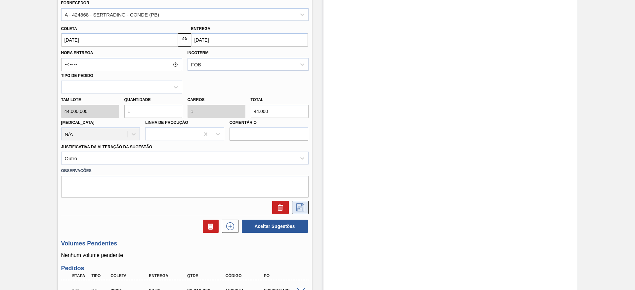
click at [305, 201] on button at bounding box center [300, 207] width 17 height 13
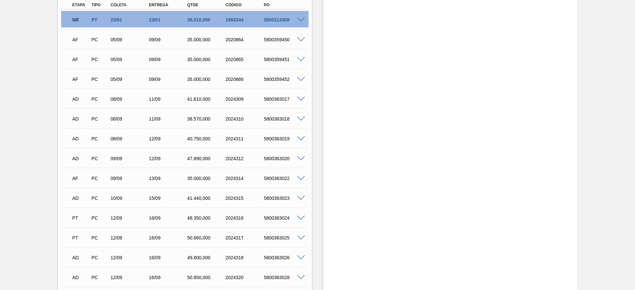
scroll to position [97, 0]
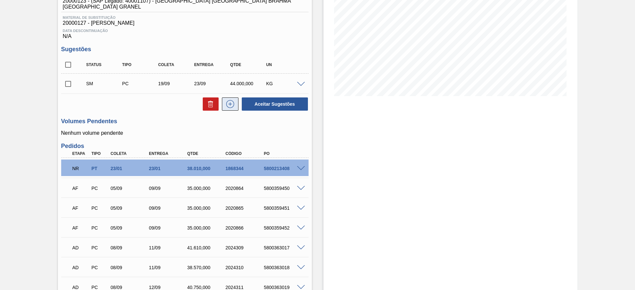
click at [235, 100] on icon at bounding box center [230, 104] width 11 height 8
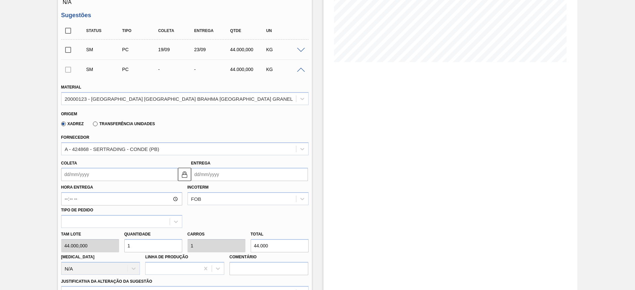
scroll to position [147, 0]
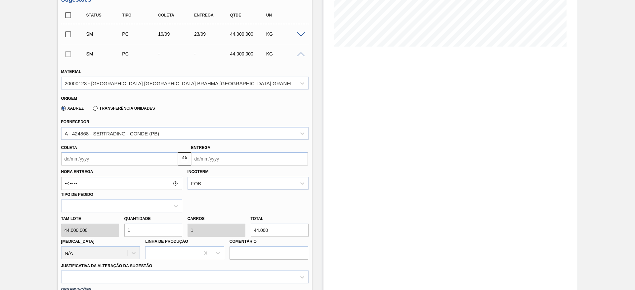
click at [64, 152] on input "Coleta" at bounding box center [119, 158] width 117 height 13
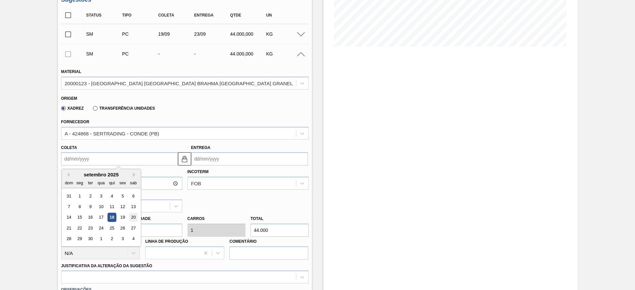
click at [133, 213] on div "20" at bounding box center [133, 217] width 9 height 9
type input "20/09/2025"
type input "[DATE]"
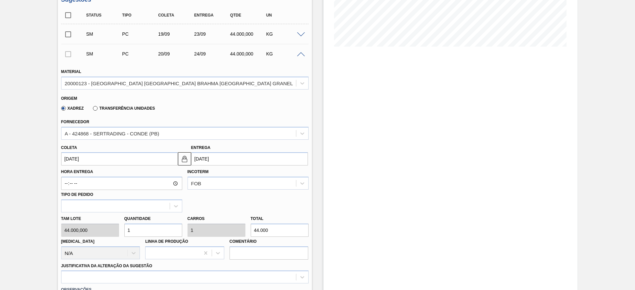
scroll to position [246, 0]
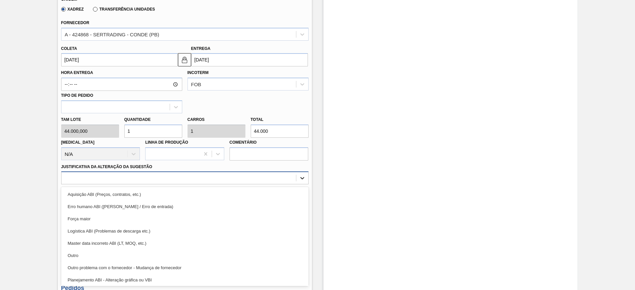
click at [300, 175] on icon at bounding box center [302, 178] width 7 height 7
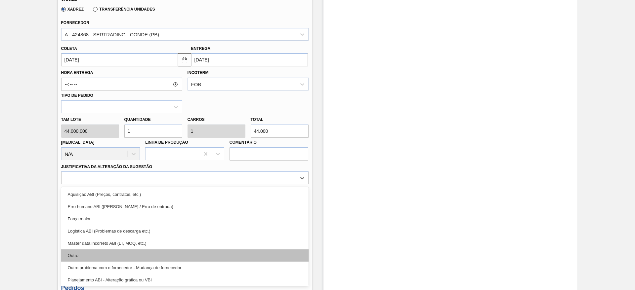
click at [77, 251] on div "Outro" at bounding box center [184, 256] width 247 height 12
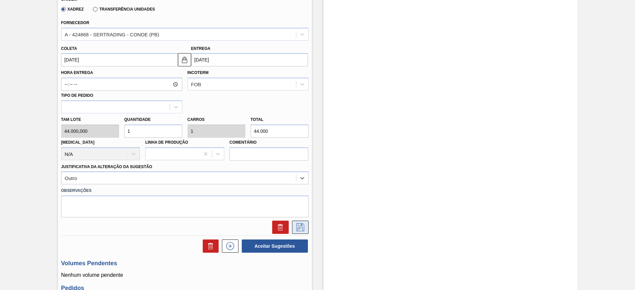
click at [300, 224] on icon at bounding box center [300, 228] width 11 height 8
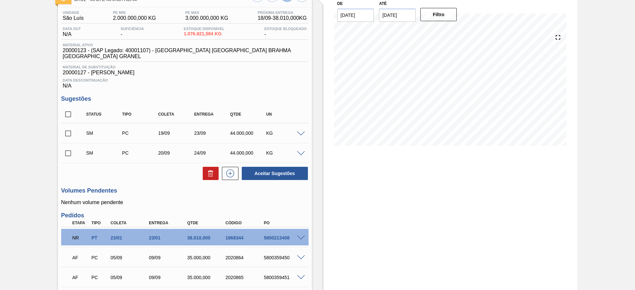
scroll to position [97, 0]
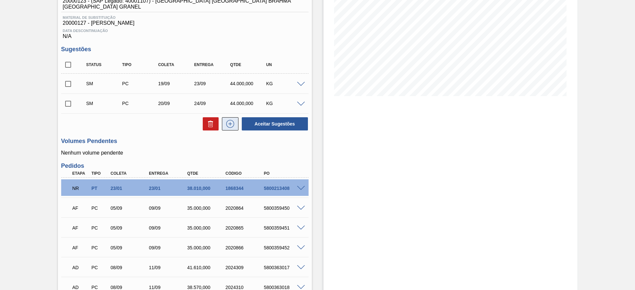
click at [230, 120] on icon at bounding box center [230, 124] width 11 height 8
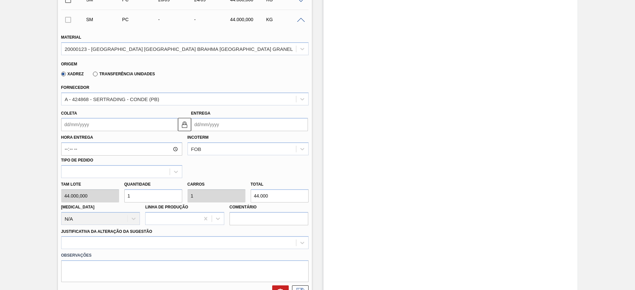
scroll to position [246, 0]
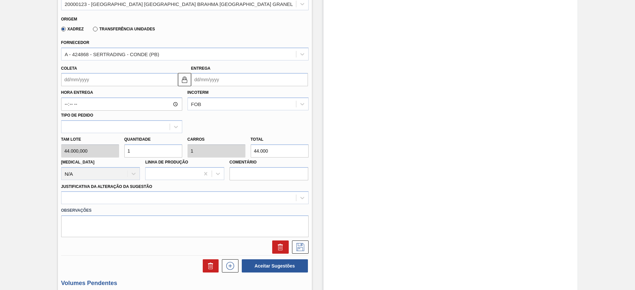
click at [66, 74] on input "Coleta" at bounding box center [119, 79] width 117 height 13
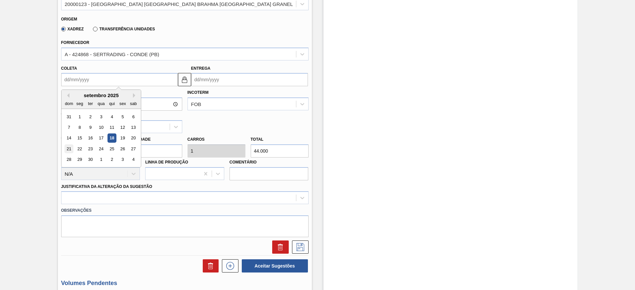
click at [66, 145] on div "21" at bounding box center [68, 149] width 9 height 9
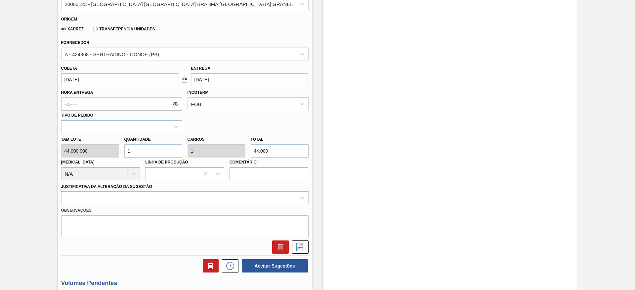
type input "[DATE]"
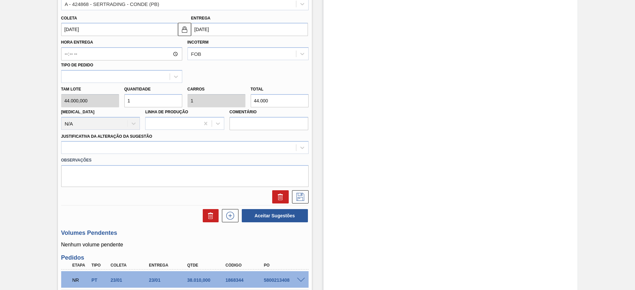
scroll to position [345, 0]
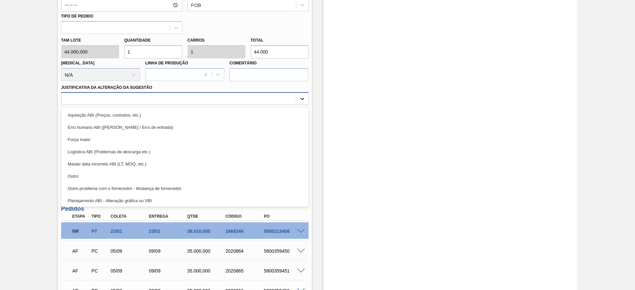
click at [304, 96] on icon at bounding box center [302, 99] width 7 height 7
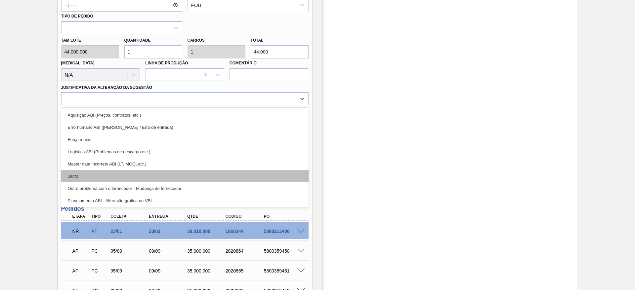
click at [92, 171] on div "Outro" at bounding box center [184, 176] width 247 height 12
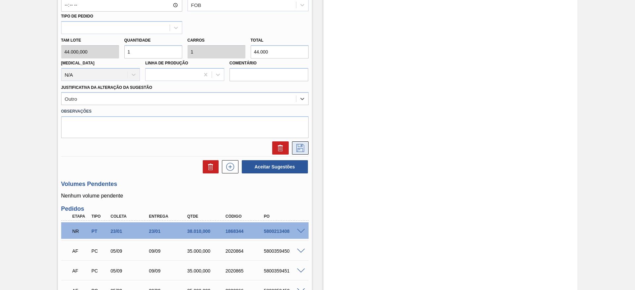
click at [302, 144] on icon at bounding box center [300, 148] width 11 height 8
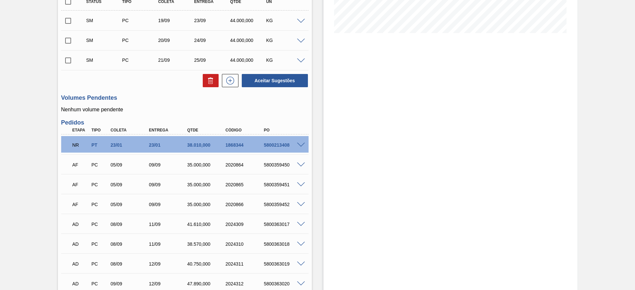
scroll to position [97, 0]
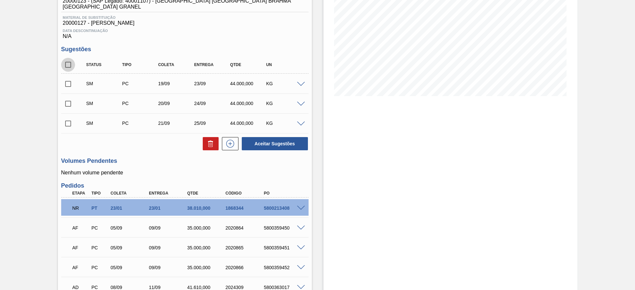
click at [65, 59] on input "checkbox" at bounding box center [68, 65] width 14 height 14
checkbox input "true"
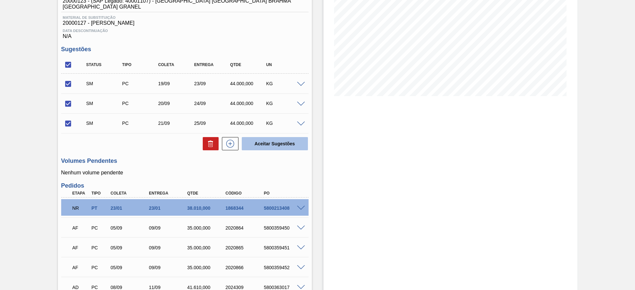
click at [263, 137] on button "Aceitar Sugestões" at bounding box center [275, 143] width 66 height 13
checkbox input "false"
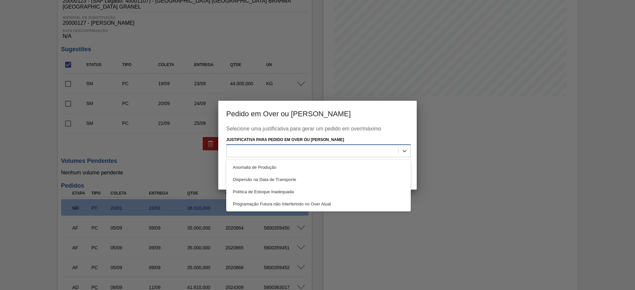
click at [266, 152] on div at bounding box center [313, 152] width 172 height 10
click at [275, 202] on div "Programação Futura não Interferindo no Over Atual" at bounding box center [318, 204] width 185 height 12
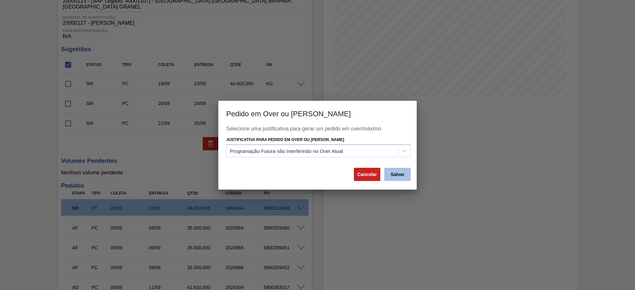
click at [395, 174] on button "Salvar" at bounding box center [397, 174] width 26 height 13
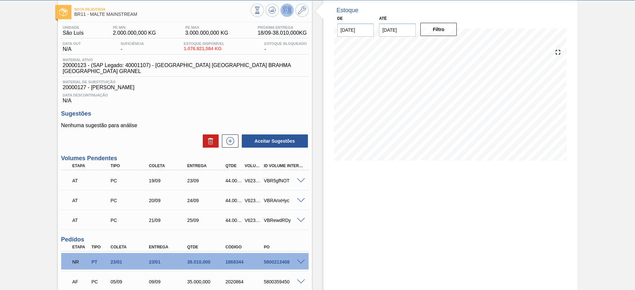
scroll to position [0, 0]
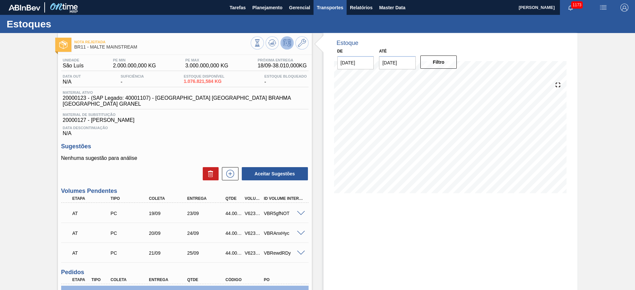
click at [325, 7] on span "Transportes" at bounding box center [330, 8] width 26 height 8
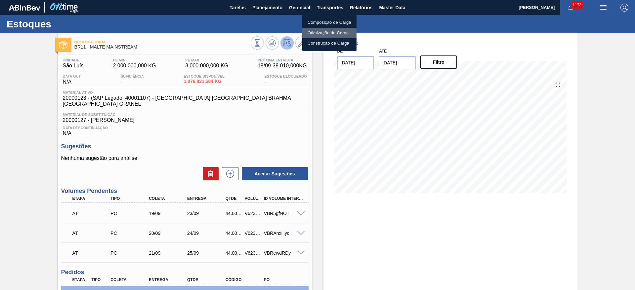
click at [313, 32] on li "Otimização de Carga" at bounding box center [329, 33] width 54 height 11
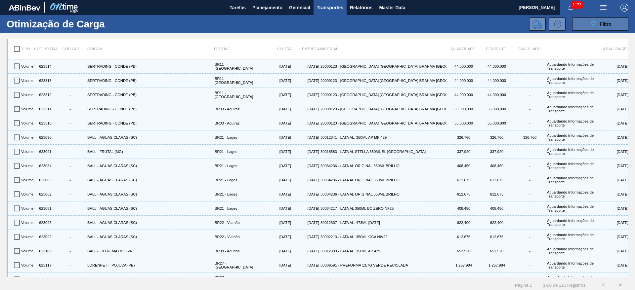
click at [583, 23] on button "089F7B8B-B2A5-4AFE-B5C0-19BA573D28AC Filtro" at bounding box center [600, 24] width 56 height 13
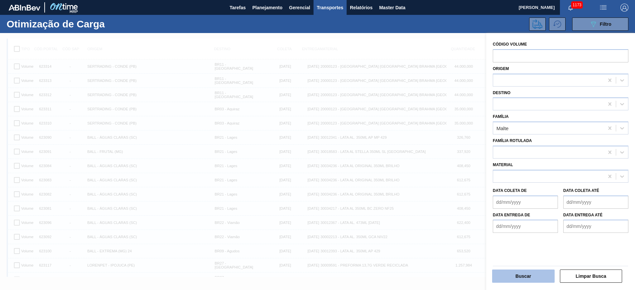
click at [505, 278] on button "Buscar" at bounding box center [523, 276] width 63 height 13
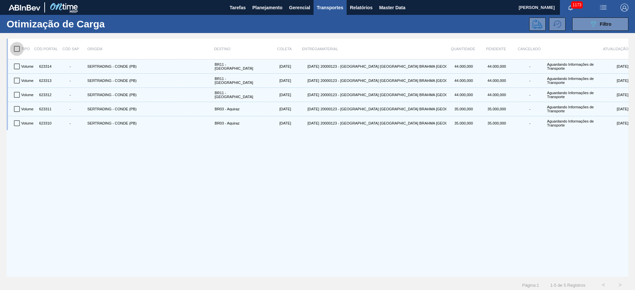
click at [15, 49] on input "checkbox" at bounding box center [17, 49] width 14 height 14
checkbox input "true"
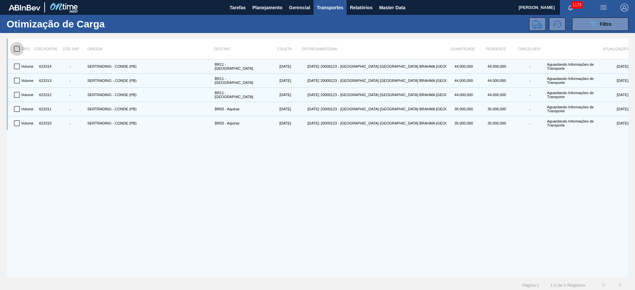
checkbox input "true"
click at [540, 22] on icon at bounding box center [538, 24] width 10 height 10
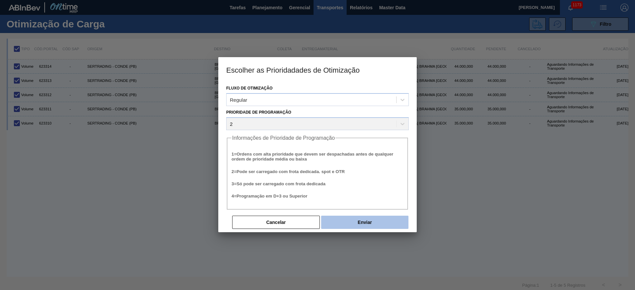
click at [368, 226] on button "Enviar" at bounding box center [364, 222] width 87 height 13
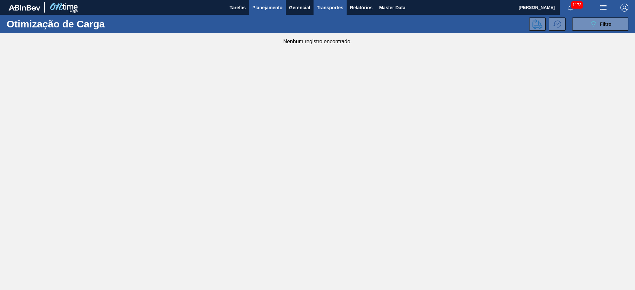
click at [263, 6] on span "Planejamento" at bounding box center [267, 8] width 30 height 8
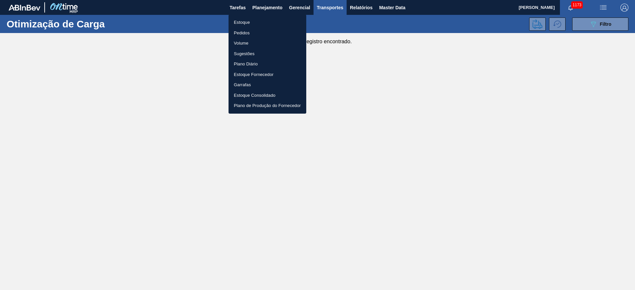
click at [247, 22] on li "Estoque" at bounding box center [268, 22] width 78 height 11
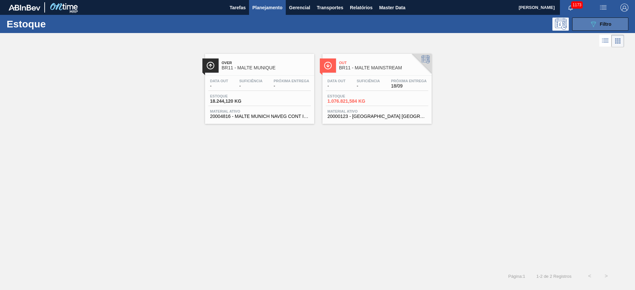
click at [588, 27] on button "089F7B8B-B2A5-4AFE-B5C0-19BA573D28AC Filtro" at bounding box center [600, 24] width 56 height 13
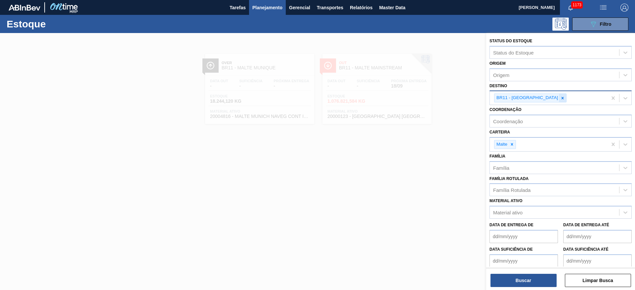
click at [560, 97] on icon at bounding box center [562, 98] width 5 height 5
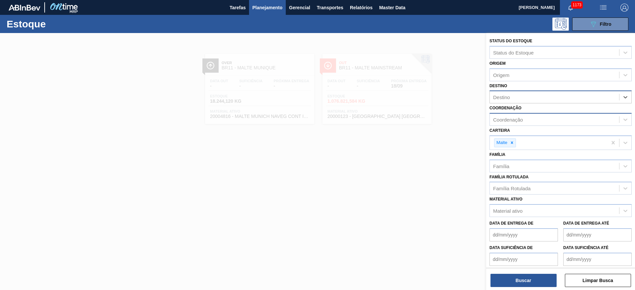
drag, startPoint x: 514, startPoint y: 145, endPoint x: 509, endPoint y: 125, distance: 20.1
click at [514, 141] on icon at bounding box center [512, 143] width 5 height 5
click at [505, 121] on div "Coordenação" at bounding box center [508, 120] width 30 height 6
type input "des"
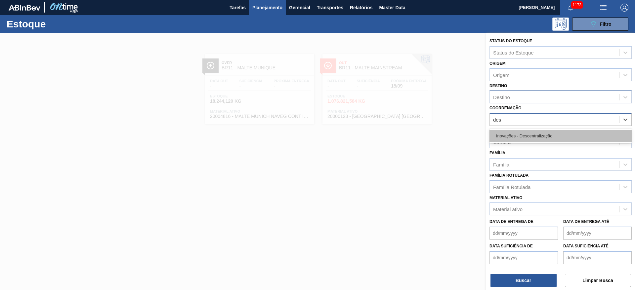
click at [512, 135] on div "Inovações - Descentralização" at bounding box center [561, 136] width 142 height 12
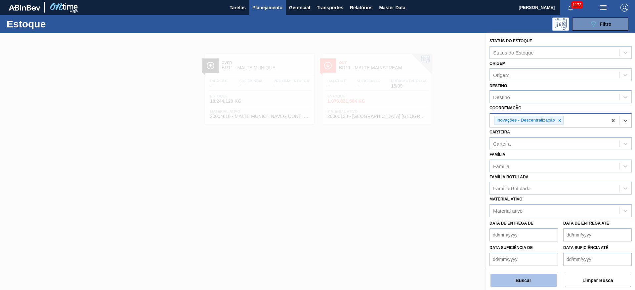
click at [522, 285] on button "Buscar" at bounding box center [524, 280] width 66 height 13
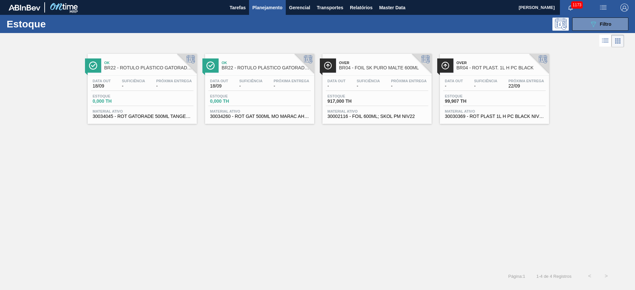
click at [489, 93] on div "Data out - Suficiência - Próxima Entrega 22/09 Estoque 99,907 TH Material ativo…" at bounding box center [494, 98] width 109 height 45
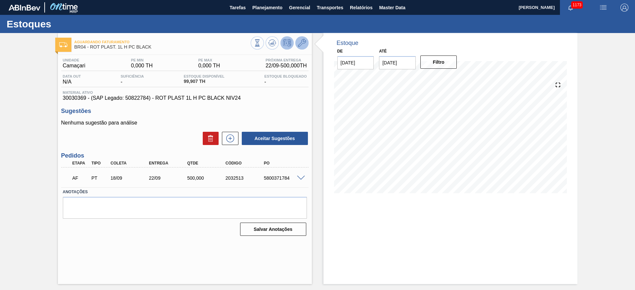
click at [300, 42] on icon at bounding box center [302, 43] width 8 height 8
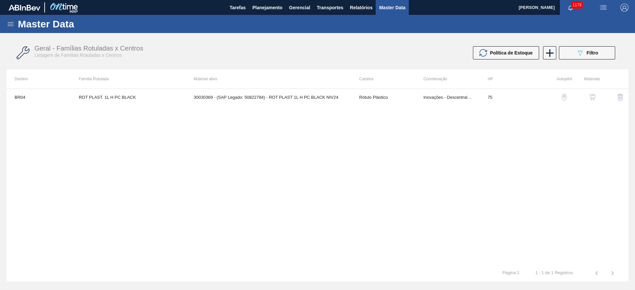
click at [593, 98] on img "button" at bounding box center [592, 97] width 7 height 7
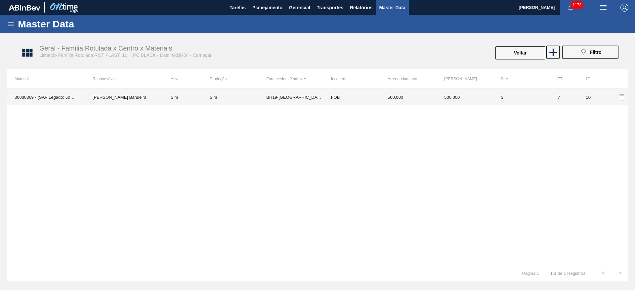
click at [235, 97] on div "Sim" at bounding box center [238, 97] width 57 height 5
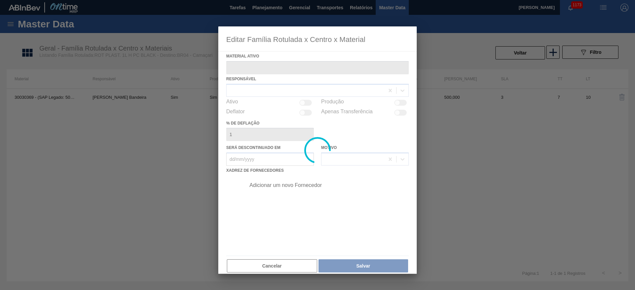
type ativo "30030369 - (SAP Legado: 50822784) - ROT PLAST 1L H PC BLACK NIV24"
checkbox input "true"
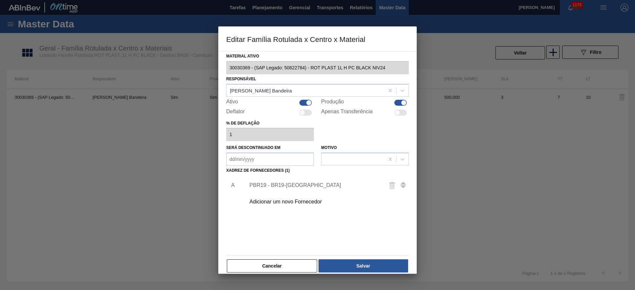
click at [257, 201] on div "Adicionar um novo Fornecedor" at bounding box center [314, 202] width 130 height 6
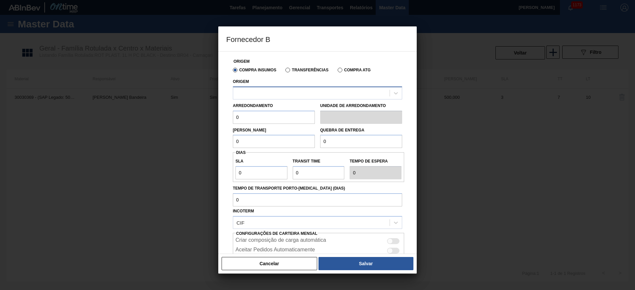
click at [254, 96] on div at bounding box center [311, 93] width 156 height 10
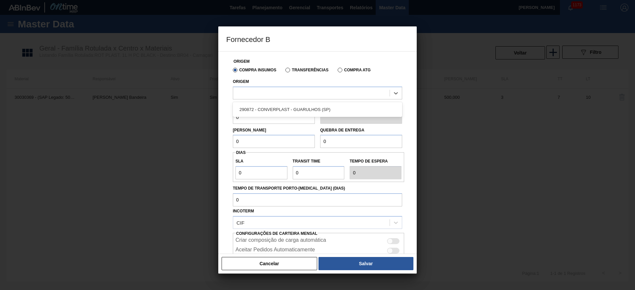
drag, startPoint x: 254, startPoint y: 109, endPoint x: 238, endPoint y: 117, distance: 17.9
click at [254, 108] on div "290872 - CONVERPLAST - GUARULHOS (SP)" at bounding box center [317, 110] width 169 height 12
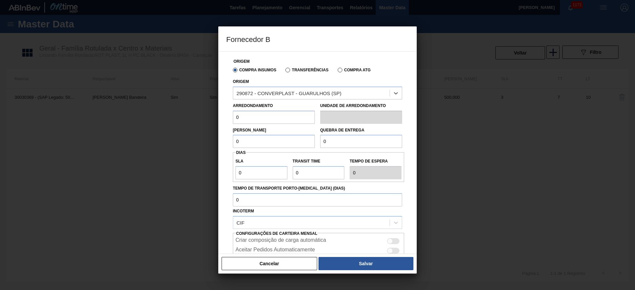
drag, startPoint x: 243, startPoint y: 119, endPoint x: 198, endPoint y: 133, distance: 46.7
click at [212, 120] on div "Fornecedor B Origem Compra Insumos Transferências Compra ATG Origem option 2908…" at bounding box center [317, 145] width 635 height 290
drag, startPoint x: 264, startPoint y: 115, endPoint x: 214, endPoint y: 123, distance: 51.2
click at [220, 122] on div "Origem Compra Insumos Transferências Compra ATG Origem 290872 - CONVERPLAST - G…" at bounding box center [317, 152] width 198 height 203
type input "500"
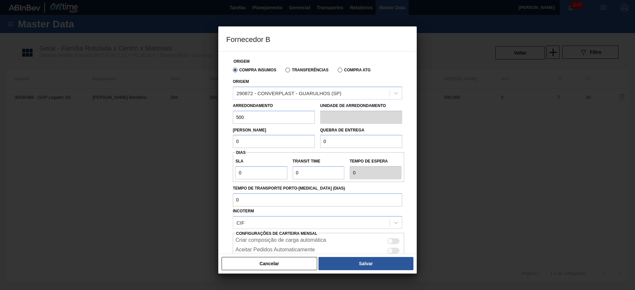
drag, startPoint x: 241, startPoint y: 140, endPoint x: 204, endPoint y: 148, distance: 38.3
click at [205, 148] on div "Fornecedor B Origem Compra Insumos Transferências Compra ATG Origem 290872 - CO…" at bounding box center [317, 145] width 635 height 290
paste input "50"
type input "500"
drag, startPoint x: 343, startPoint y: 140, endPoint x: 287, endPoint y: 147, distance: 56.3
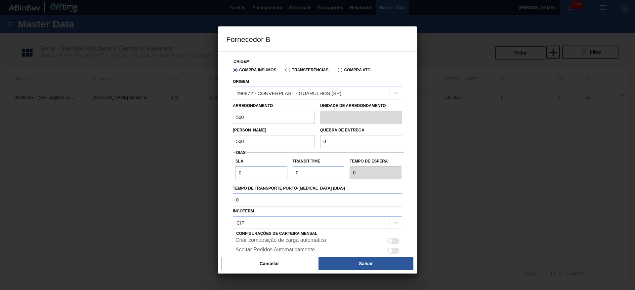
click at [291, 146] on div "Lote Mínimo 500 Quebra de entrega 0" at bounding box center [317, 136] width 175 height 24
paste input "50"
type input "500"
drag, startPoint x: 235, startPoint y: 172, endPoint x: 202, endPoint y: 171, distance: 33.4
click at [202, 171] on div "Fornecedor B Origem Compra Insumos Transferências Compra ATG Origem 290872 - CO…" at bounding box center [317, 145] width 635 height 290
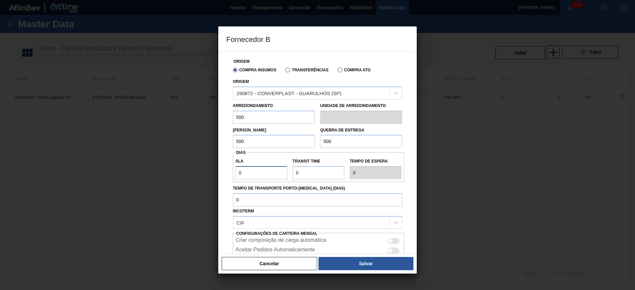
type input "3"
type input "30"
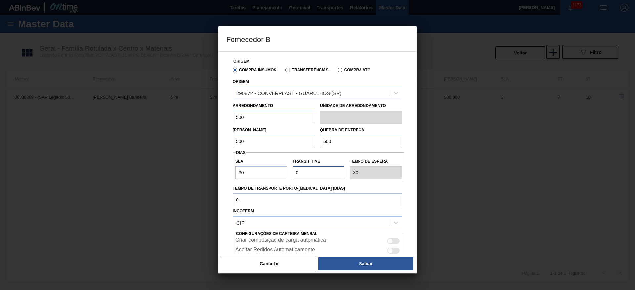
type input "7"
type input "37"
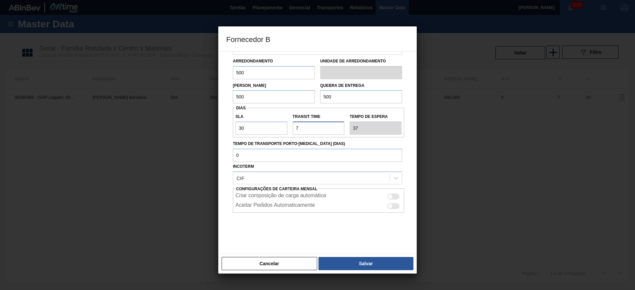
type input "7"
click at [391, 196] on div at bounding box center [390, 197] width 6 height 6
checkbox input "true"
click at [354, 260] on button "Salvar" at bounding box center [366, 263] width 95 height 13
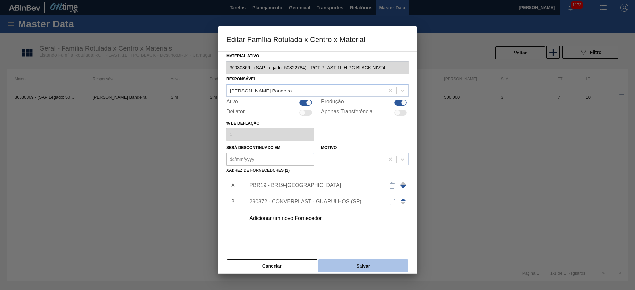
click at [363, 264] on button "Salvar" at bounding box center [364, 266] width 90 height 13
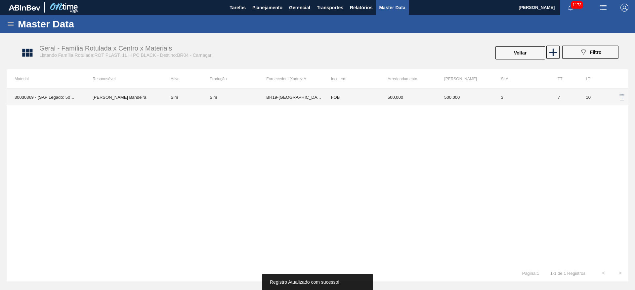
click at [366, 101] on td "FOB" at bounding box center [351, 97] width 57 height 17
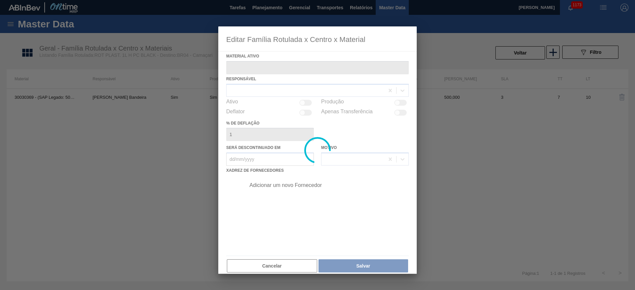
type ativo "30030369 - (SAP Legado: 50822784) - ROT PLAST 1L H PC BLACK NIV24"
checkbox input "true"
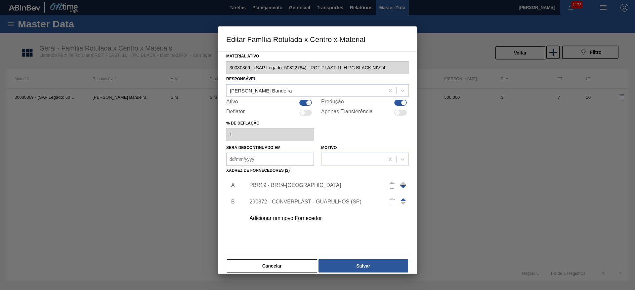
click at [391, 186] on img "button" at bounding box center [392, 186] width 8 height 8
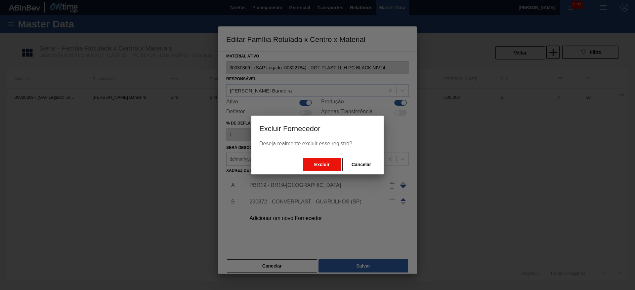
click at [313, 163] on button "Excluir" at bounding box center [322, 164] width 38 height 13
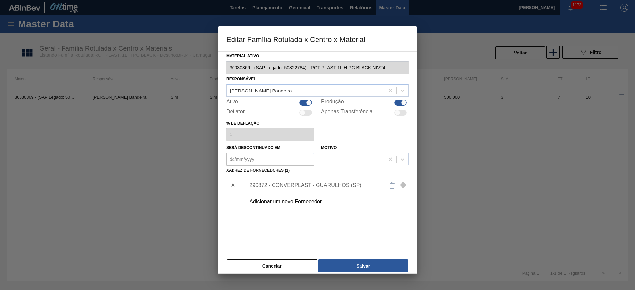
click at [292, 184] on div "290872 - CONVERPLAST - GUARULHOS (SP)" at bounding box center [314, 186] width 130 height 6
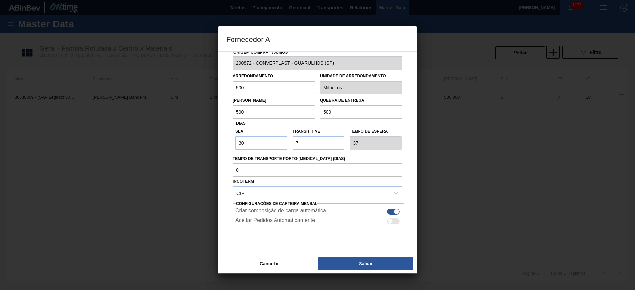
scroll to position [24, 0]
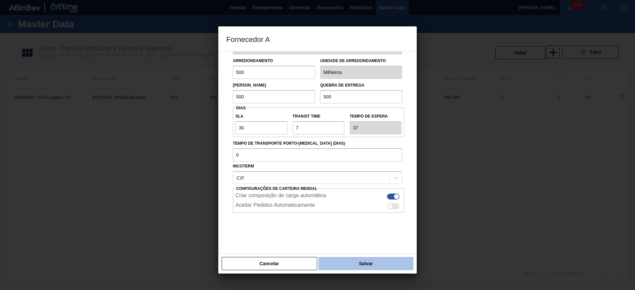
click at [347, 262] on button "Salvar" at bounding box center [366, 263] width 95 height 13
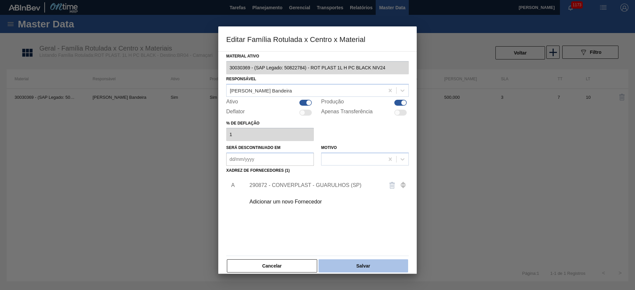
click at [348, 262] on button "Salvar" at bounding box center [364, 266] width 90 height 13
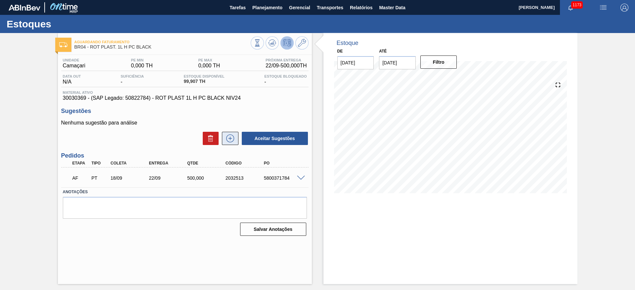
click at [230, 140] on icon at bounding box center [230, 139] width 0 height 4
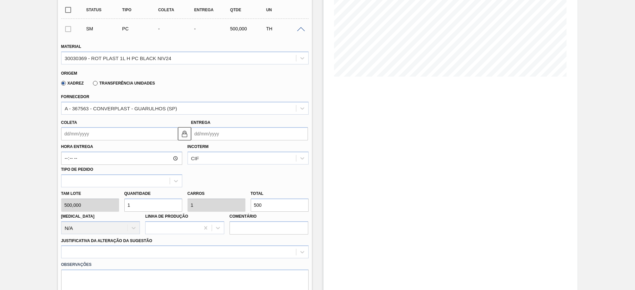
scroll to position [149, 0]
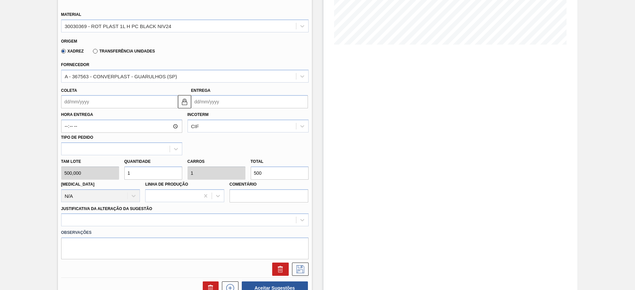
click at [92, 176] on div "Tam lote 500,000 Quantidade 1 Carros 1 Total 500 Doca N/A Linha de Produção Com…" at bounding box center [185, 178] width 253 height 47
type input "4"
type input "2.000"
type input "4"
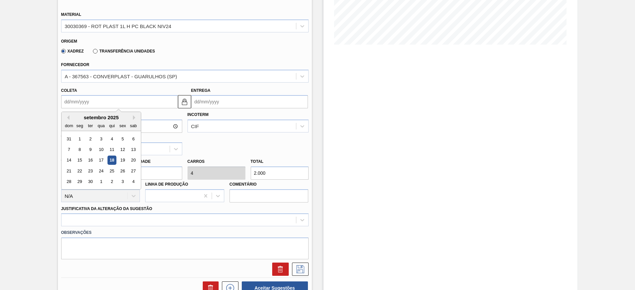
click at [72, 96] on input "Coleta" at bounding box center [119, 101] width 117 height 13
click at [79, 171] on div "22" at bounding box center [79, 171] width 9 height 9
type input "[DATE]"
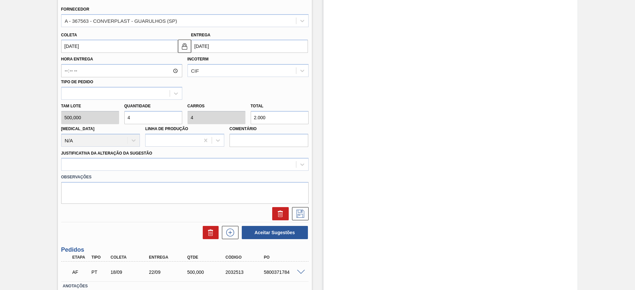
scroll to position [250, 0]
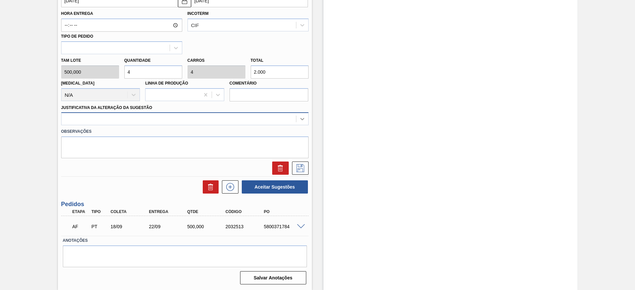
click at [302, 120] on icon at bounding box center [302, 119] width 7 height 7
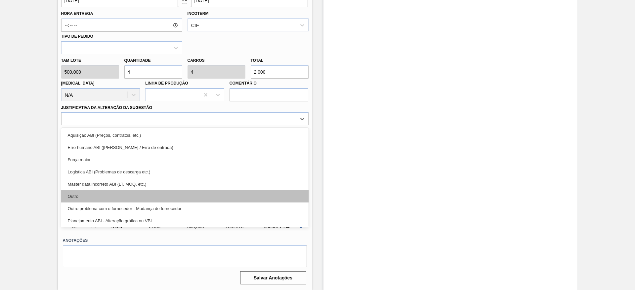
click at [84, 195] on div "Outro" at bounding box center [184, 197] width 247 height 12
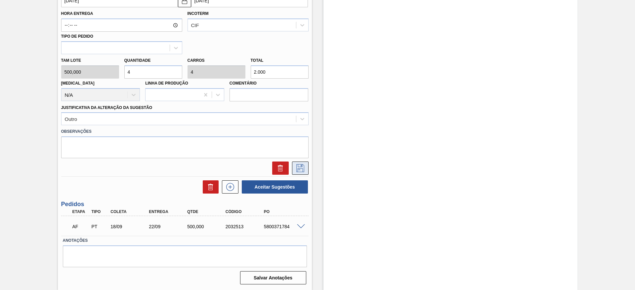
click at [296, 166] on icon at bounding box center [300, 168] width 11 height 8
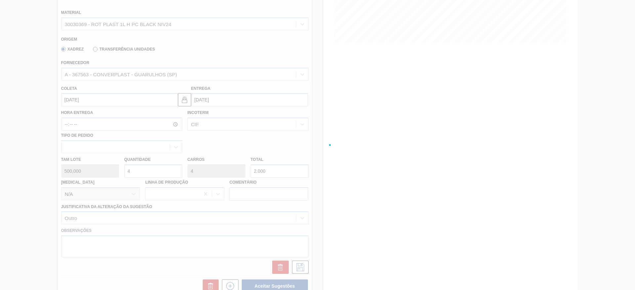
scroll to position [0, 0]
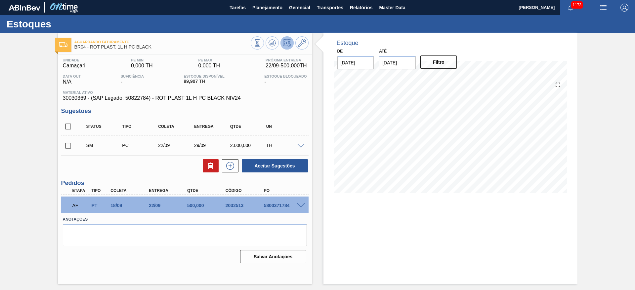
click at [69, 146] on input "checkbox" at bounding box center [68, 146] width 14 height 14
click at [261, 164] on button "Aceitar Sugestões" at bounding box center [275, 165] width 66 height 13
checkbox input "false"
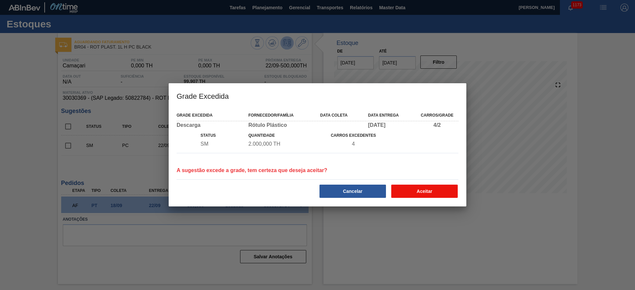
click at [437, 193] on button "Aceitar" at bounding box center [424, 191] width 66 height 13
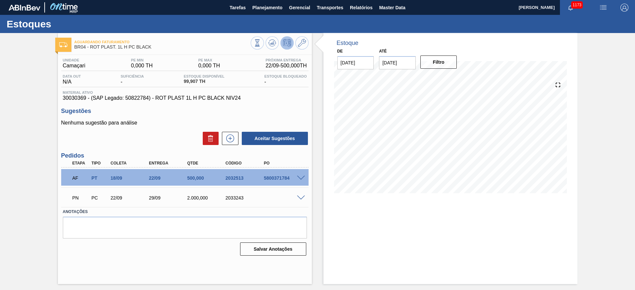
click at [237, 197] on div "2033243" at bounding box center [245, 197] width 43 height 5
copy div "2033243"
drag, startPoint x: 246, startPoint y: 99, endPoint x: 60, endPoint y: 96, distance: 186.6
click at [60, 96] on div "Unidade Camaçari PE MIN 0,000 TH PE MAX 0,000 TH Próxima Entrega 22/09 - 500,00…" at bounding box center [185, 156] width 254 height 203
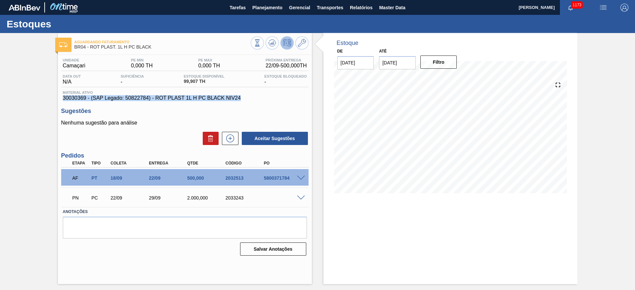
copy span "30030369 - (SAP Legado: 50822784) - ROT PLAST 1L H PC BLACK NIV24"
click at [264, 10] on span "Planejamento" at bounding box center [267, 8] width 30 height 8
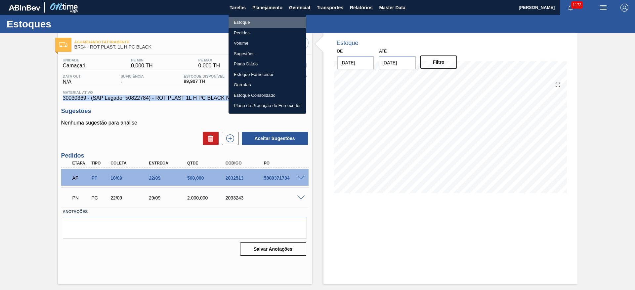
click at [241, 23] on li "Estoque" at bounding box center [268, 22] width 78 height 11
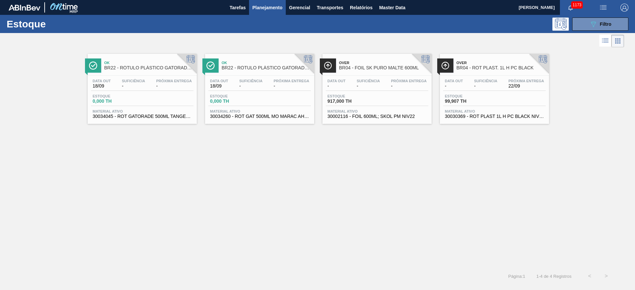
click at [487, 83] on span "Suficiência" at bounding box center [485, 81] width 23 height 4
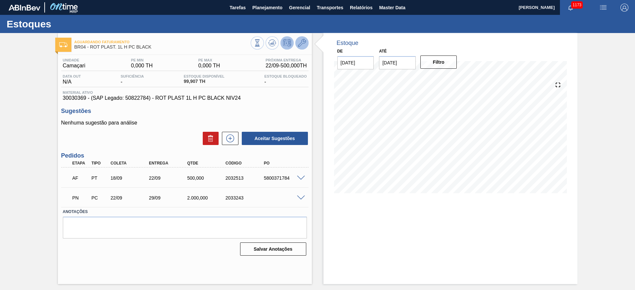
click at [303, 42] on icon at bounding box center [302, 43] width 8 height 8
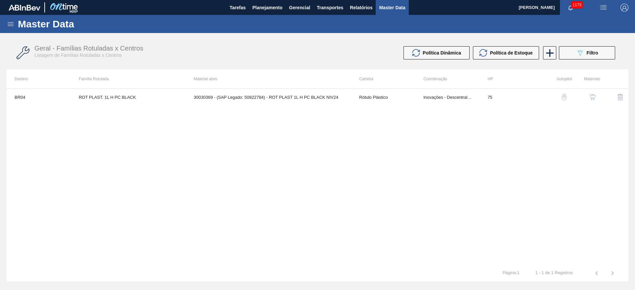
click at [594, 97] on img "button" at bounding box center [592, 97] width 7 height 7
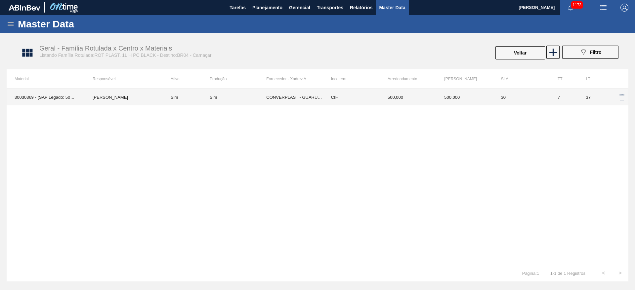
click at [253, 96] on div "Sim" at bounding box center [238, 97] width 57 height 5
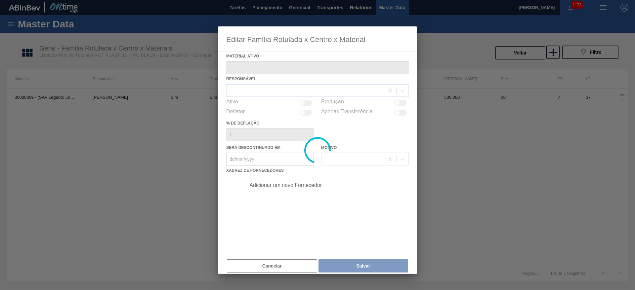
type ativo "30030369 - (SAP Legado: 50822784) - ROT PLAST 1L H PC BLACK NIV24"
checkbox input "true"
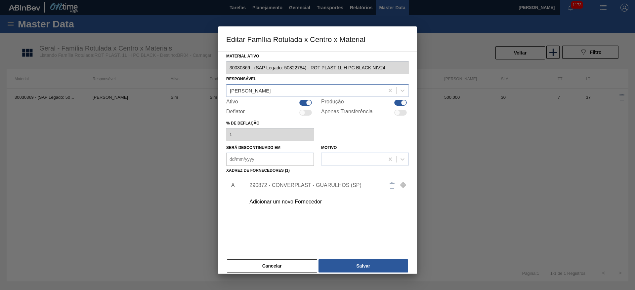
click at [235, 95] on div "[PERSON_NAME]" at bounding box center [306, 91] width 158 height 10
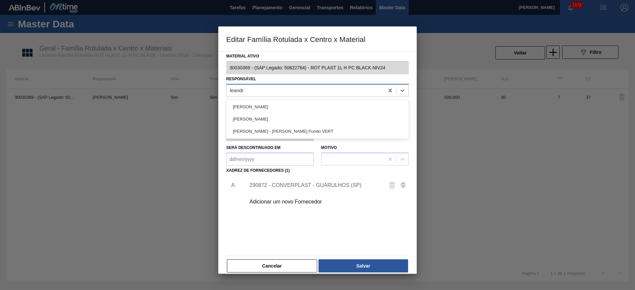
type input "[PERSON_NAME]"
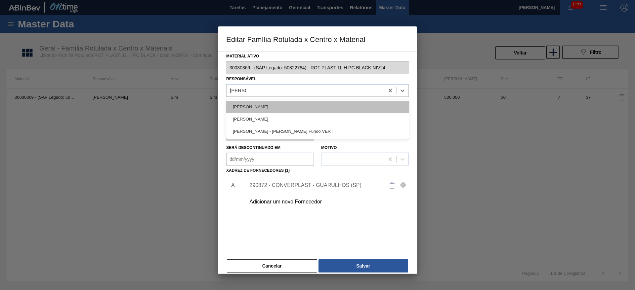
click at [268, 105] on div "[PERSON_NAME]" at bounding box center [317, 107] width 183 height 12
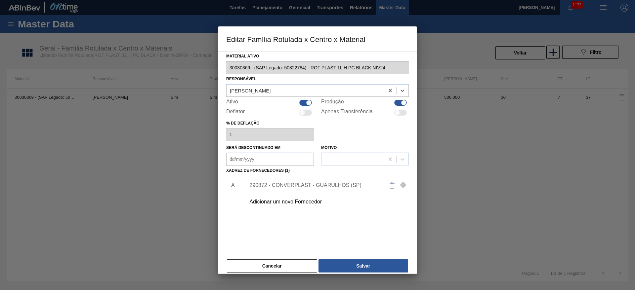
click at [295, 186] on div "290872 - CONVERPLAST - GUARULHOS (SP)" at bounding box center [314, 186] width 130 height 6
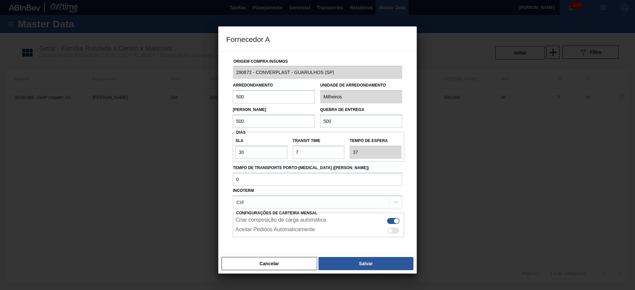
drag, startPoint x: 253, startPoint y: 98, endPoint x: 135, endPoint y: 105, distance: 118.6
click at [185, 95] on div "Fornecedor A Origem Compra Insumos 290872 - CONVERPLAST - GUARULHOS ([GEOGRAPHI…" at bounding box center [317, 145] width 635 height 290
drag, startPoint x: 212, startPoint y: 94, endPoint x: 200, endPoint y: 106, distance: 17.1
click at [189, 94] on div "Fornecedor A Origem Compra Insumos 290872 - CONVERPLAST - GUARULHOS ([GEOGRAPHI…" at bounding box center [317, 145] width 635 height 290
type input "1.200"
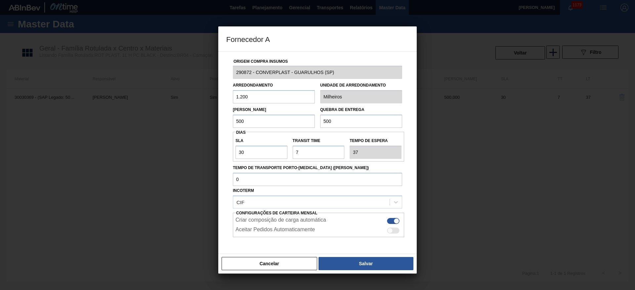
drag, startPoint x: 248, startPoint y: 119, endPoint x: 185, endPoint y: 125, distance: 63.8
click at [192, 125] on div "Fornecedor A Origem Compra Insumos 290872 - CONVERPLAST - GUARULHOS ([GEOGRAPHI…" at bounding box center [317, 145] width 635 height 290
paste input "1.2"
type input "1.200"
drag, startPoint x: 334, startPoint y: 124, endPoint x: 269, endPoint y: 124, distance: 64.5
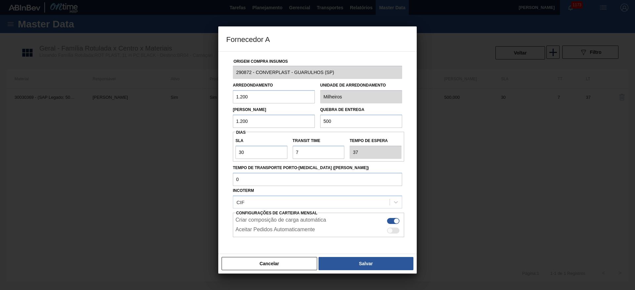
click at [274, 124] on div "Lote Mínimo 1.200 Quebra de entrega 500" at bounding box center [317, 116] width 175 height 24
paste input "1.2"
type input "1.200"
click at [362, 264] on button "Salvar" at bounding box center [366, 263] width 95 height 13
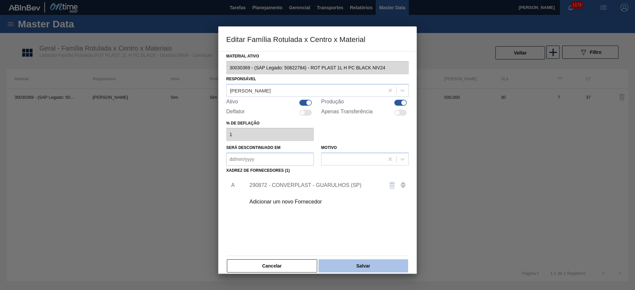
click at [369, 272] on button "Salvar" at bounding box center [364, 266] width 90 height 13
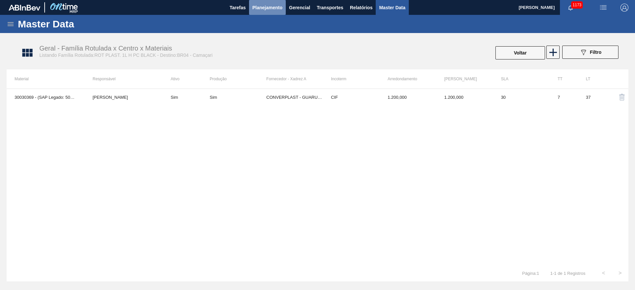
click at [256, 7] on span "Planejamento" at bounding box center [267, 8] width 30 height 8
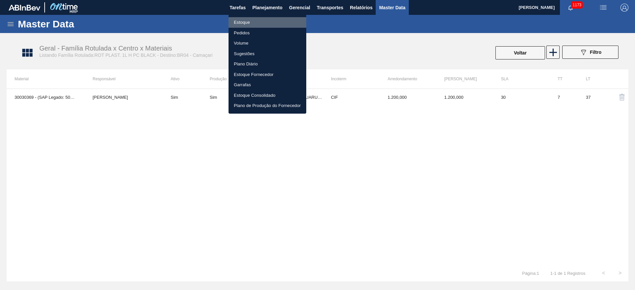
click at [243, 21] on li "Estoque" at bounding box center [268, 22] width 78 height 11
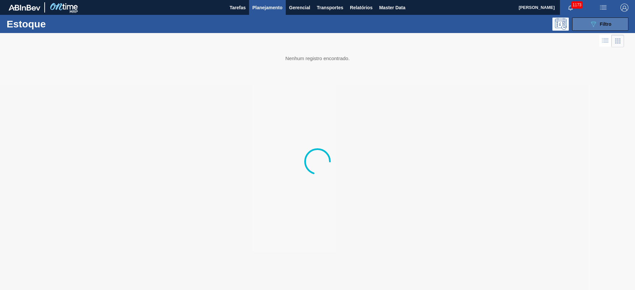
click at [597, 20] on div "089F7B8B-B2A5-4AFE-B5C0-19BA573D28AC Filtro" at bounding box center [600, 24] width 22 height 8
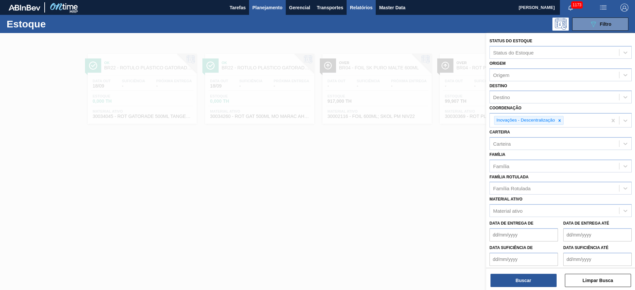
click at [360, 7] on span "Relatórios" at bounding box center [361, 8] width 22 height 8
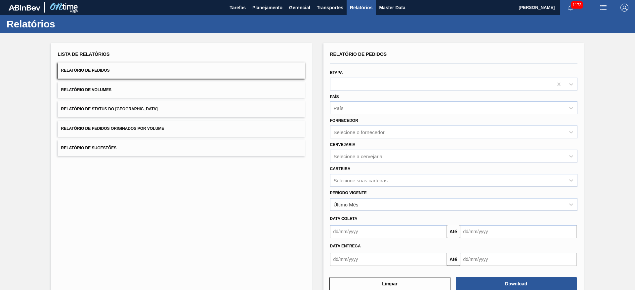
click at [84, 109] on span "Relatório de Status do [GEOGRAPHIC_DATA]" at bounding box center [109, 109] width 97 height 5
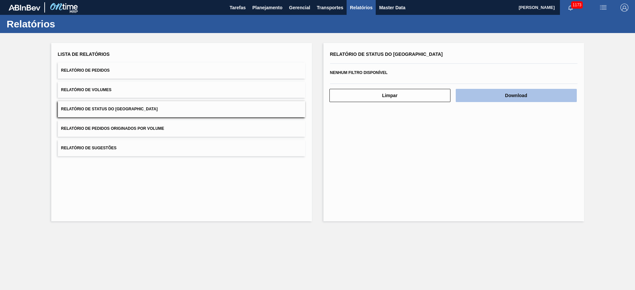
click at [504, 93] on button "Download" at bounding box center [516, 95] width 121 height 13
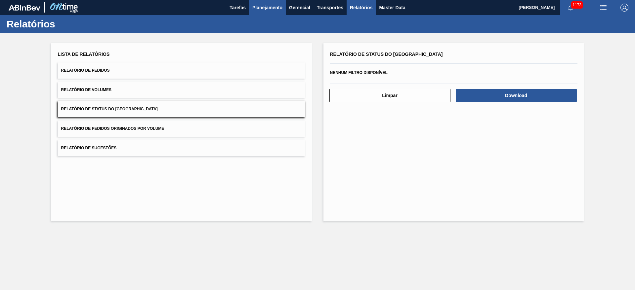
click at [263, 12] on button "Planejamento" at bounding box center [267, 7] width 37 height 15
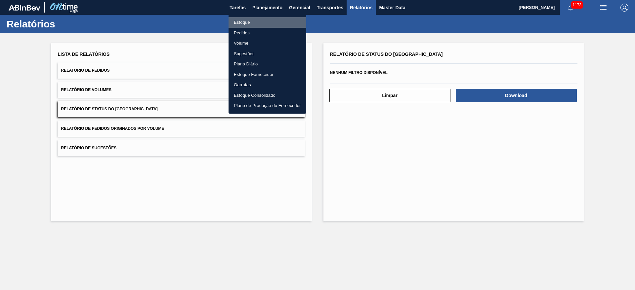
click at [243, 20] on li "Estoque" at bounding box center [268, 22] width 78 height 11
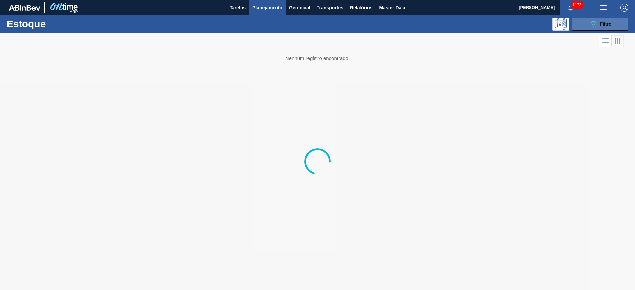
click at [595, 22] on icon "089F7B8B-B2A5-4AFE-B5C0-19BA573D28AC" at bounding box center [593, 24] width 8 height 8
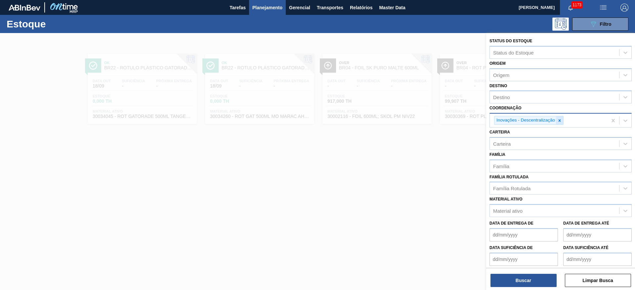
click at [560, 122] on icon at bounding box center [559, 120] width 5 height 5
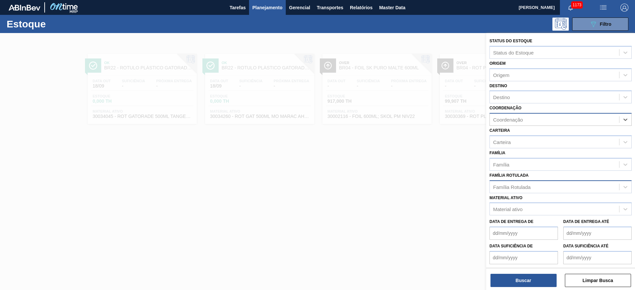
click at [500, 185] on div "Família Rotulada" at bounding box center [511, 187] width 37 height 6
type Rotulada "38g"
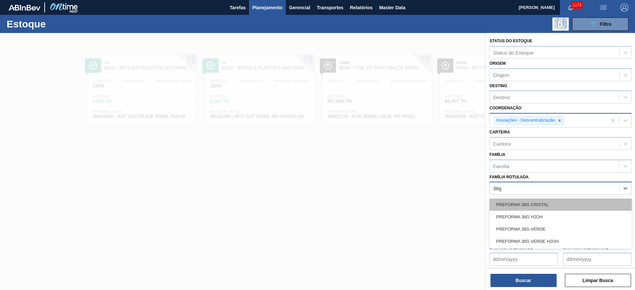
click at [534, 204] on div "PREFORMA 38G CRISTAL" at bounding box center [561, 205] width 142 height 12
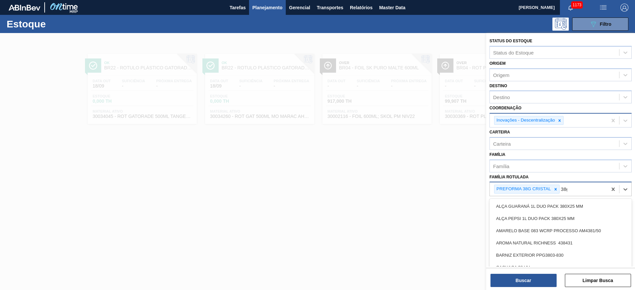
type Rotulada "38g"
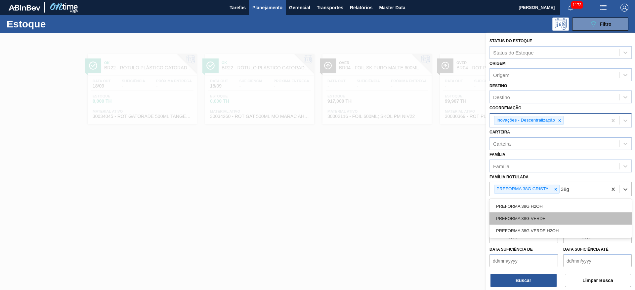
click at [530, 215] on div "PREFORMA 38G VERDE" at bounding box center [561, 219] width 142 height 12
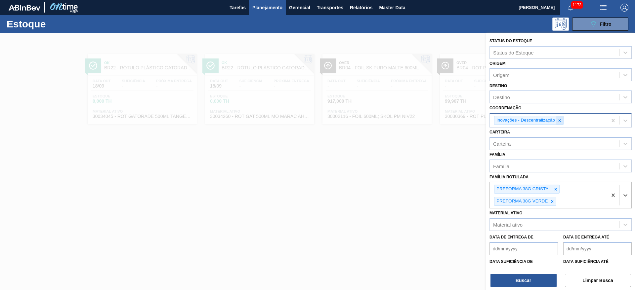
click at [561, 122] on icon at bounding box center [559, 120] width 5 height 5
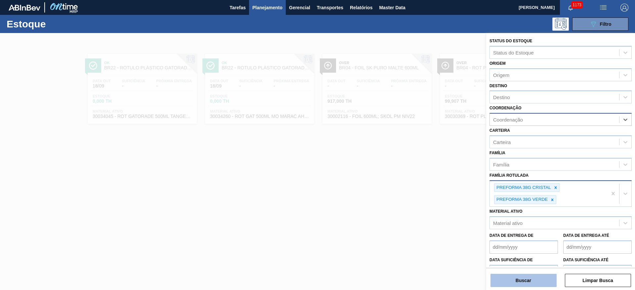
click at [521, 280] on button "Buscar" at bounding box center [524, 280] width 66 height 13
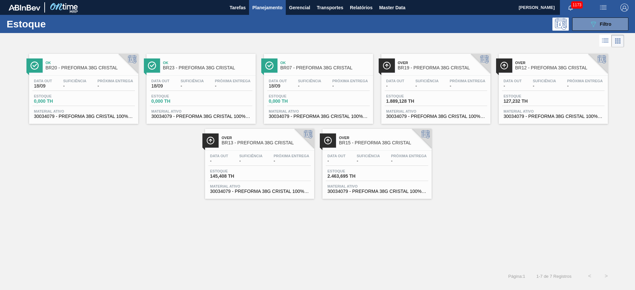
click at [79, 96] on span "Estoque" at bounding box center [57, 96] width 46 height 4
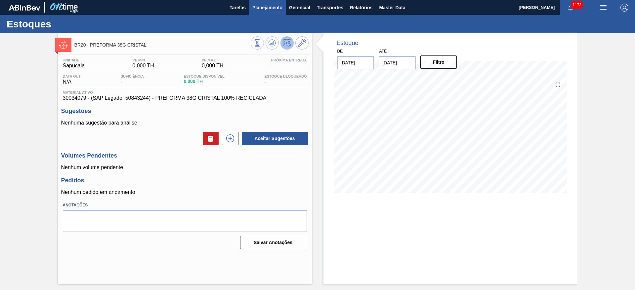
click at [264, 4] on span "Planejamento" at bounding box center [267, 8] width 30 height 8
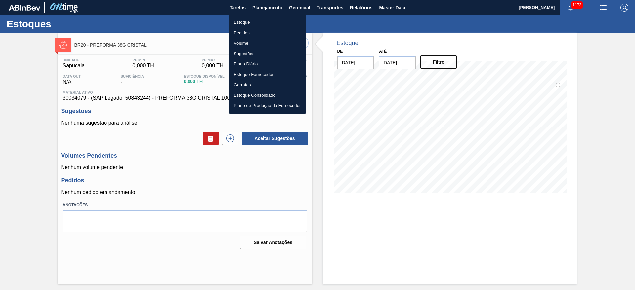
click at [244, 22] on li "Estoque" at bounding box center [268, 22] width 78 height 11
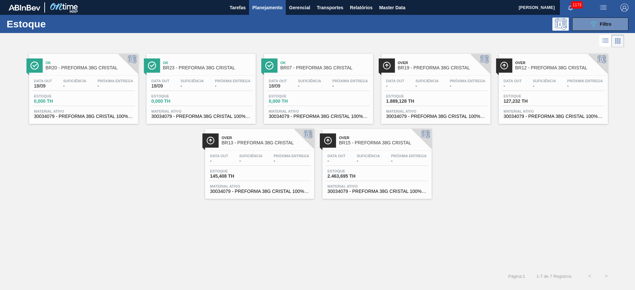
click at [93, 189] on div "Ok BR20 - PREFORMA 38G CRISTAL Data out 18/09 Suficiência - Próxima Entrega - E…" at bounding box center [317, 124] width 635 height 150
click at [594, 25] on icon at bounding box center [593, 24] width 5 height 6
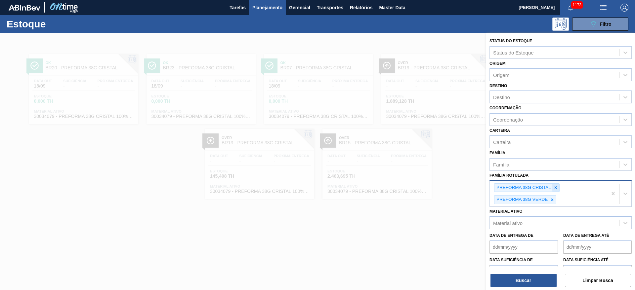
click at [556, 189] on icon at bounding box center [556, 188] width 2 height 2
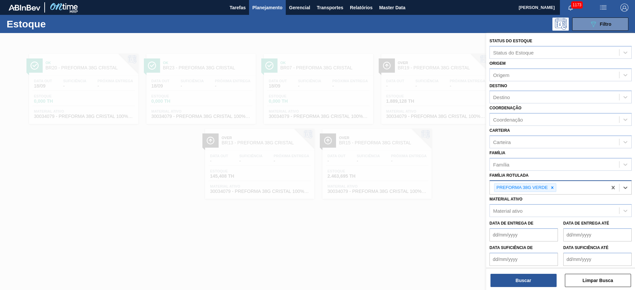
click at [554, 186] on icon at bounding box center [552, 188] width 5 height 5
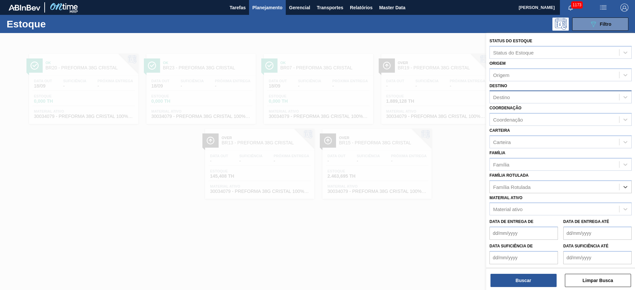
click at [507, 97] on div "Destino" at bounding box center [501, 98] width 17 height 6
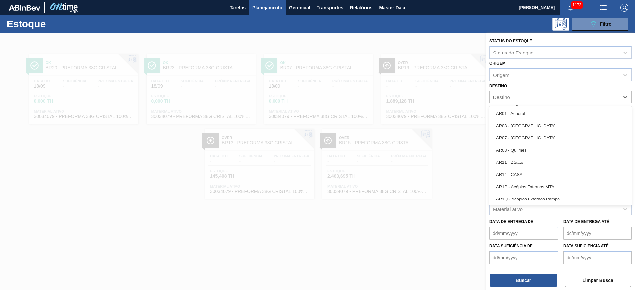
type input "09"
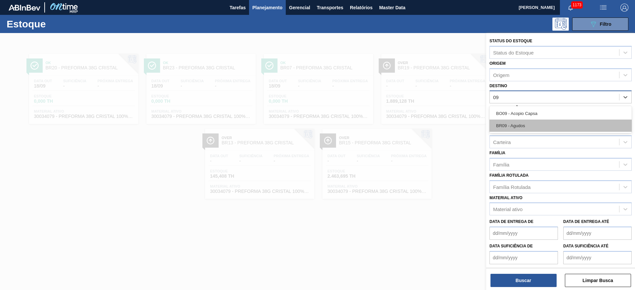
click at [507, 124] on div "BR09 - Agudos" at bounding box center [561, 126] width 142 height 12
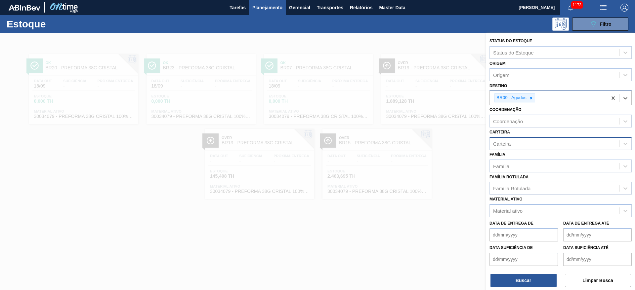
click at [505, 145] on div "Carteira" at bounding box center [502, 144] width 18 height 6
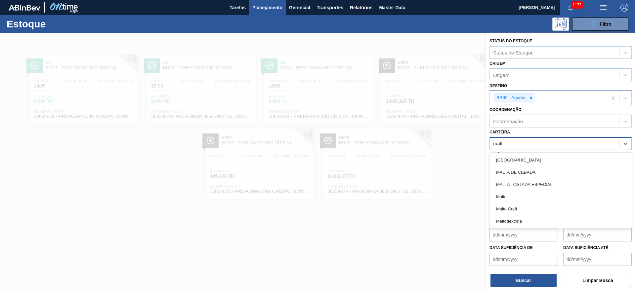
type input "malte"
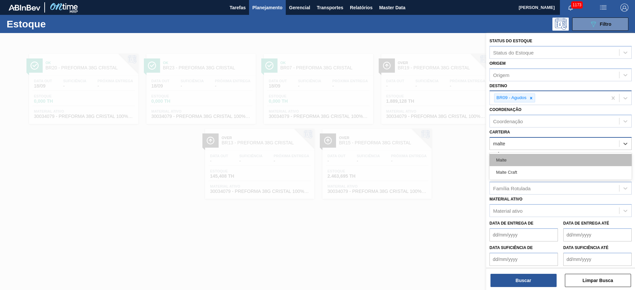
click at [499, 159] on div "Malte" at bounding box center [561, 160] width 142 height 12
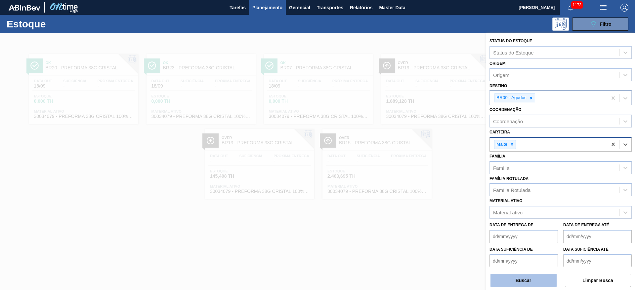
click at [513, 275] on button "Buscar" at bounding box center [524, 280] width 66 height 13
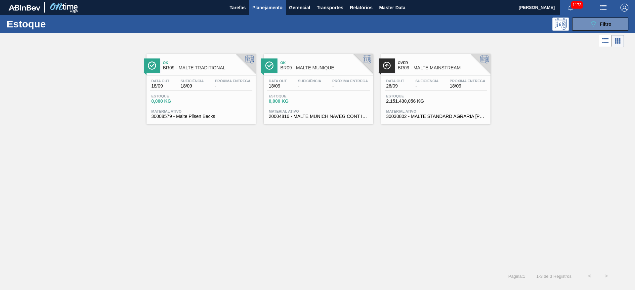
click at [422, 93] on div "Data out 26/09 Suficiência - Próxima Entrega 18/09 Estoque 2.151.430,056 KG Mat…" at bounding box center [435, 98] width 109 height 45
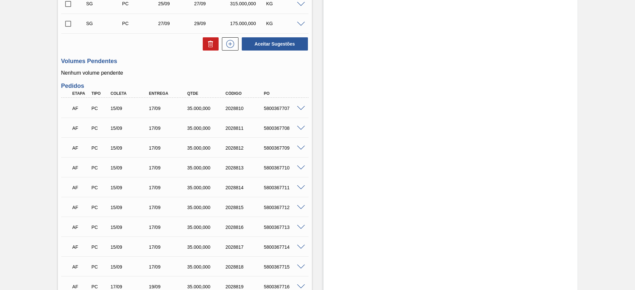
scroll to position [298, 0]
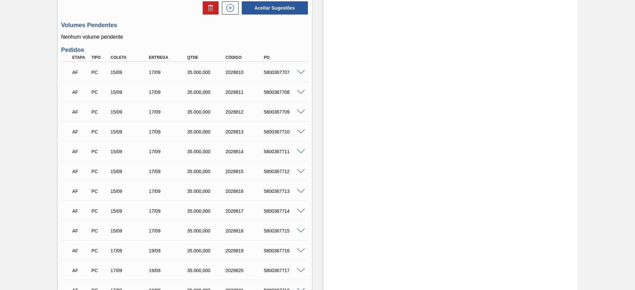
click at [298, 70] on span at bounding box center [301, 72] width 8 height 5
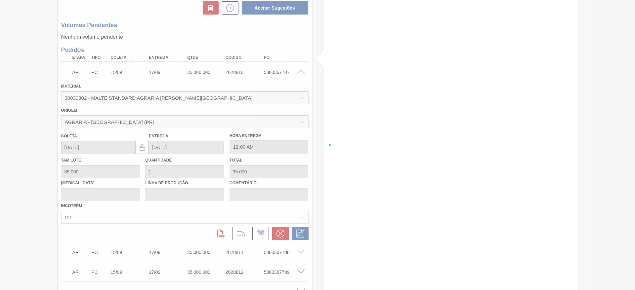
click at [301, 67] on div at bounding box center [317, 145] width 635 height 290
click at [301, 66] on div at bounding box center [317, 145] width 635 height 290
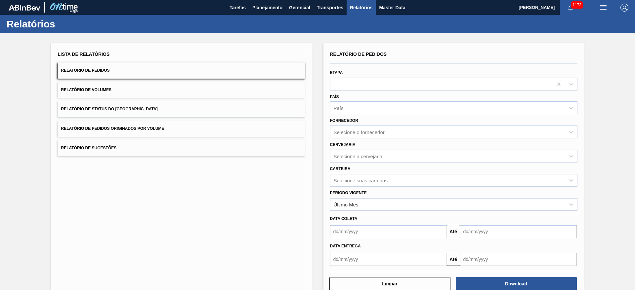
click at [85, 68] on span "Relatório de Pedidos" at bounding box center [85, 70] width 49 height 5
click at [126, 130] on span "Relatório de Pedidos Originados por Volume" at bounding box center [112, 128] width 103 height 5
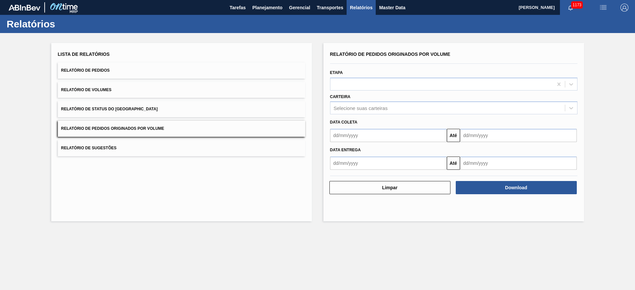
click at [97, 68] on span "Relatório de Pedidos" at bounding box center [85, 70] width 49 height 5
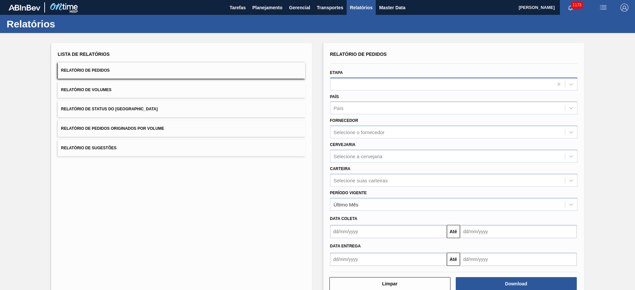
click at [359, 83] on div at bounding box center [441, 84] width 223 height 10
type input "fa"
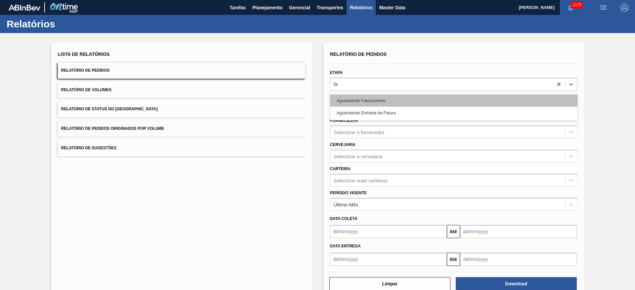
click at [367, 99] on div "Aguardando Faturamento" at bounding box center [453, 101] width 247 height 12
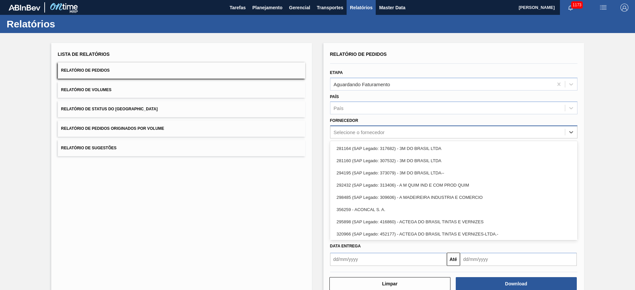
click at [352, 137] on div "Selecione o fornecedor" at bounding box center [447, 133] width 235 height 10
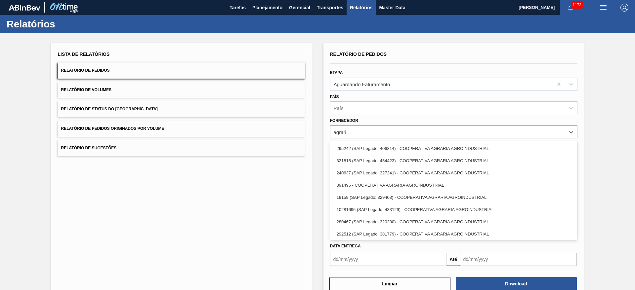
type input "agraria"
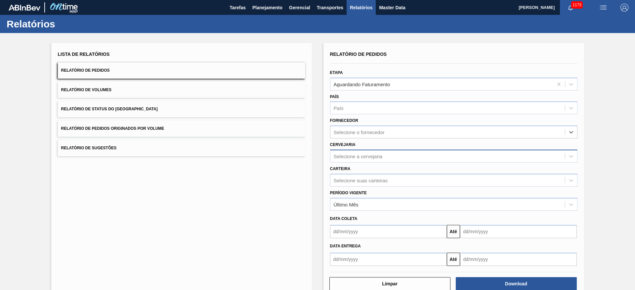
click at [349, 158] on div "Selecione a cervejaria" at bounding box center [358, 156] width 49 height 6
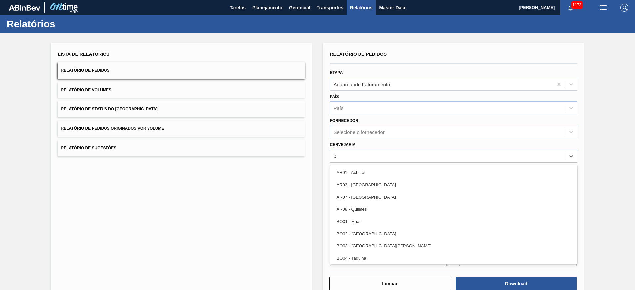
type input "09"
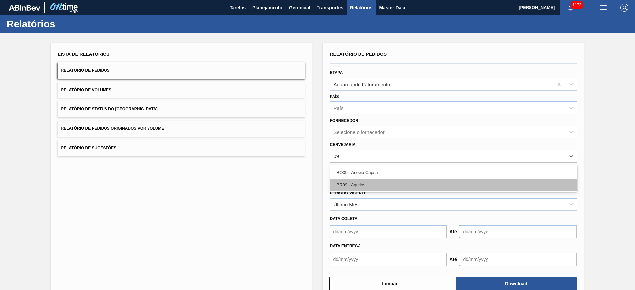
click at [344, 183] on div "BR09 - Agudos" at bounding box center [453, 185] width 247 height 12
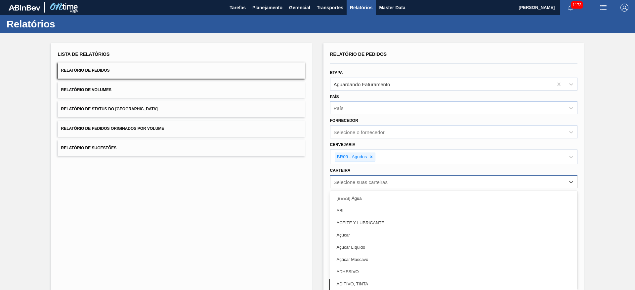
click at [338, 178] on div "Selecione suas carteiras" at bounding box center [447, 182] width 235 height 10
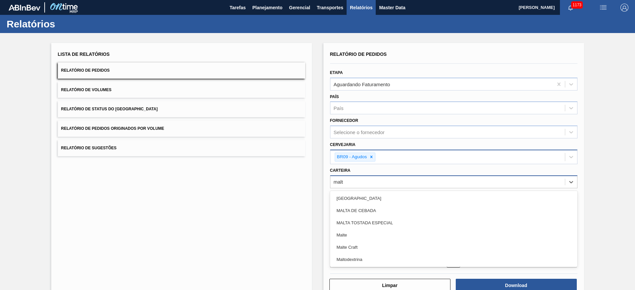
type input "malte"
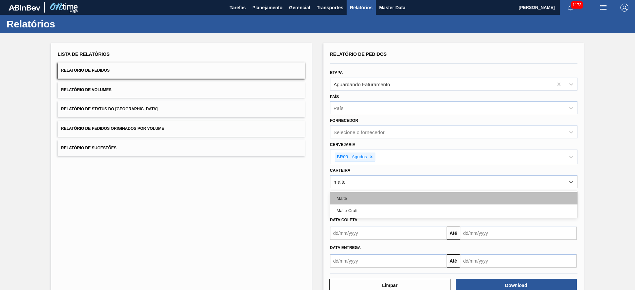
click at [352, 196] on div "Malte" at bounding box center [453, 199] width 247 height 12
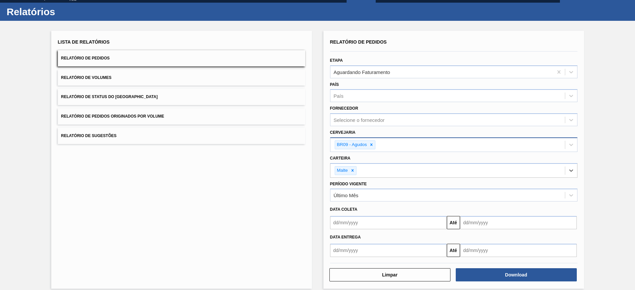
scroll to position [19, 0]
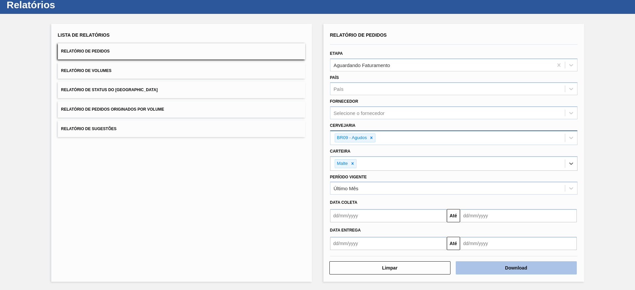
click at [503, 266] on button "Download" at bounding box center [516, 268] width 121 height 13
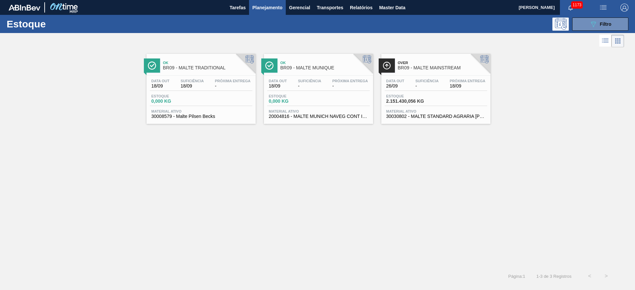
click at [419, 81] on span "Suficiência" at bounding box center [426, 81] width 23 height 4
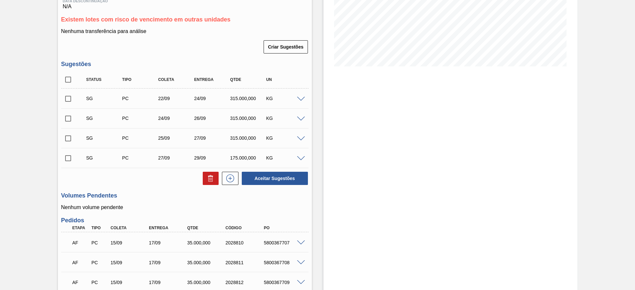
scroll to position [48, 0]
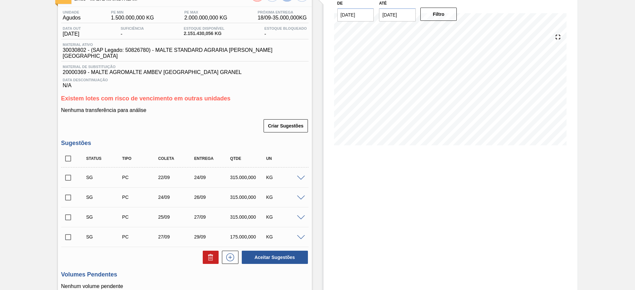
click at [302, 175] on div at bounding box center [301, 177] width 13 height 5
click at [300, 176] on span at bounding box center [301, 178] width 8 height 5
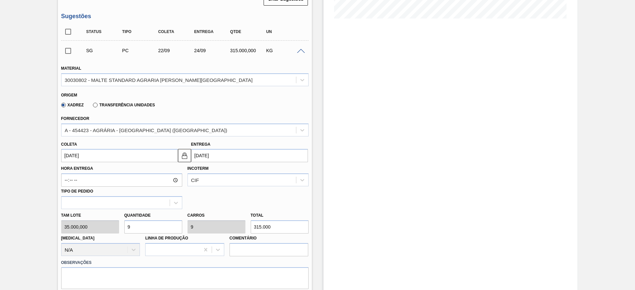
scroll to position [296, 0]
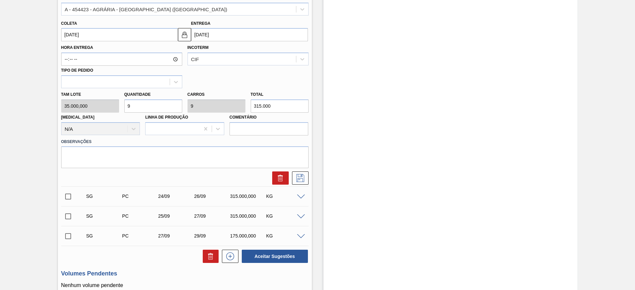
click at [66, 29] on input "[DATE]" at bounding box center [119, 34] width 117 height 13
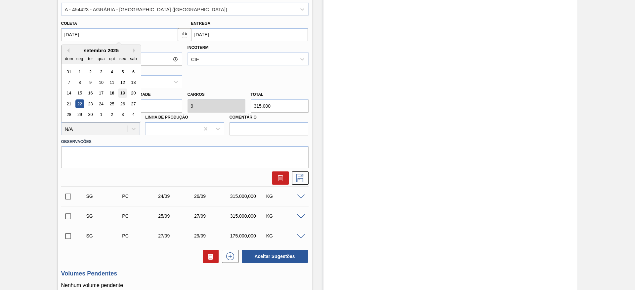
click at [124, 89] on div "19" at bounding box center [122, 93] width 9 height 9
type input "[DATE]"
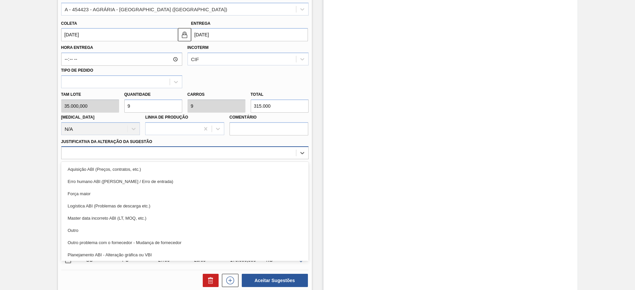
drag, startPoint x: 301, startPoint y: 150, endPoint x: 158, endPoint y: 153, distance: 142.9
click at [301, 150] on icon at bounding box center [302, 153] width 7 height 7
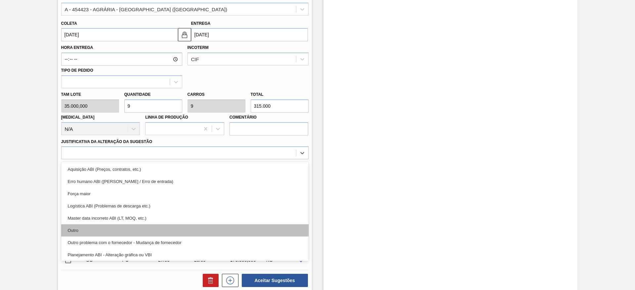
click at [85, 226] on div "Outro" at bounding box center [184, 231] width 247 height 12
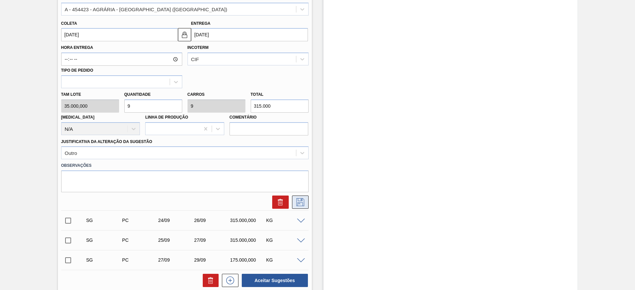
click at [303, 198] on icon at bounding box center [300, 202] width 8 height 8
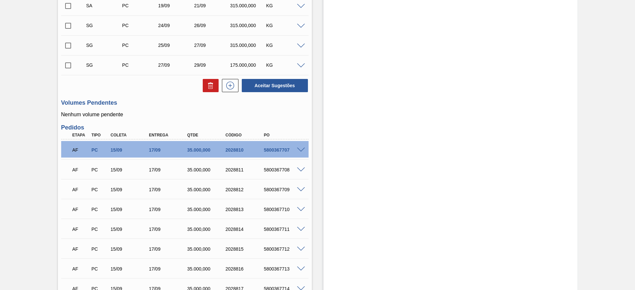
scroll to position [147, 0]
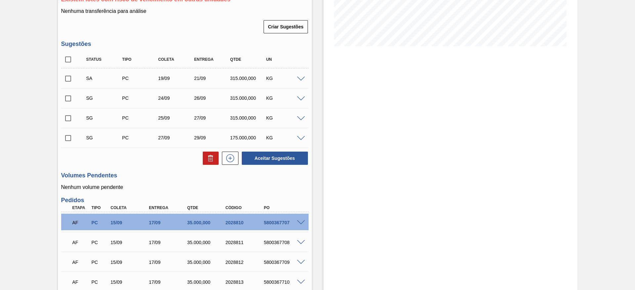
drag, startPoint x: 65, startPoint y: 71, endPoint x: 69, endPoint y: 74, distance: 5.2
click at [65, 72] on input "checkbox" at bounding box center [68, 79] width 14 height 14
click at [249, 152] on button "Aceitar Sugestões" at bounding box center [275, 158] width 66 height 13
checkbox input "false"
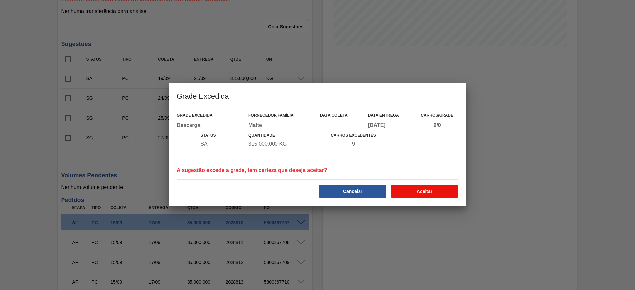
click at [418, 188] on button "Aceitar" at bounding box center [424, 191] width 66 height 13
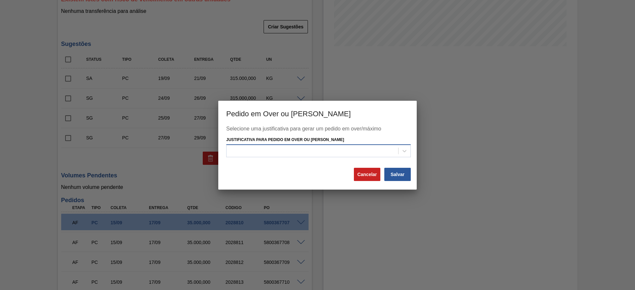
click at [244, 150] on div at bounding box center [313, 152] width 172 height 10
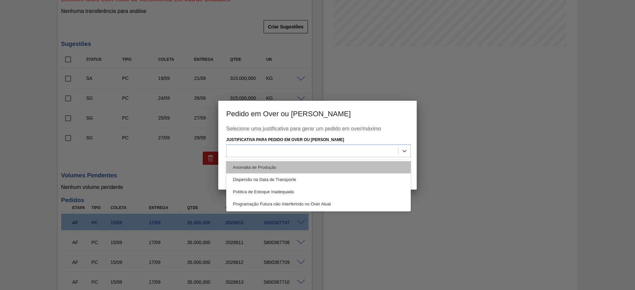
click at [242, 164] on div "Anomalia de Produção" at bounding box center [318, 167] width 185 height 12
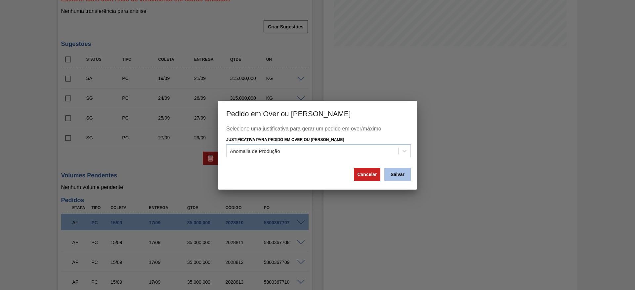
click at [395, 174] on button "Salvar" at bounding box center [397, 174] width 26 height 13
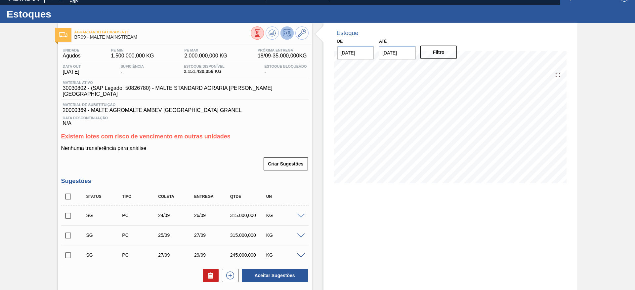
scroll to position [0, 0]
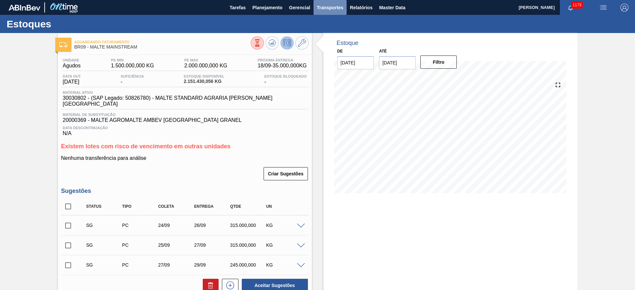
click at [321, 11] on span "Transportes" at bounding box center [330, 8] width 26 height 8
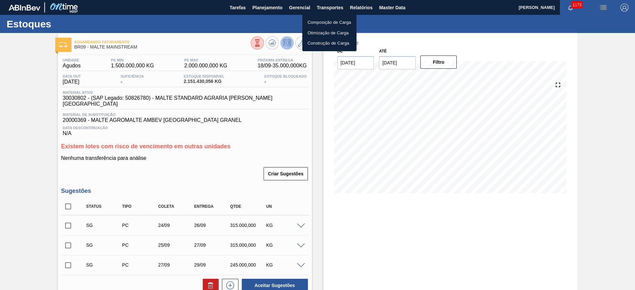
click at [317, 34] on li "Otimização de Carga" at bounding box center [329, 33] width 54 height 11
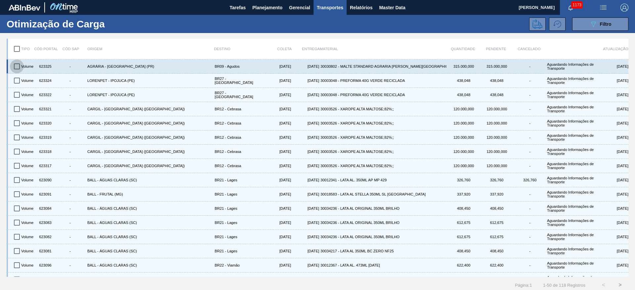
click at [16, 66] on input "checkbox" at bounding box center [17, 67] width 14 height 14
checkbox input "true"
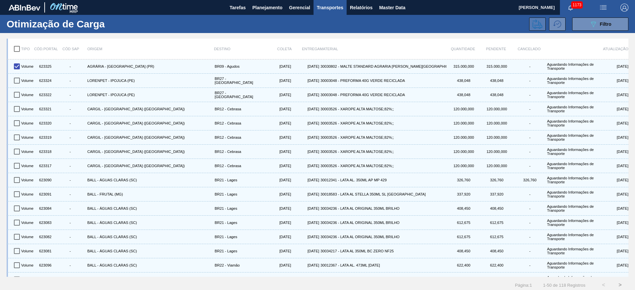
click at [540, 26] on icon at bounding box center [538, 24] width 10 height 10
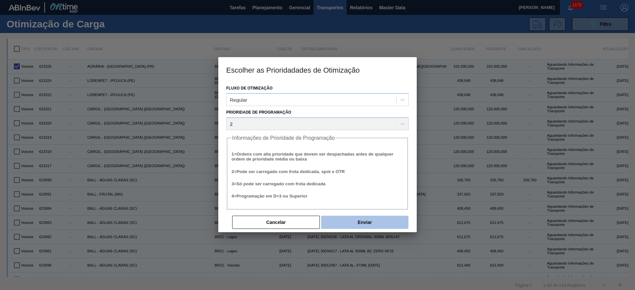
click at [364, 223] on button "Enviar" at bounding box center [364, 222] width 87 height 13
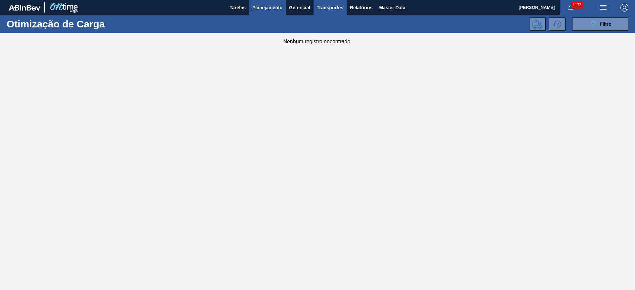
click at [273, 7] on span "Planejamento" at bounding box center [267, 8] width 30 height 8
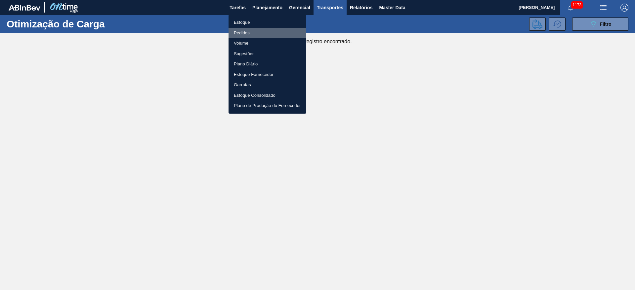
click at [244, 28] on li "Pedidos" at bounding box center [268, 33] width 78 height 11
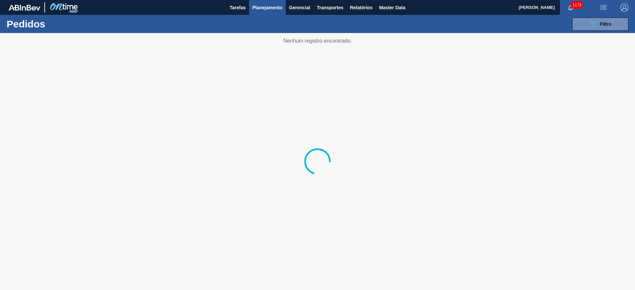
click at [271, 7] on span "Planejamento" at bounding box center [267, 8] width 30 height 8
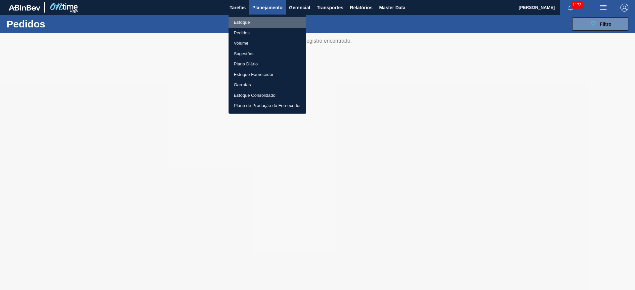
click at [241, 22] on li "Estoque" at bounding box center [268, 22] width 78 height 11
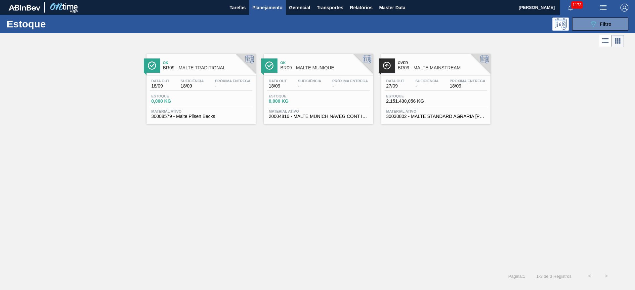
click at [263, 8] on span "Planejamento" at bounding box center [267, 8] width 30 height 8
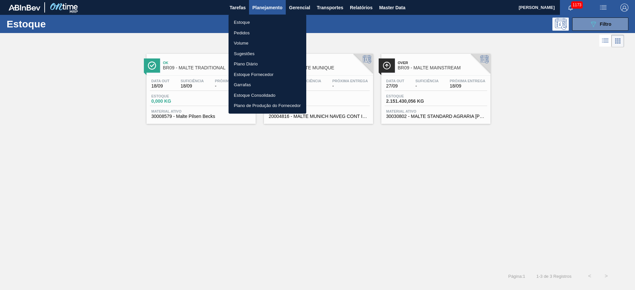
click at [240, 32] on li "Pedidos" at bounding box center [268, 33] width 78 height 11
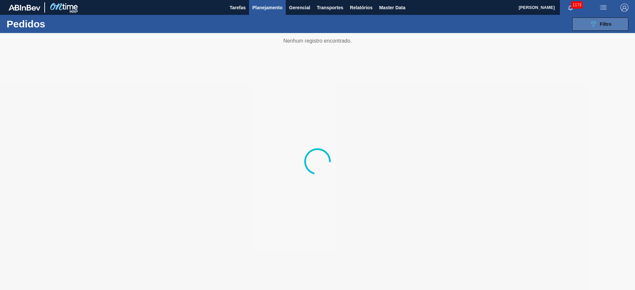
click at [595, 21] on icon "089F7B8B-B2A5-4AFE-B5C0-19BA573D28AC" at bounding box center [593, 24] width 8 height 8
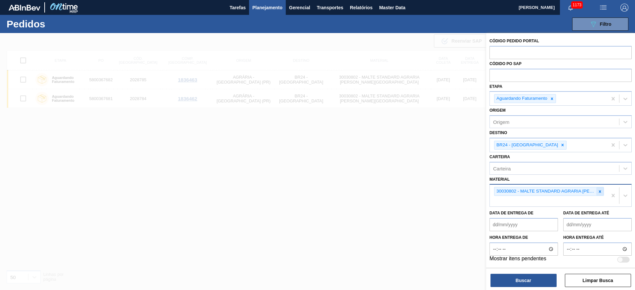
click at [600, 192] on icon at bounding box center [600, 192] width 2 height 2
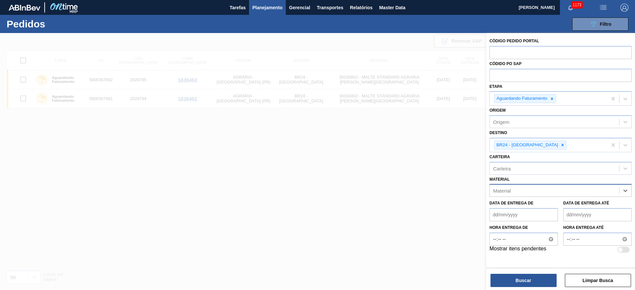
paste input "20000122"
type input "20000122"
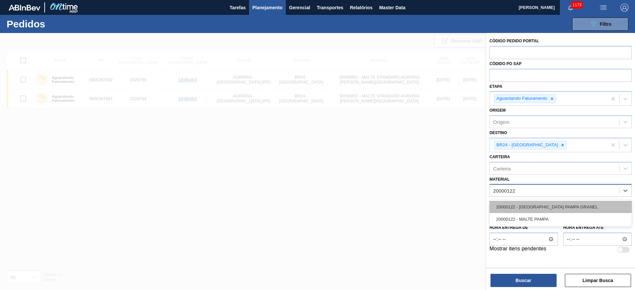
click at [525, 206] on div "20000122 - MALTA PAMPA GRANEL" at bounding box center [561, 207] width 142 height 12
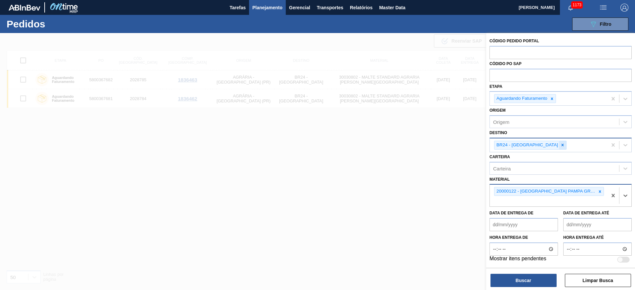
click at [560, 144] on icon at bounding box center [562, 145] width 5 height 5
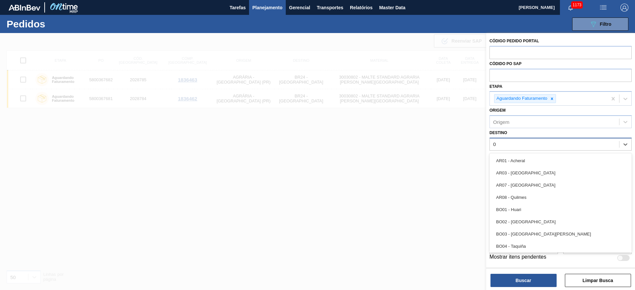
type input "04"
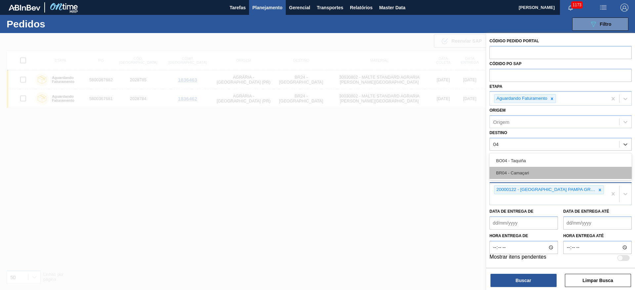
click at [509, 172] on div "BR04 - Camaçari" at bounding box center [561, 173] width 142 height 12
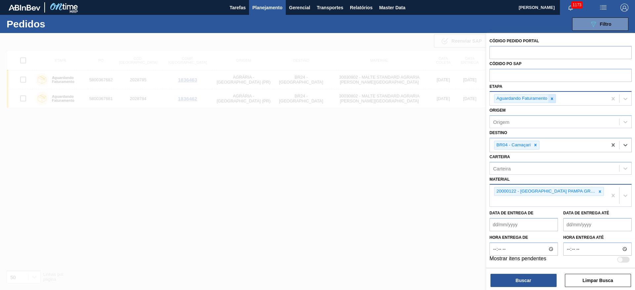
click at [555, 98] on div at bounding box center [551, 99] width 7 height 8
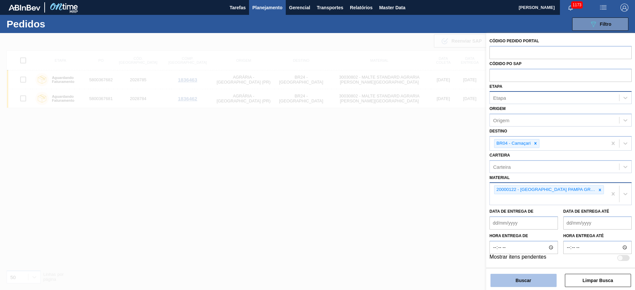
click at [513, 278] on button "Buscar" at bounding box center [524, 280] width 66 height 13
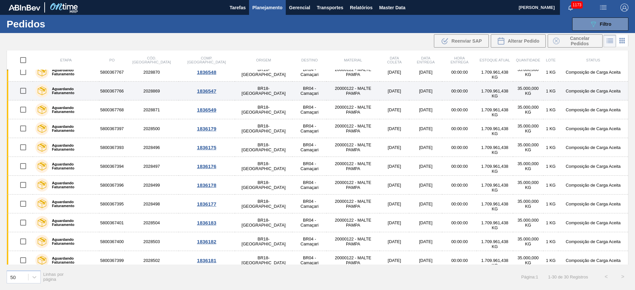
scroll to position [371, 0]
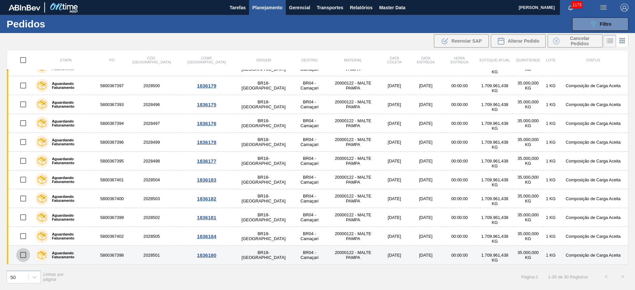
click at [25, 254] on input "checkbox" at bounding box center [23, 255] width 14 height 14
checkbox input "true"
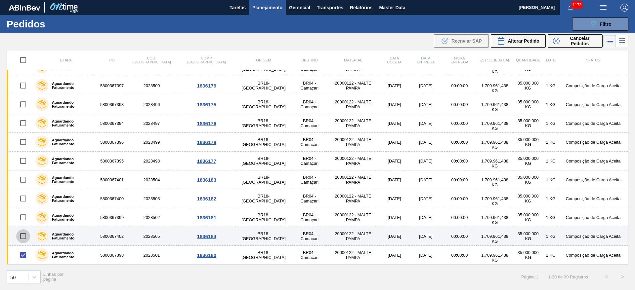
click at [25, 231] on input "checkbox" at bounding box center [23, 237] width 14 height 14
checkbox input "true"
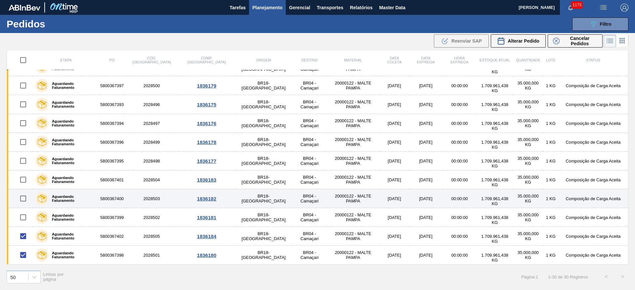
click at [24, 196] on input "checkbox" at bounding box center [23, 199] width 14 height 14
checkbox input "true"
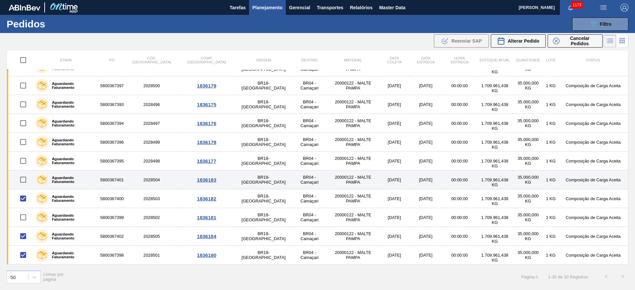
click at [25, 180] on input "checkbox" at bounding box center [23, 180] width 14 height 14
checkbox input "true"
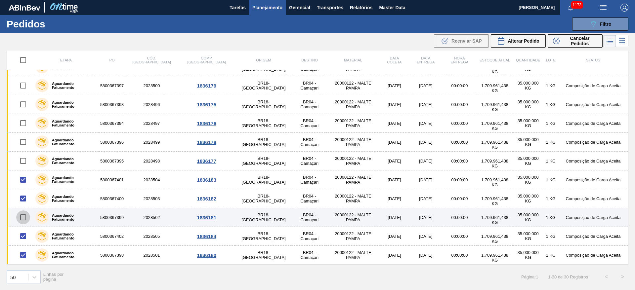
click at [24, 218] on input "checkbox" at bounding box center [23, 218] width 14 height 14
checkbox input "true"
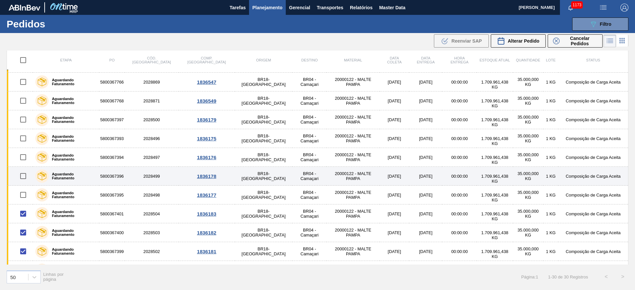
scroll to position [321, 0]
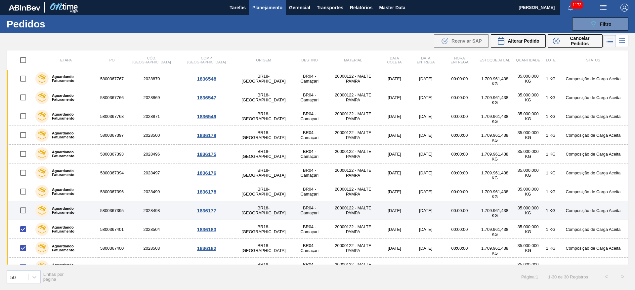
click at [27, 212] on input "checkbox" at bounding box center [23, 211] width 14 height 14
checkbox input "true"
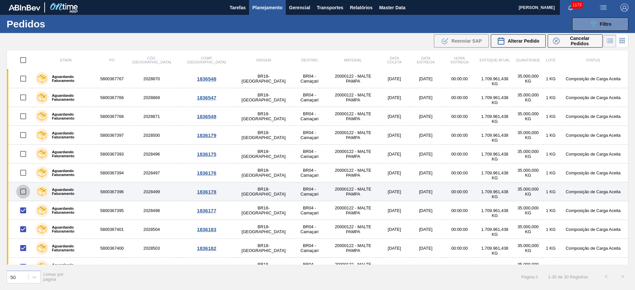
click at [24, 189] on input "checkbox" at bounding box center [23, 192] width 14 height 14
checkbox input "true"
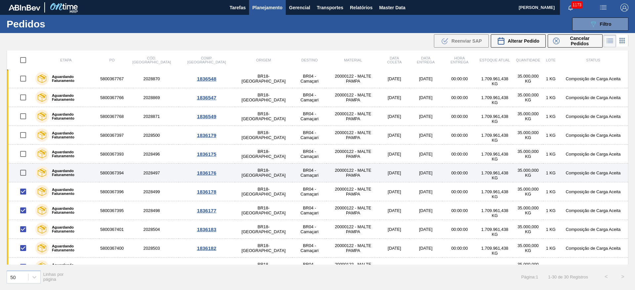
click at [27, 173] on input "checkbox" at bounding box center [23, 173] width 14 height 14
checkbox input "true"
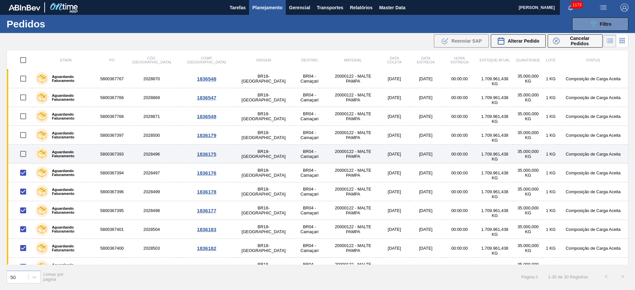
click at [25, 152] on input "checkbox" at bounding box center [23, 154] width 14 height 14
checkbox input "true"
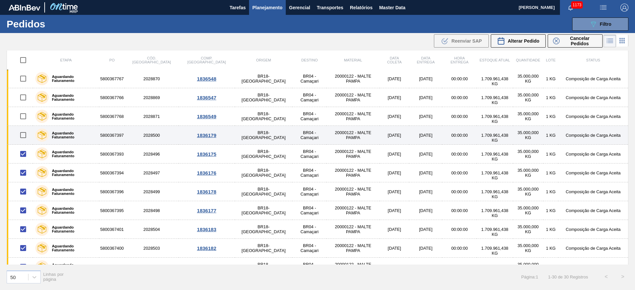
click at [23, 135] on input "checkbox" at bounding box center [23, 135] width 14 height 14
checkbox input "true"
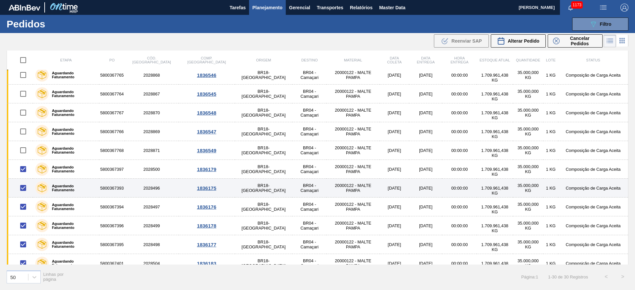
scroll to position [272, 0]
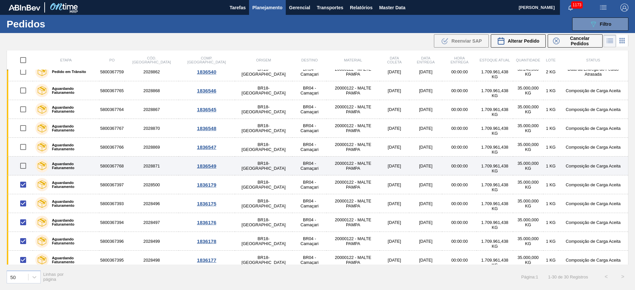
click at [25, 165] on input "checkbox" at bounding box center [23, 166] width 14 height 14
checkbox input "true"
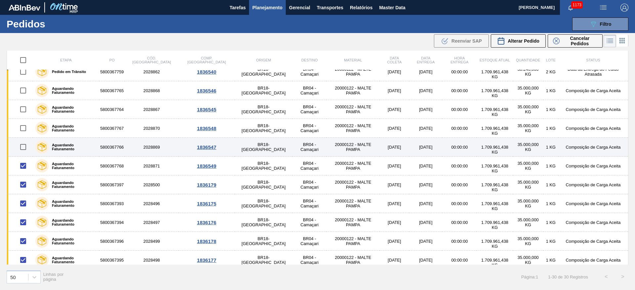
click at [25, 144] on input "checkbox" at bounding box center [23, 147] width 14 height 14
checkbox input "true"
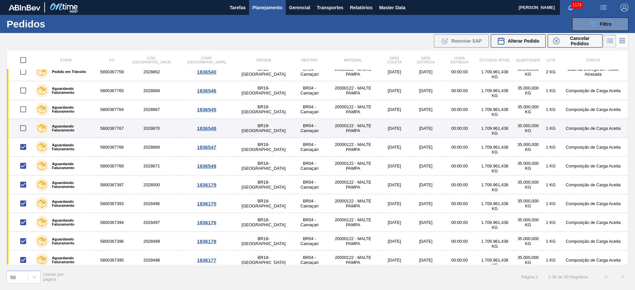
click at [24, 127] on input "checkbox" at bounding box center [23, 128] width 14 height 14
checkbox input "true"
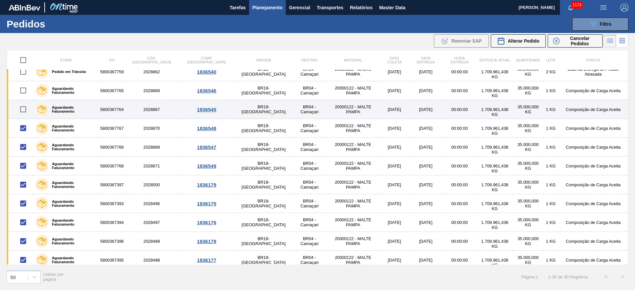
click at [25, 109] on input "checkbox" at bounding box center [23, 110] width 14 height 14
checkbox input "true"
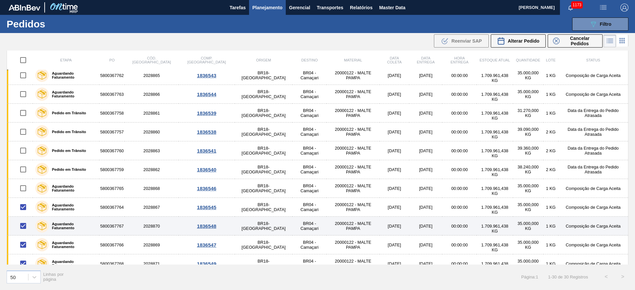
scroll to position [173, 0]
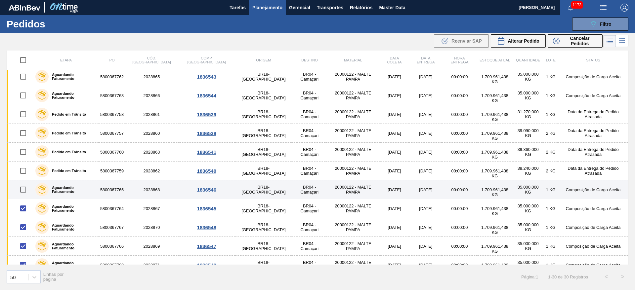
click at [24, 190] on input "checkbox" at bounding box center [23, 190] width 14 height 14
checkbox input "true"
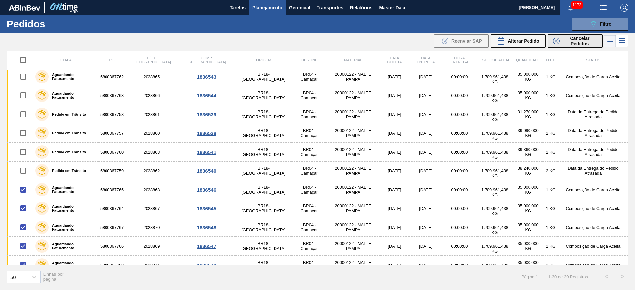
click at [563, 43] on span "Cancelar Pedidos" at bounding box center [579, 41] width 35 height 11
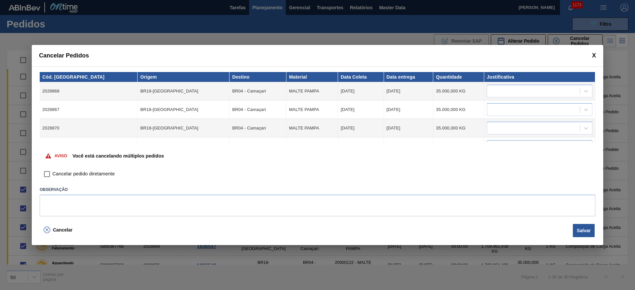
click at [48, 174] on input "Cancelar pedido diretamente" at bounding box center [46, 174] width 11 height 11
checkbox input "true"
click at [527, 93] on div at bounding box center [533, 92] width 93 height 10
type input "OUTRO"
drag, startPoint x: 505, startPoint y: 123, endPoint x: 502, endPoint y: 115, distance: 7.7
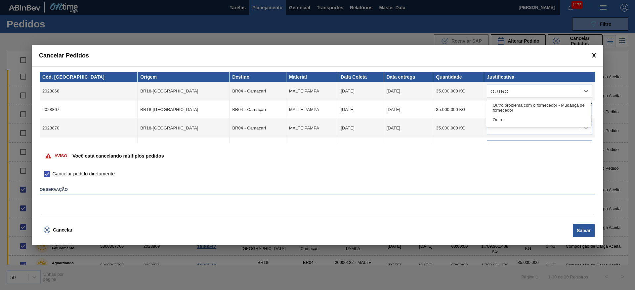
click at [505, 123] on div "Outro" at bounding box center [538, 120] width 105 height 12
click at [503, 107] on div at bounding box center [533, 110] width 93 height 10
type input "O"
type input "outro"
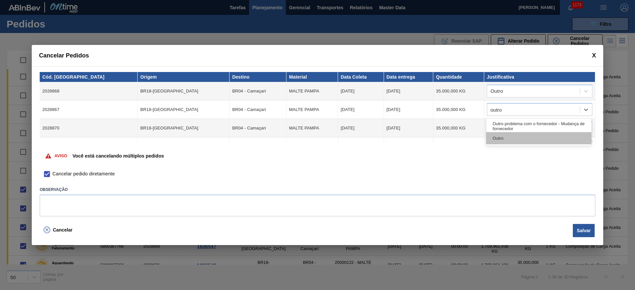
click at [497, 138] on div "Outro" at bounding box center [538, 138] width 105 height 12
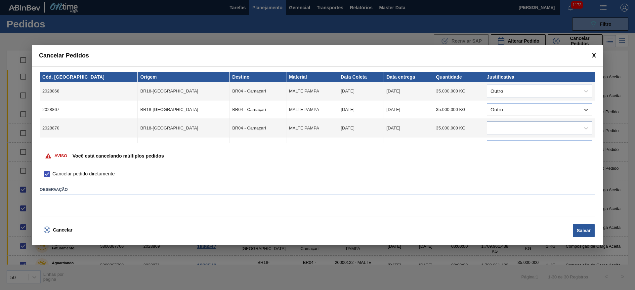
click at [500, 123] on div at bounding box center [540, 128] width 106 height 13
type input "outro"
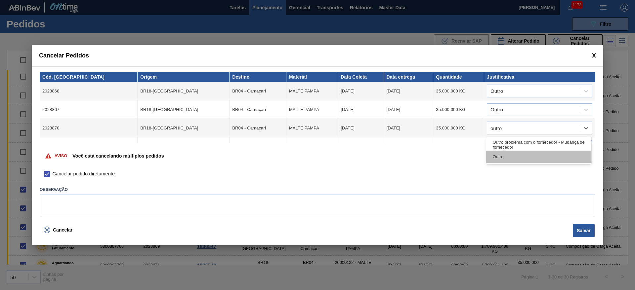
click at [498, 157] on div "Outro" at bounding box center [538, 157] width 105 height 12
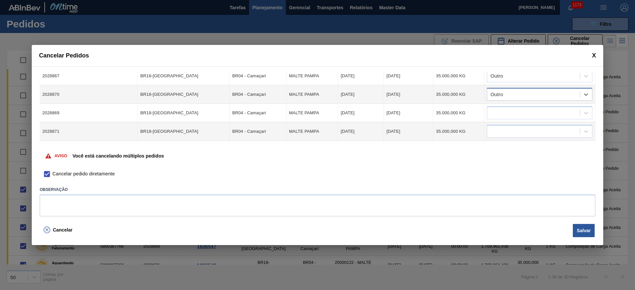
scroll to position [50, 0]
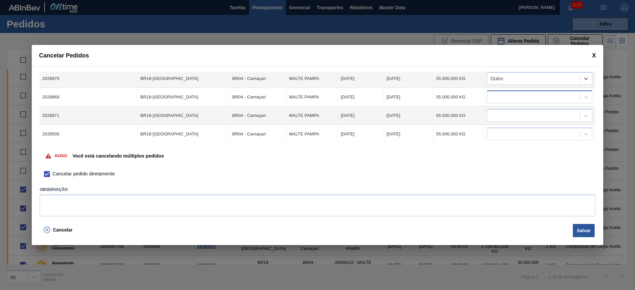
click at [500, 98] on div at bounding box center [533, 98] width 93 height 10
type input "outro"
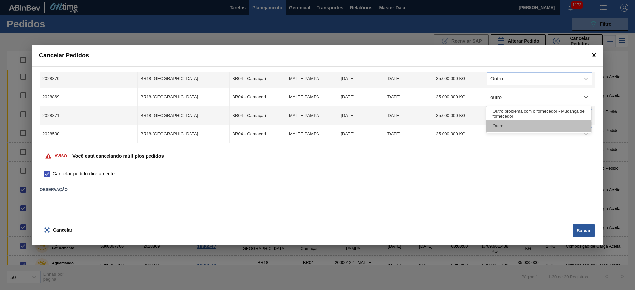
click at [506, 126] on div "Outro" at bounding box center [538, 126] width 105 height 12
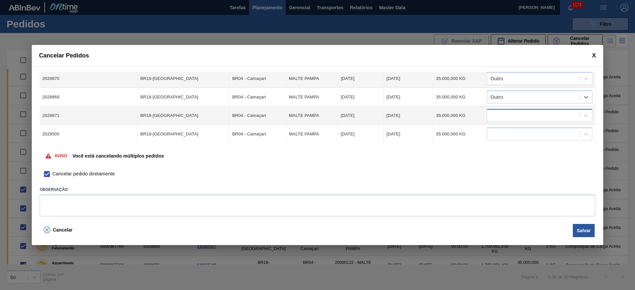
click at [494, 113] on div at bounding box center [533, 116] width 93 height 10
type input "outro"
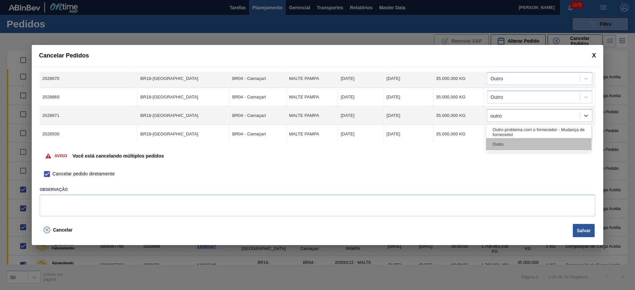
click at [503, 143] on div "Outro" at bounding box center [538, 144] width 105 height 12
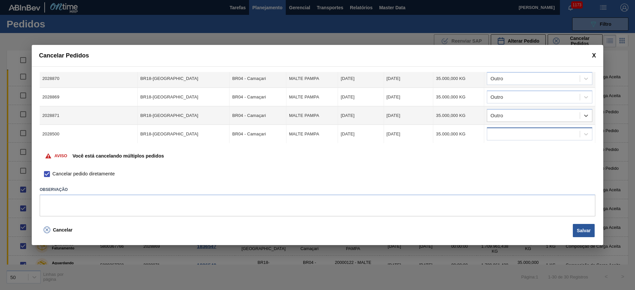
click at [498, 132] on div at bounding box center [533, 135] width 93 height 10
type input "o"
type input "outro"
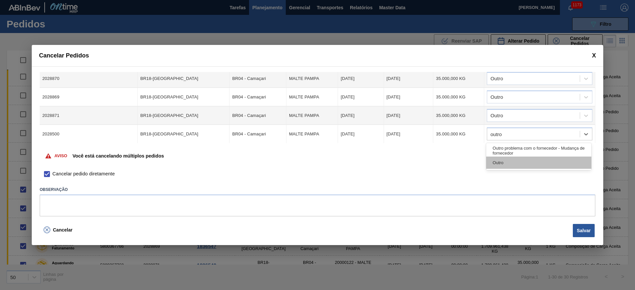
click at [502, 164] on div "Outro" at bounding box center [538, 163] width 105 height 12
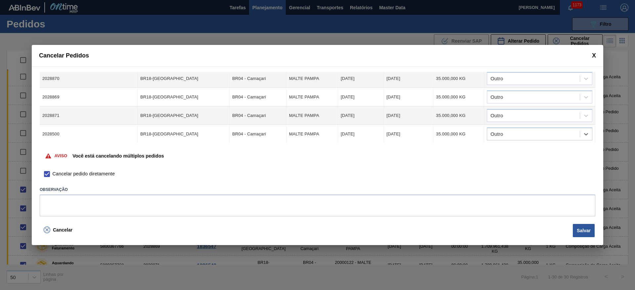
scroll to position [99, 0]
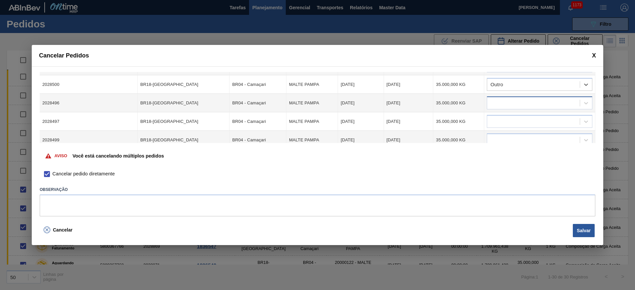
click at [499, 105] on div at bounding box center [533, 104] width 93 height 10
type input "outro"
click at [499, 132] on div "Outro" at bounding box center [538, 132] width 105 height 12
click at [493, 122] on div at bounding box center [533, 122] width 93 height 10
type input "outro"
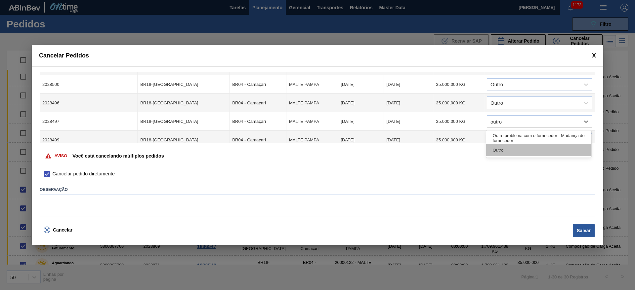
click at [524, 149] on div "Outro" at bounding box center [538, 150] width 105 height 12
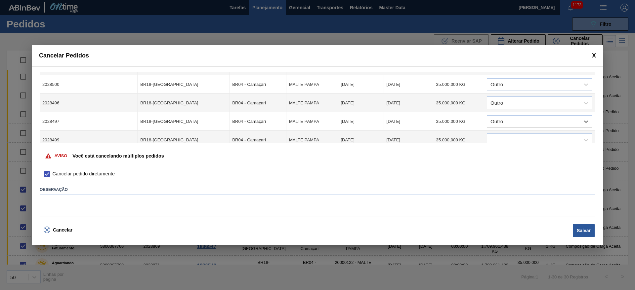
scroll to position [149, 0]
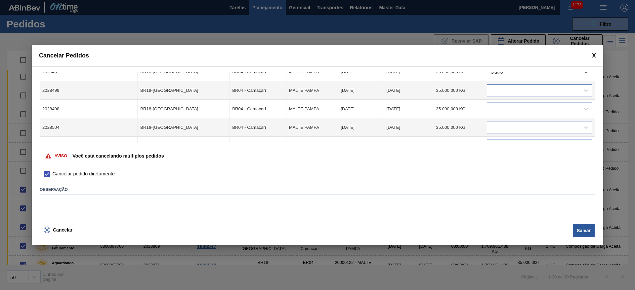
click at [504, 91] on div at bounding box center [533, 91] width 93 height 10
type input "outro"
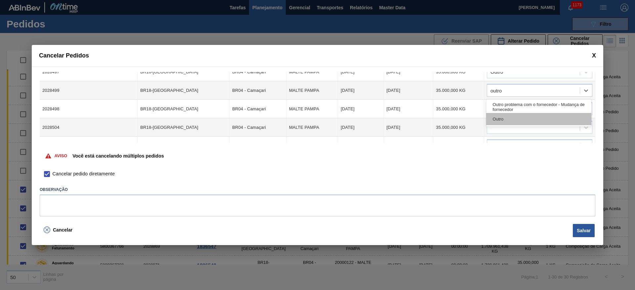
click at [496, 118] on div "Outro" at bounding box center [538, 119] width 105 height 12
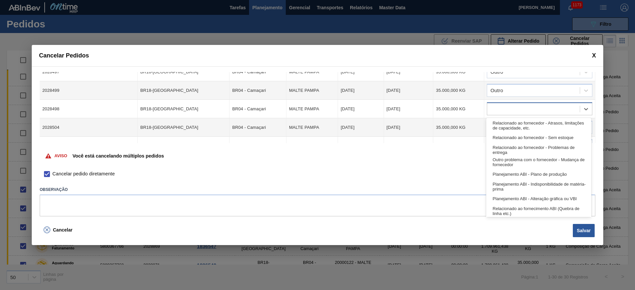
click at [497, 108] on div at bounding box center [533, 110] width 93 height 10
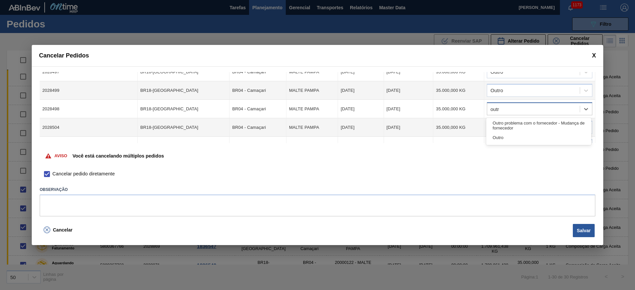
type input "outro"
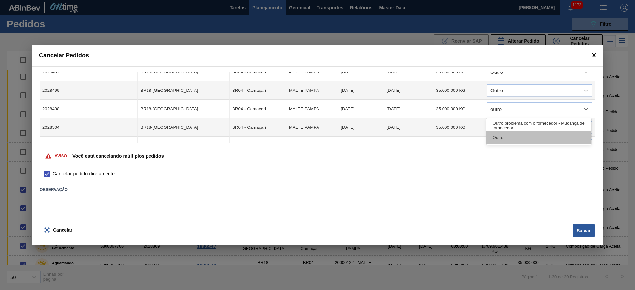
click at [496, 136] on div "Outro" at bounding box center [538, 138] width 105 height 12
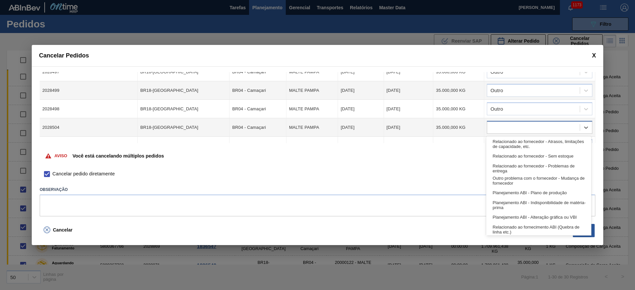
click at [497, 125] on div at bounding box center [533, 128] width 93 height 10
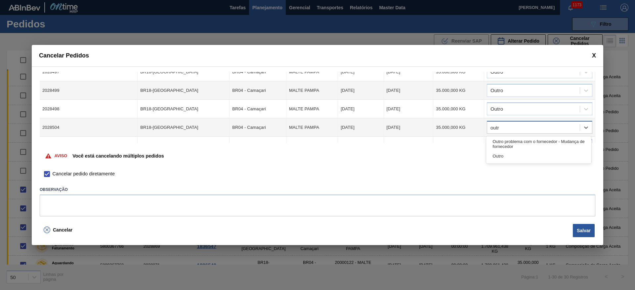
type input "outro"
drag, startPoint x: 502, startPoint y: 155, endPoint x: 525, endPoint y: 111, distance: 49.6
click at [502, 155] on div "Outro" at bounding box center [538, 156] width 105 height 12
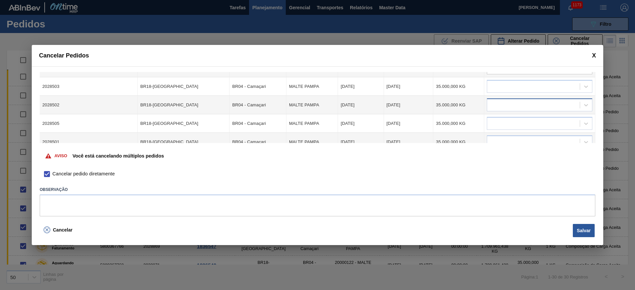
scroll to position [217, 0]
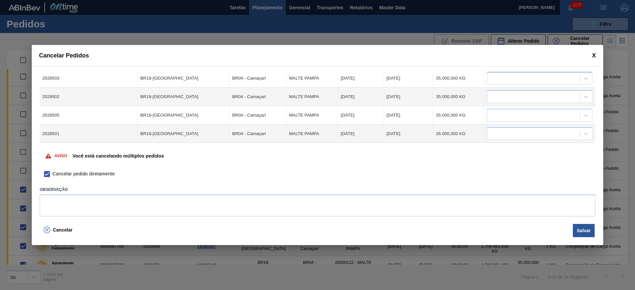
click at [505, 82] on div at bounding box center [533, 79] width 93 height 10
type input "outro"
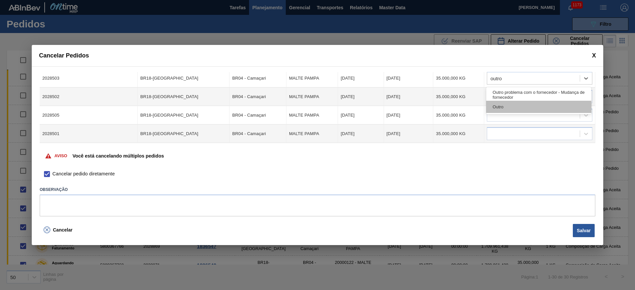
click at [496, 103] on div "Outro" at bounding box center [538, 107] width 105 height 12
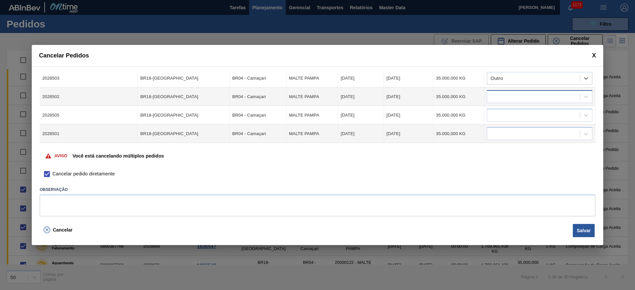
click at [497, 96] on div at bounding box center [533, 97] width 93 height 10
type input "outro"
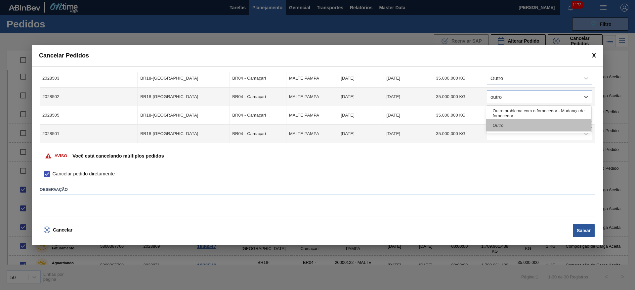
click at [498, 127] on div "Outro" at bounding box center [538, 125] width 105 height 12
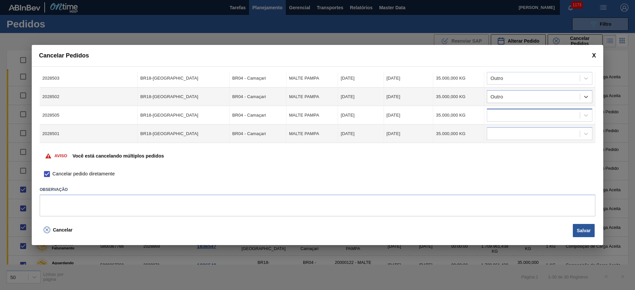
click at [495, 113] on div at bounding box center [533, 116] width 93 height 10
type input "outro"
click at [495, 142] on div "Outro" at bounding box center [538, 144] width 105 height 12
click at [497, 130] on div at bounding box center [533, 134] width 93 height 10
type input "outro"
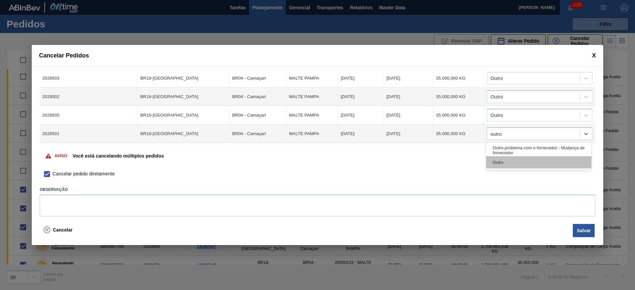
click at [502, 158] on div "Outro" at bounding box center [538, 162] width 105 height 12
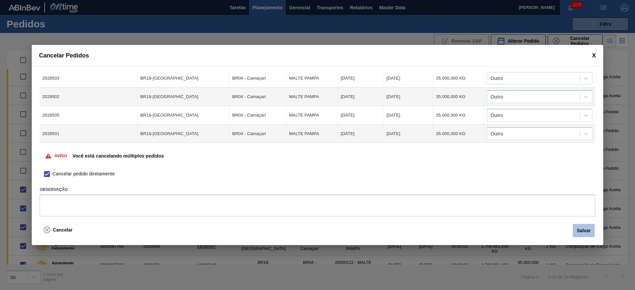
click at [581, 231] on button "Salvar" at bounding box center [584, 230] width 22 height 13
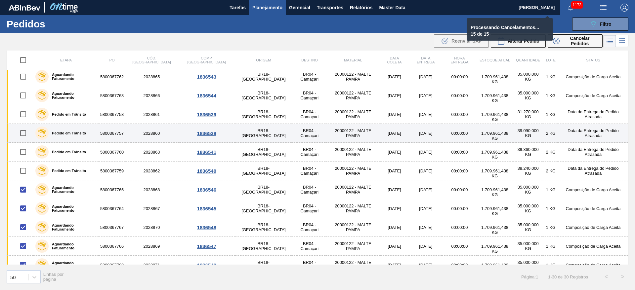
checkbox input "false"
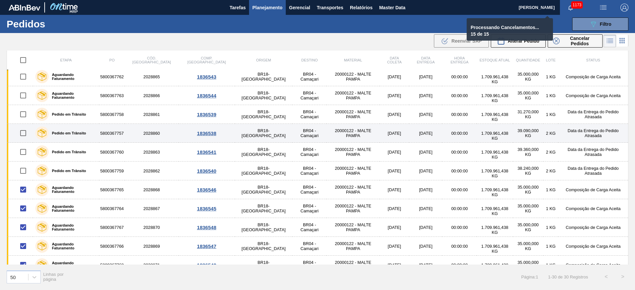
checkbox input "false"
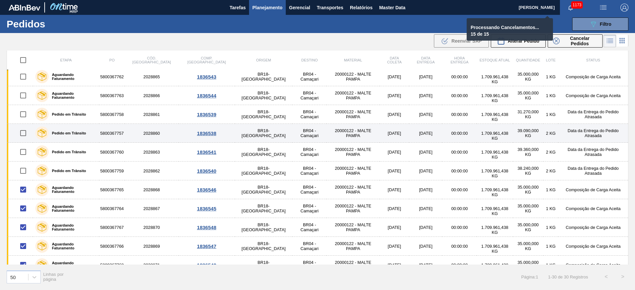
checkbox input "false"
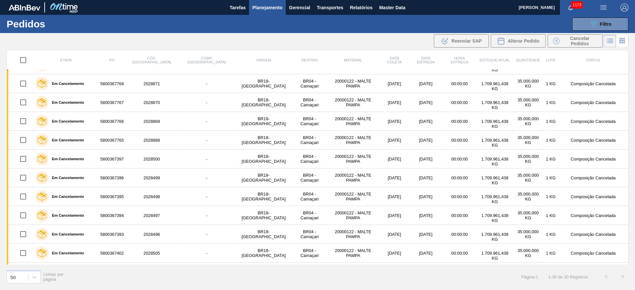
scroll to position [371, 0]
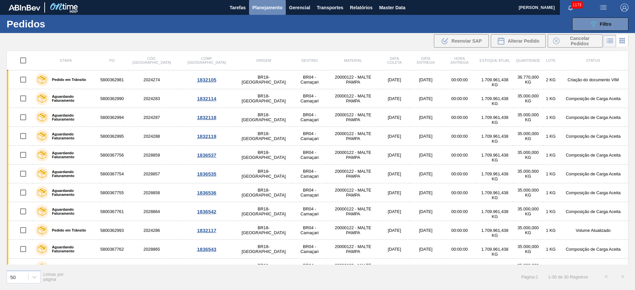
click at [267, 7] on span "Planejamento" at bounding box center [267, 8] width 30 height 8
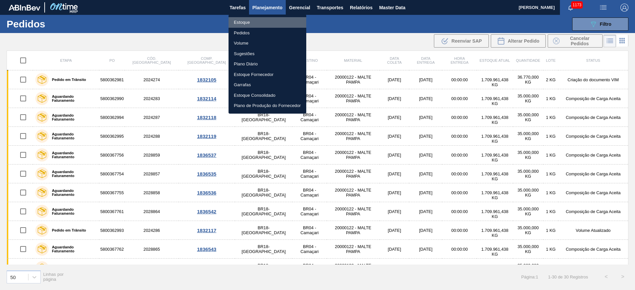
click at [243, 21] on li "Estoque" at bounding box center [268, 22] width 78 height 11
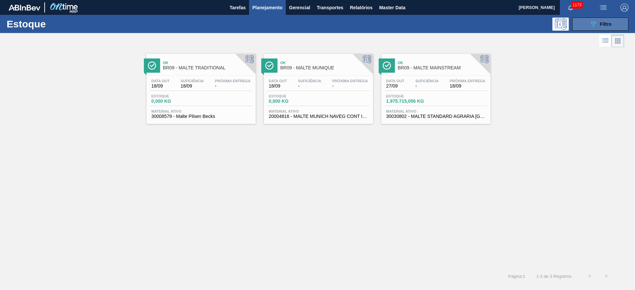
click at [594, 22] on icon "089F7B8B-B2A5-4AFE-B5C0-19BA573D28AC" at bounding box center [593, 24] width 8 height 8
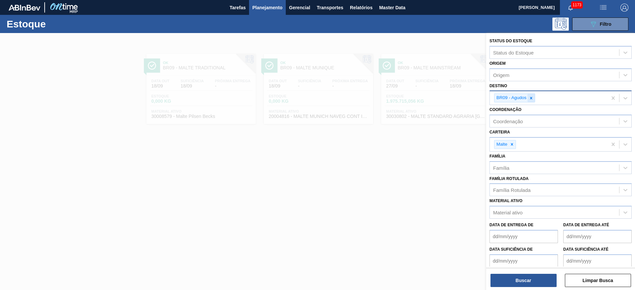
click at [535, 98] on div at bounding box center [531, 98] width 7 height 8
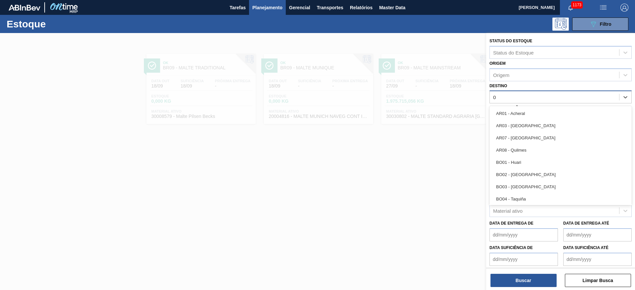
type input "07"
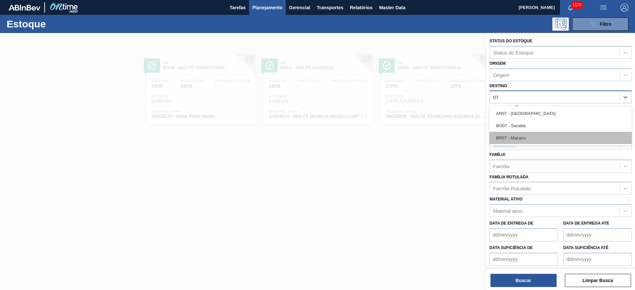
click at [517, 139] on div "BR07 - Macacu" at bounding box center [561, 138] width 142 height 12
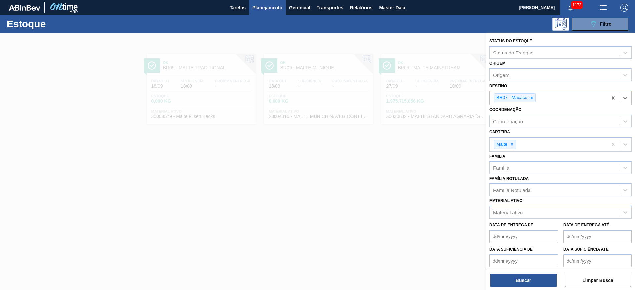
click at [509, 219] on div "Material ativo" at bounding box center [561, 212] width 142 height 13
click at [509, 209] on div "Material ativo" at bounding box center [554, 213] width 129 height 10
click at [522, 283] on button "Buscar" at bounding box center [524, 280] width 66 height 13
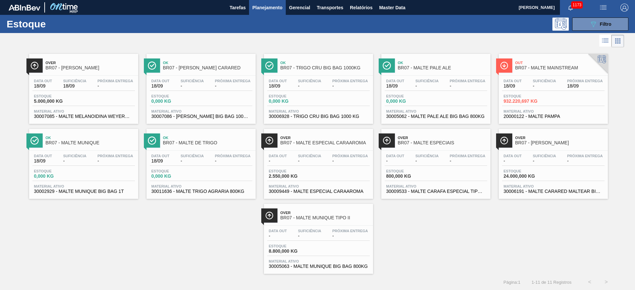
click at [525, 94] on span "Estoque" at bounding box center [527, 96] width 46 height 4
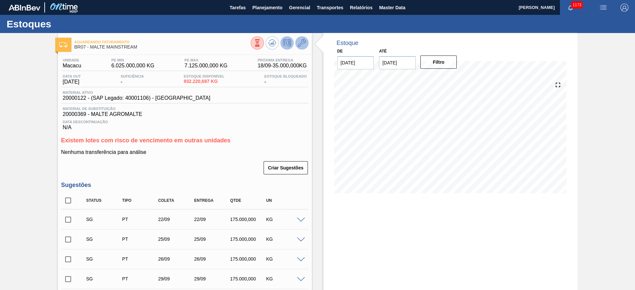
click at [303, 41] on icon at bounding box center [302, 43] width 8 height 8
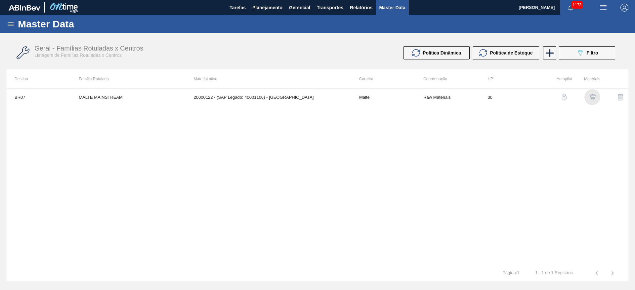
click at [590, 99] on img "button" at bounding box center [592, 97] width 7 height 7
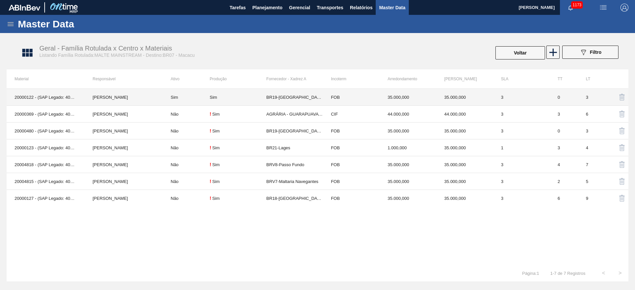
click at [195, 98] on td "Sim" at bounding box center [186, 97] width 47 height 17
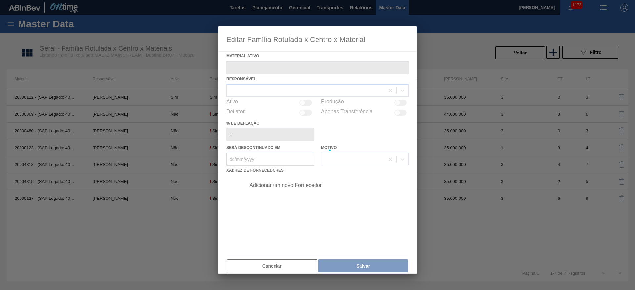
type ativo "20000122 - (SAP Legado: 40001106) - [GEOGRAPHIC_DATA]"
checkbox input "true"
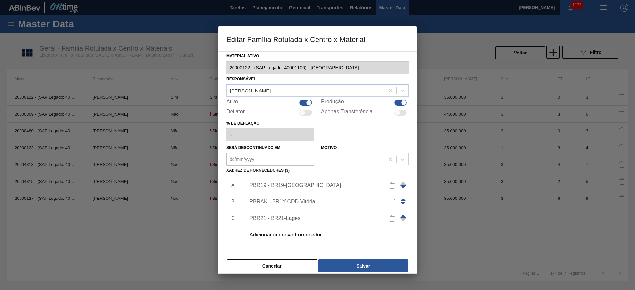
click at [261, 185] on div "PBR19 - BR19-[GEOGRAPHIC_DATA]" at bounding box center [314, 186] width 130 height 6
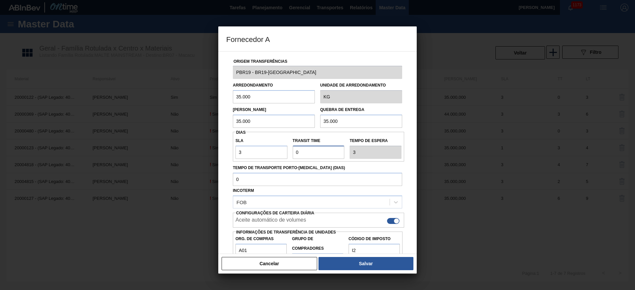
drag, startPoint x: 309, startPoint y: 154, endPoint x: 251, endPoint y: 162, distance: 58.4
click at [263, 153] on div "SLA 3 Transit Time Tempo de espera 3" at bounding box center [318, 147] width 171 height 24
type input "1"
type input "4"
type input "1"
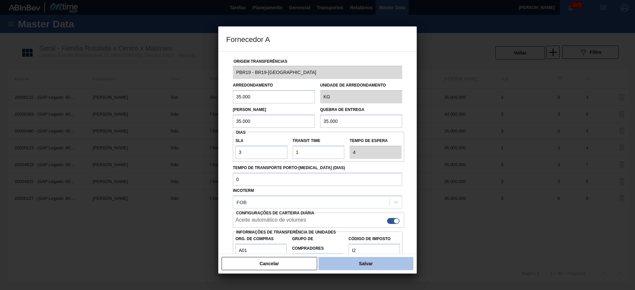
click at [334, 262] on button "Salvar" at bounding box center [366, 263] width 95 height 13
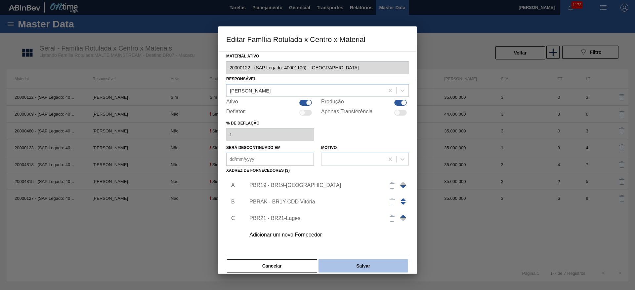
click at [350, 265] on button "Salvar" at bounding box center [364, 266] width 90 height 13
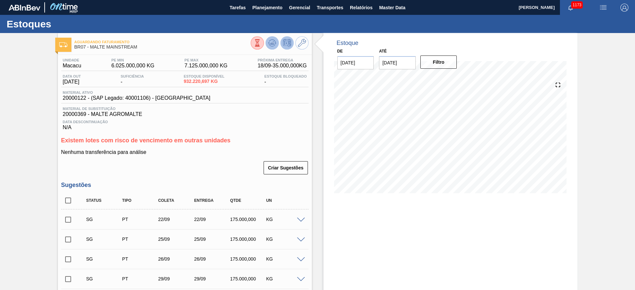
click at [274, 43] on icon at bounding box center [272, 43] width 8 height 8
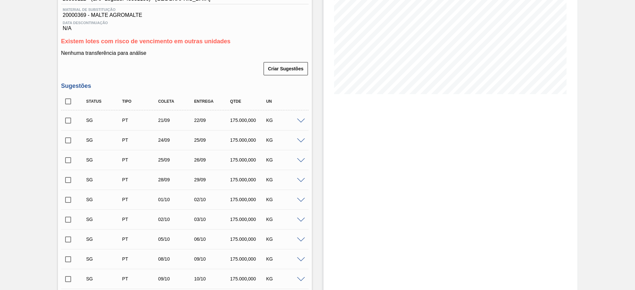
click at [300, 120] on span at bounding box center [301, 121] width 8 height 5
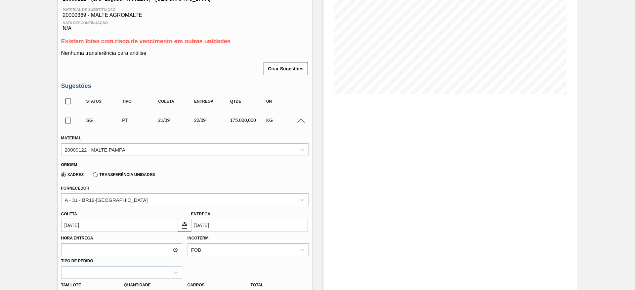
click at [299, 123] on div "KG" at bounding box center [285, 120] width 40 height 5
click at [300, 121] on span at bounding box center [301, 121] width 8 height 5
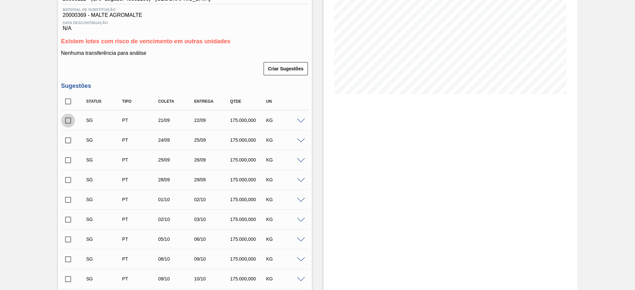
click at [68, 122] on input "checkbox" at bounding box center [68, 121] width 14 height 14
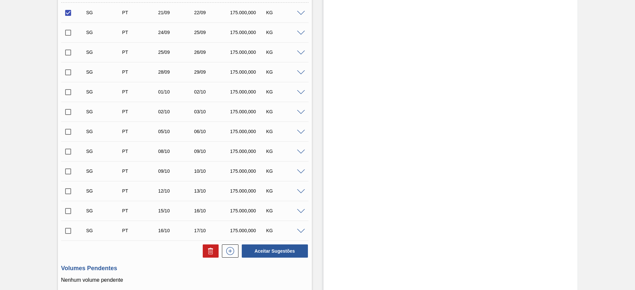
scroll to position [248, 0]
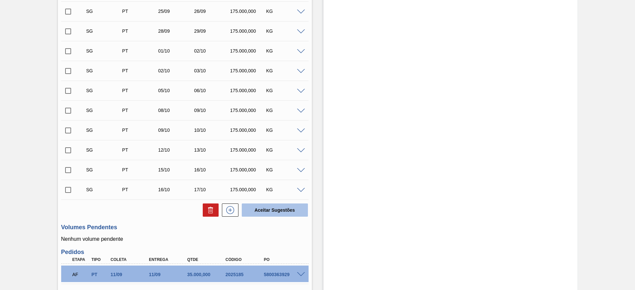
click at [261, 206] on button "Aceitar Sugestões" at bounding box center [275, 210] width 66 height 13
checkbox input "false"
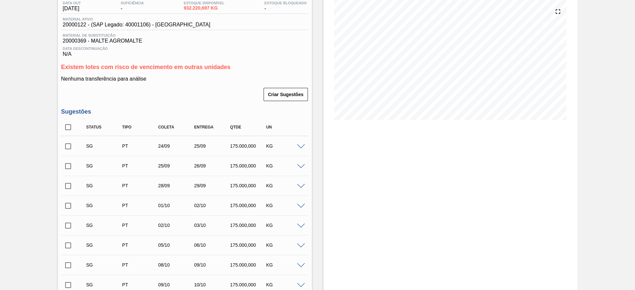
scroll to position [0, 0]
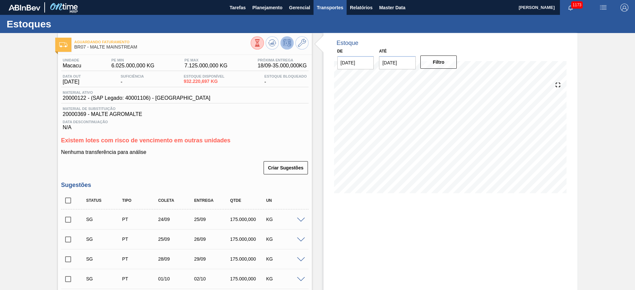
click at [340, 8] on span "Transportes" at bounding box center [330, 8] width 26 height 8
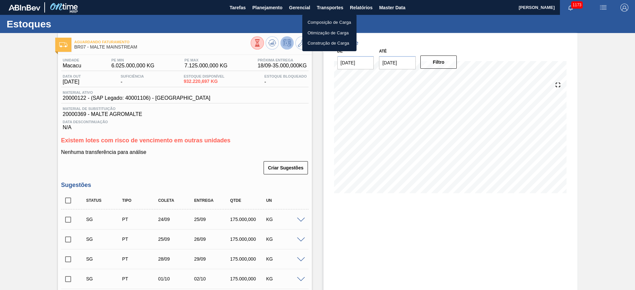
click at [316, 33] on li "Otimização de Carga" at bounding box center [329, 33] width 54 height 11
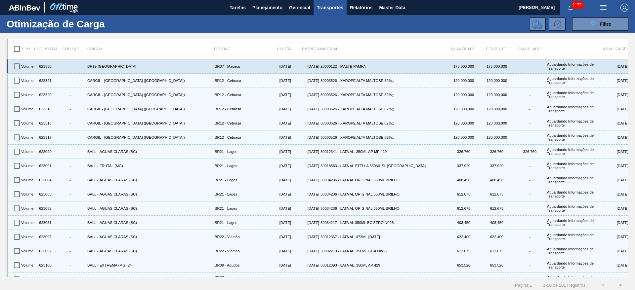
click at [17, 64] on input "checkbox" at bounding box center [17, 67] width 14 height 14
checkbox input "true"
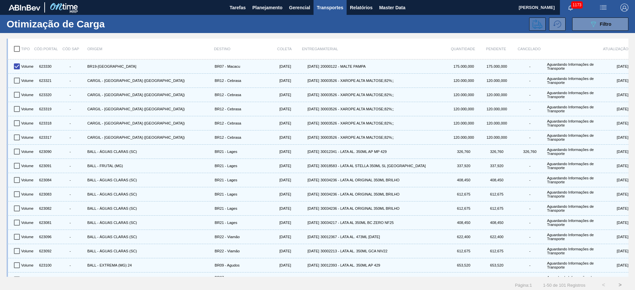
click at [535, 25] on icon at bounding box center [538, 24] width 10 height 10
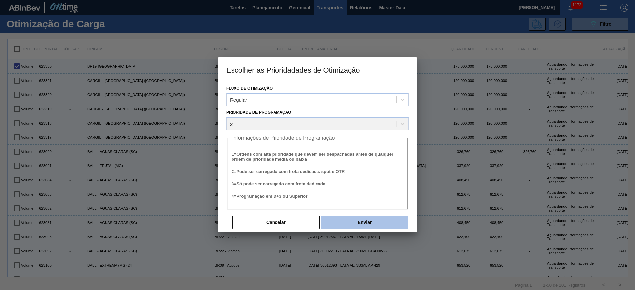
click at [352, 221] on button "Enviar" at bounding box center [364, 222] width 87 height 13
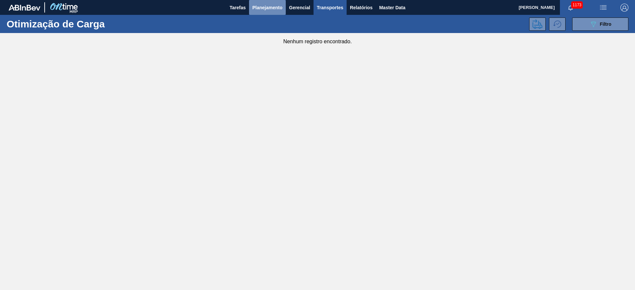
click at [267, 5] on span "Planejamento" at bounding box center [267, 8] width 30 height 8
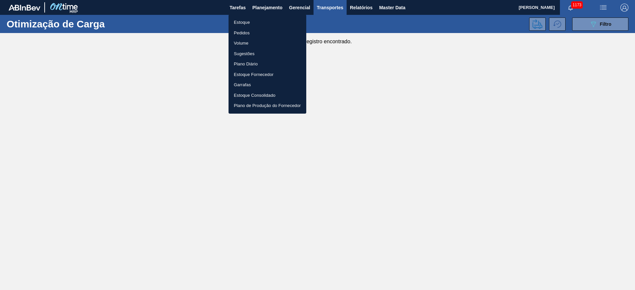
click at [238, 21] on li "Estoque" at bounding box center [268, 22] width 78 height 11
